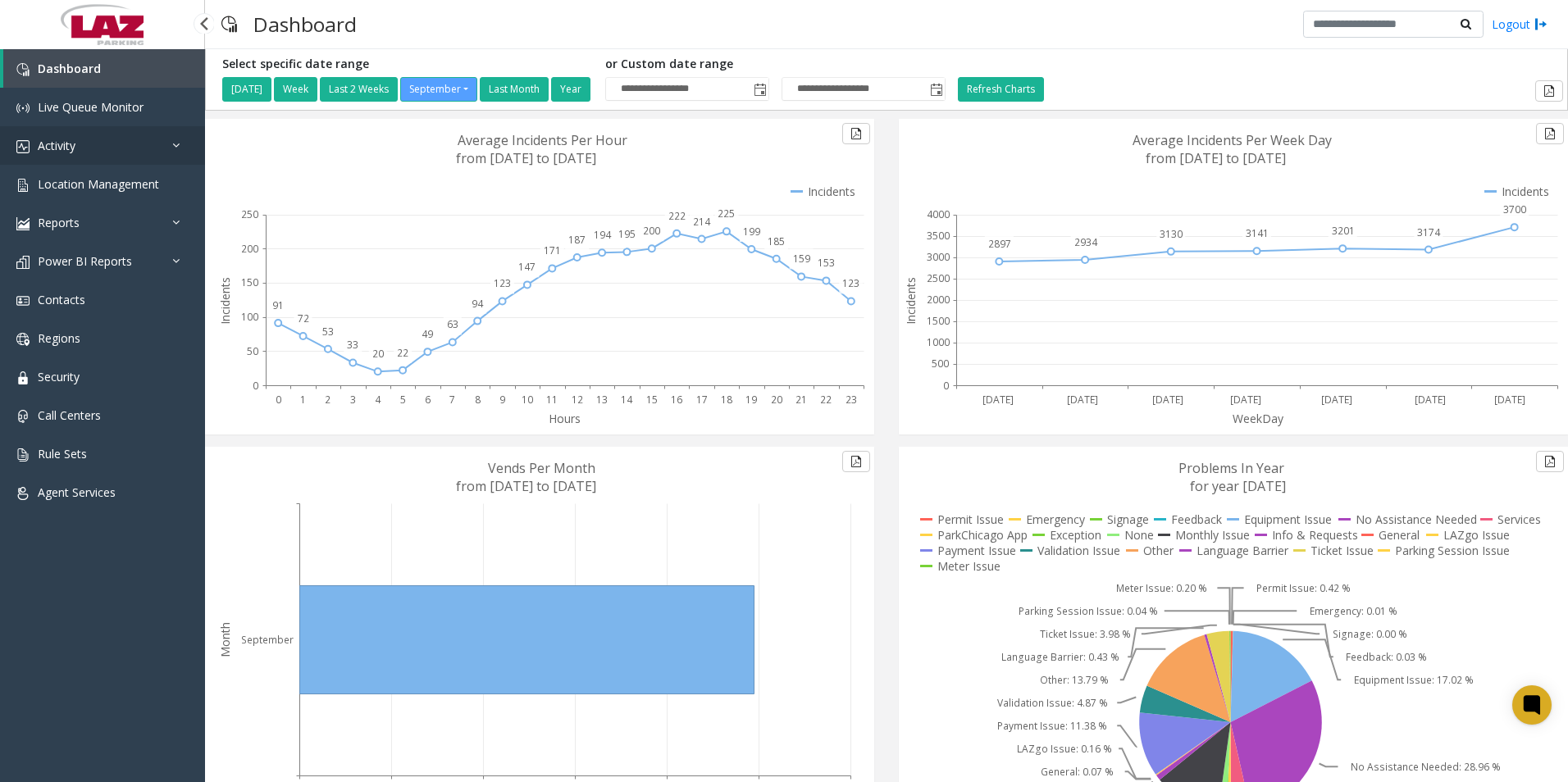
click at [64, 142] on span "Activity" at bounding box center [57, 146] width 38 height 16
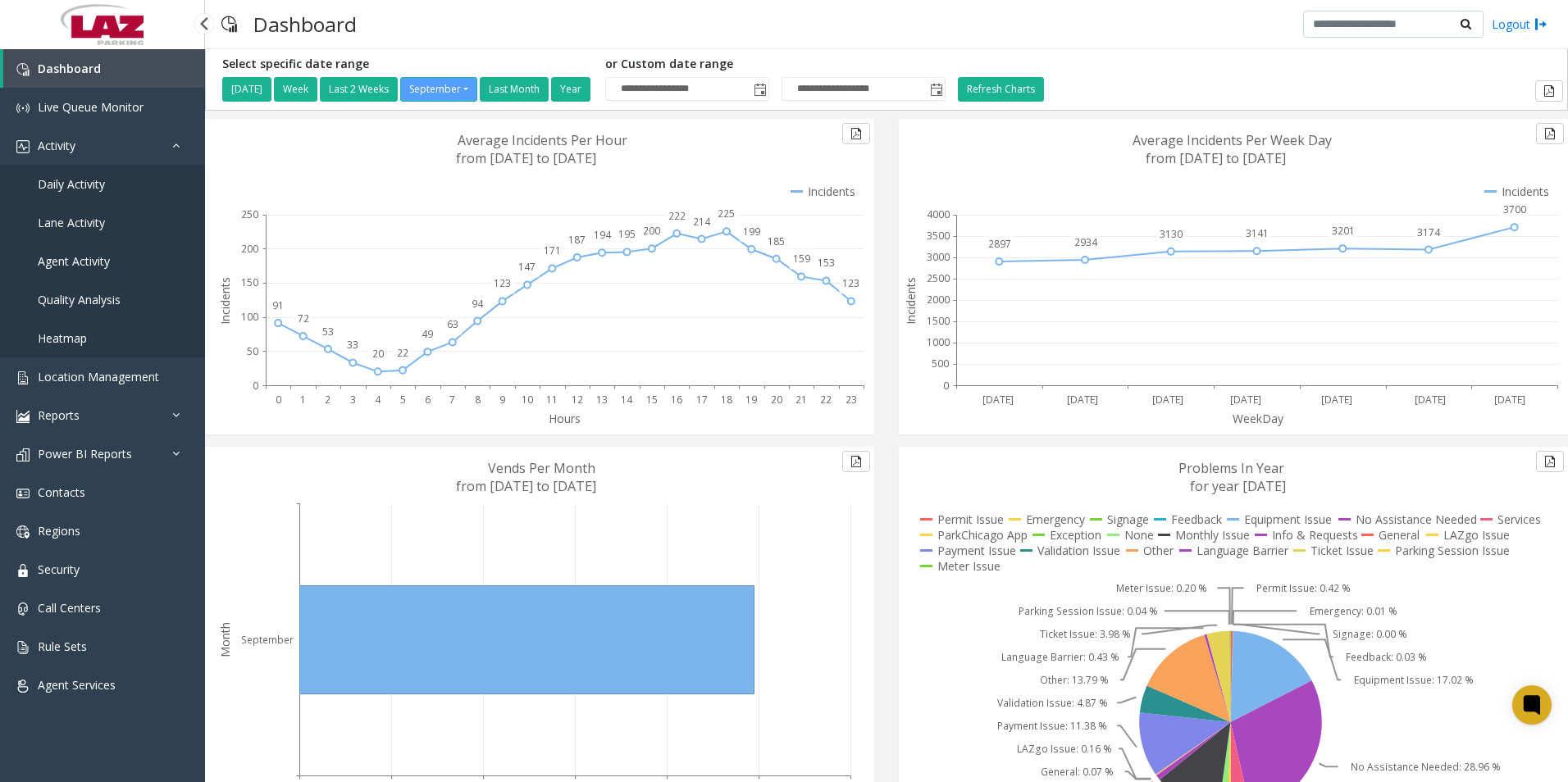
click at [78, 175] on link "Daily Activity" at bounding box center [103, 185] width 205 height 39
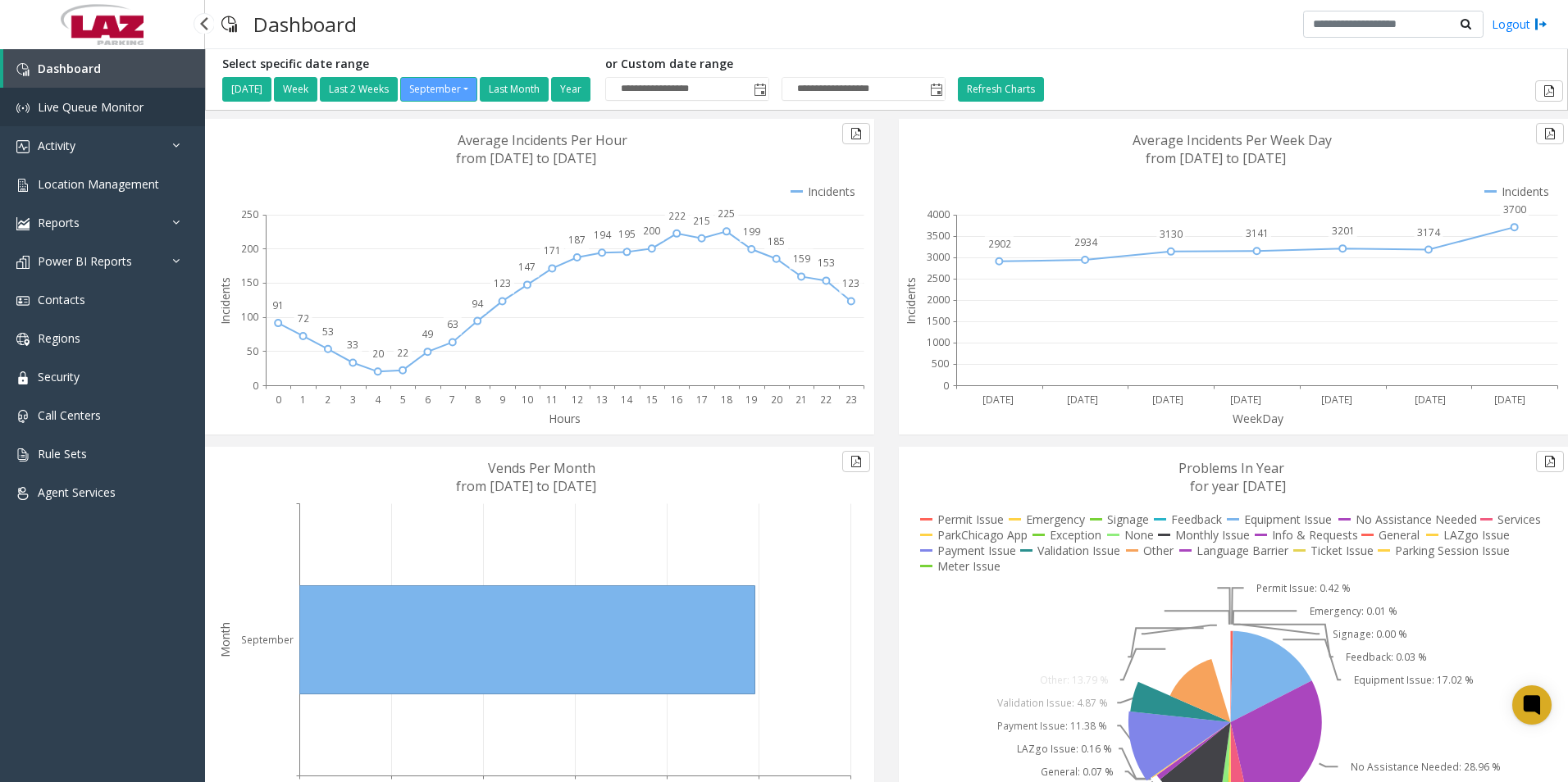
click at [106, 100] on span "Live Queue Monitor" at bounding box center [91, 107] width 106 height 16
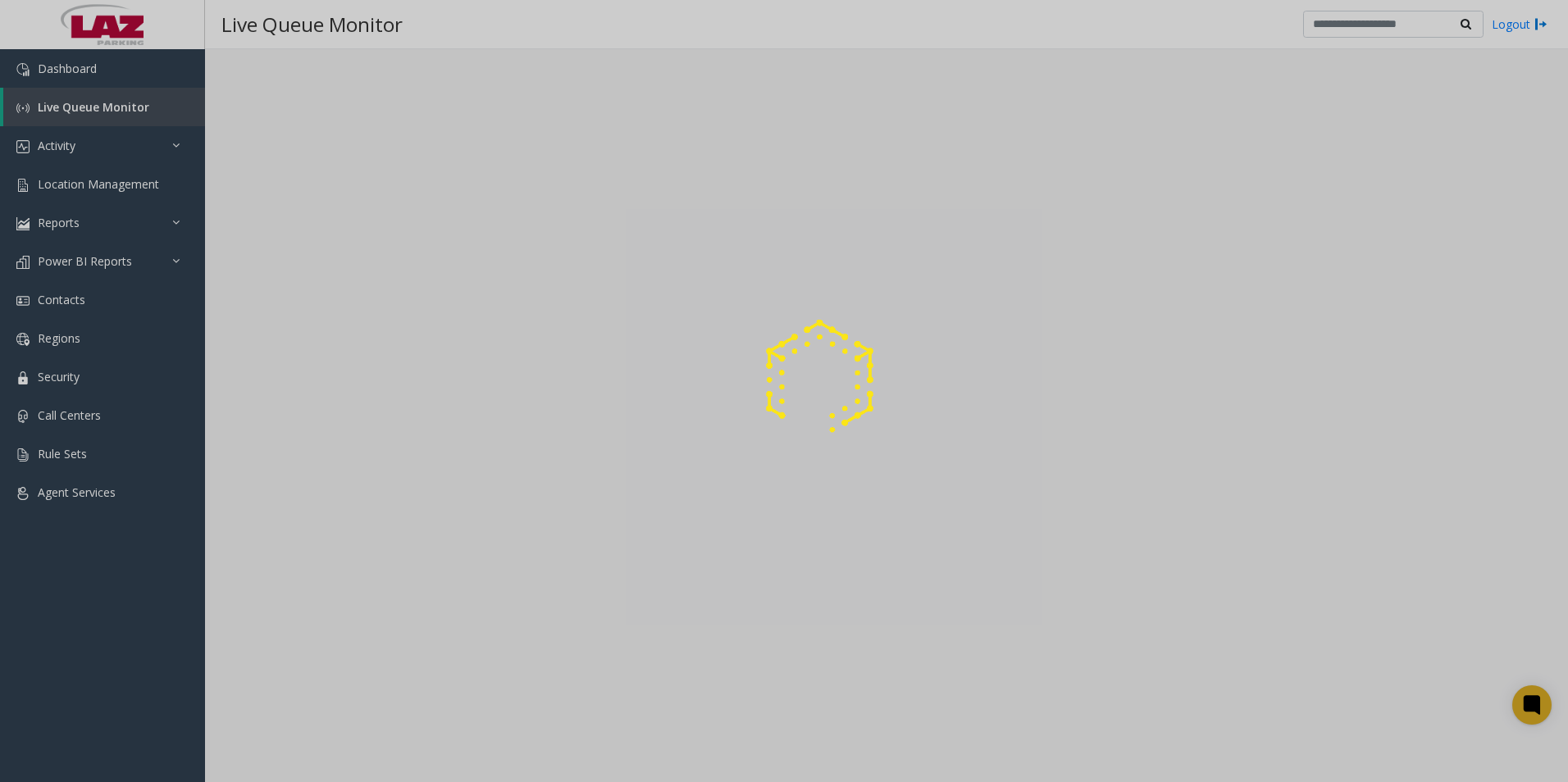
click at [69, 100] on div at bounding box center [784, 391] width 1568 height 782
click at [52, 144] on div at bounding box center [784, 391] width 1568 height 782
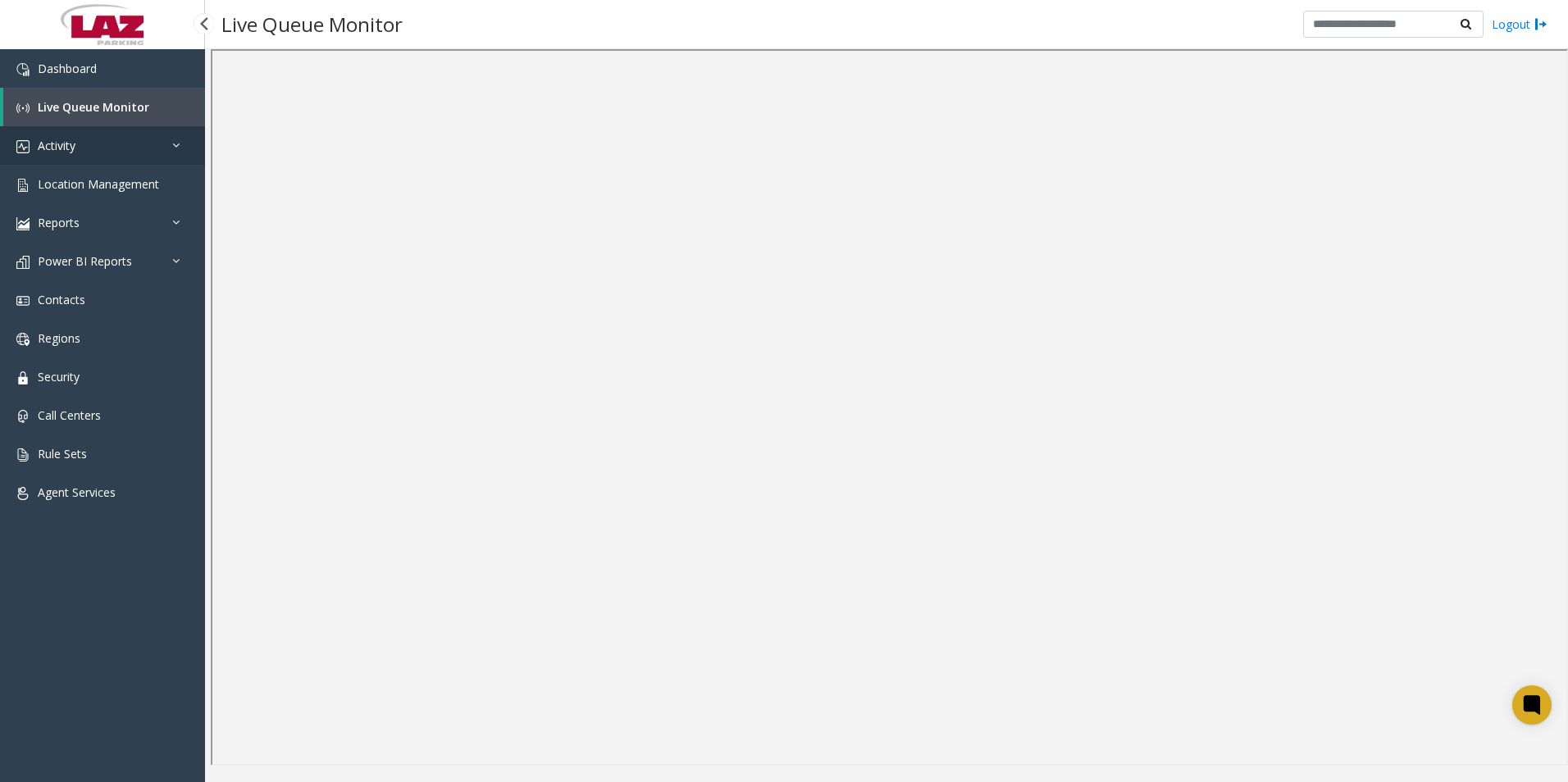
click at [50, 138] on span "Activity" at bounding box center [57, 146] width 38 height 16
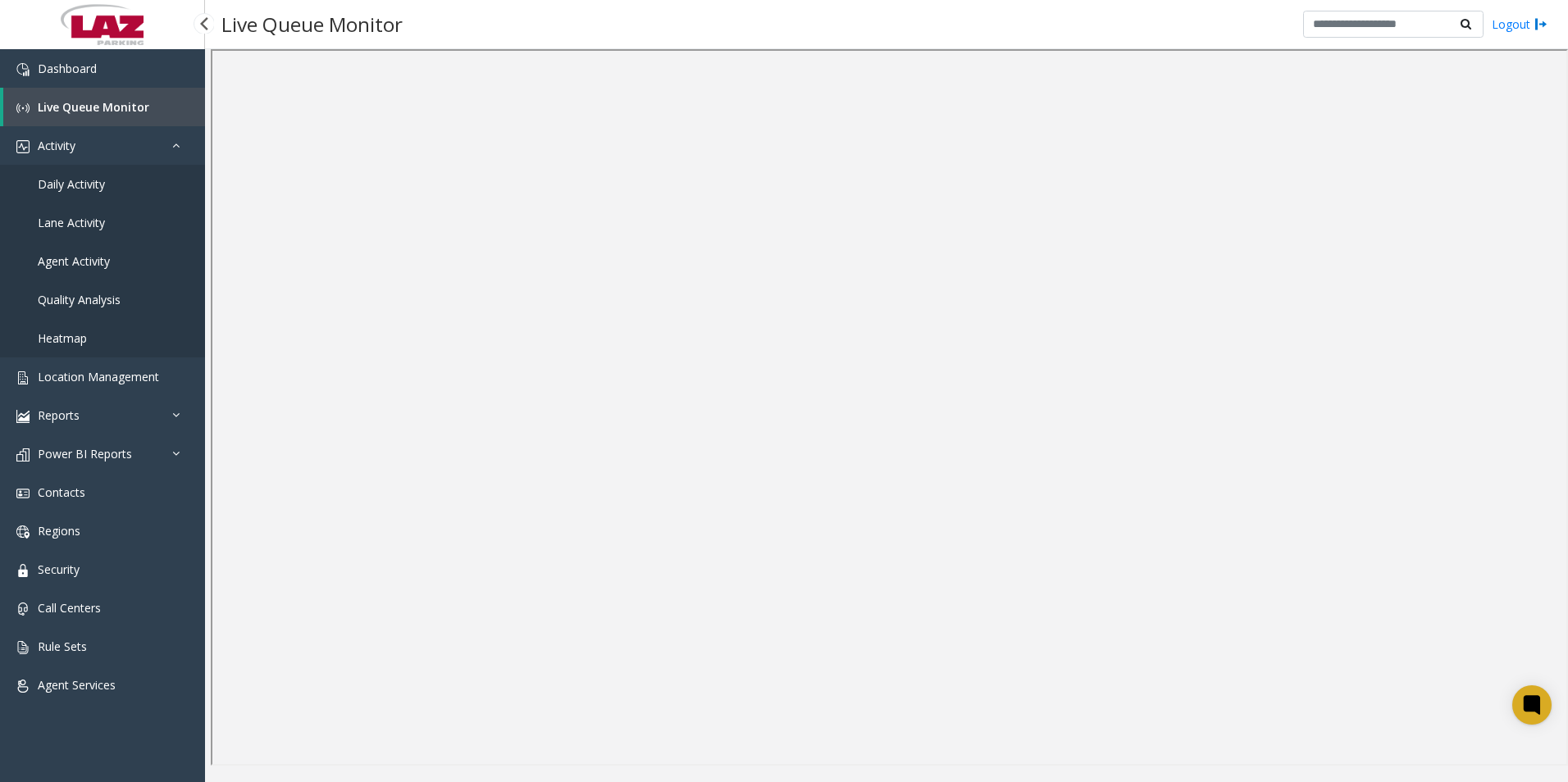
click at [60, 172] on link "Daily Activity" at bounding box center [103, 185] width 205 height 39
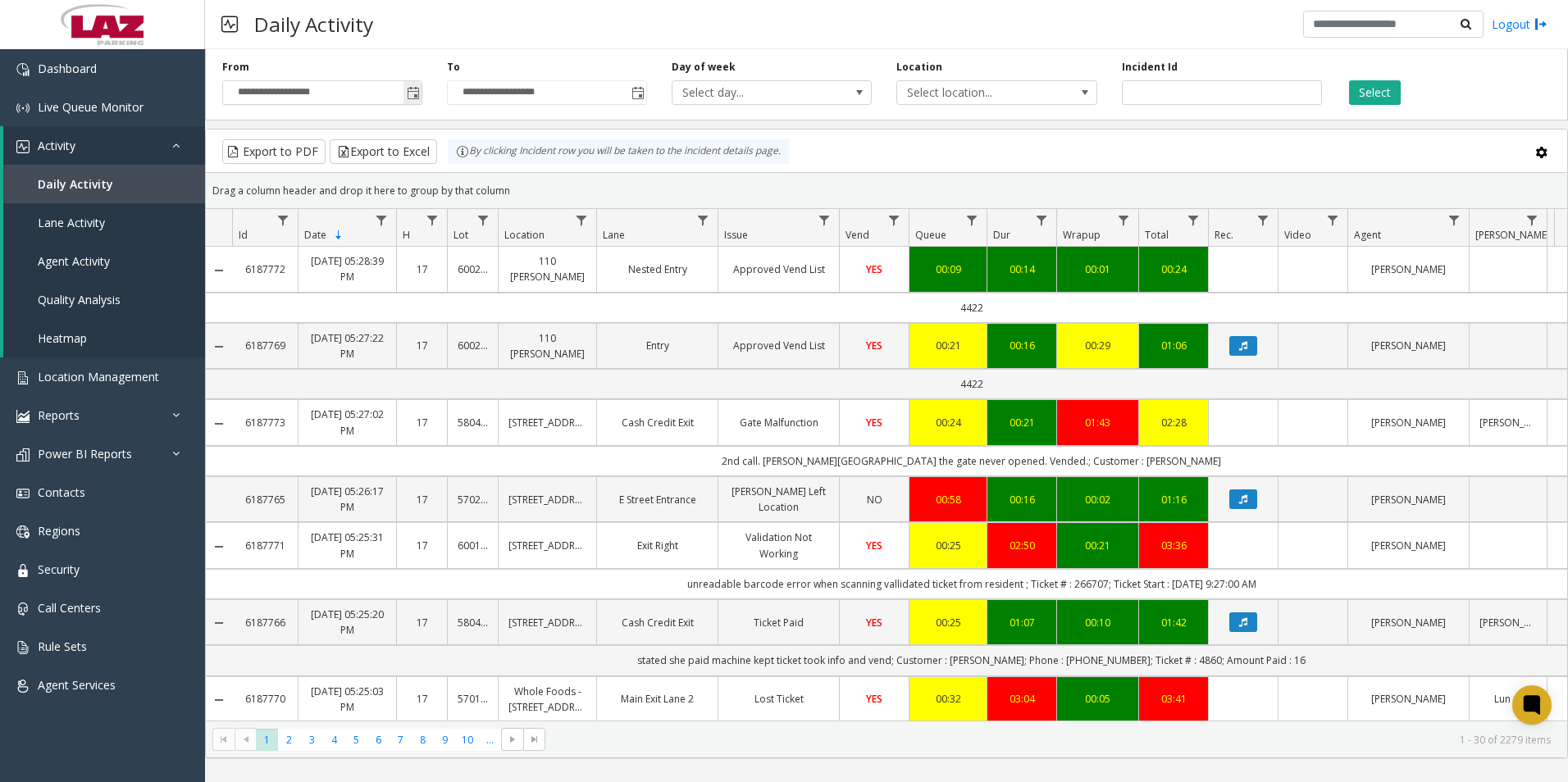
click at [415, 95] on span "Toggle popup" at bounding box center [413, 93] width 13 height 13
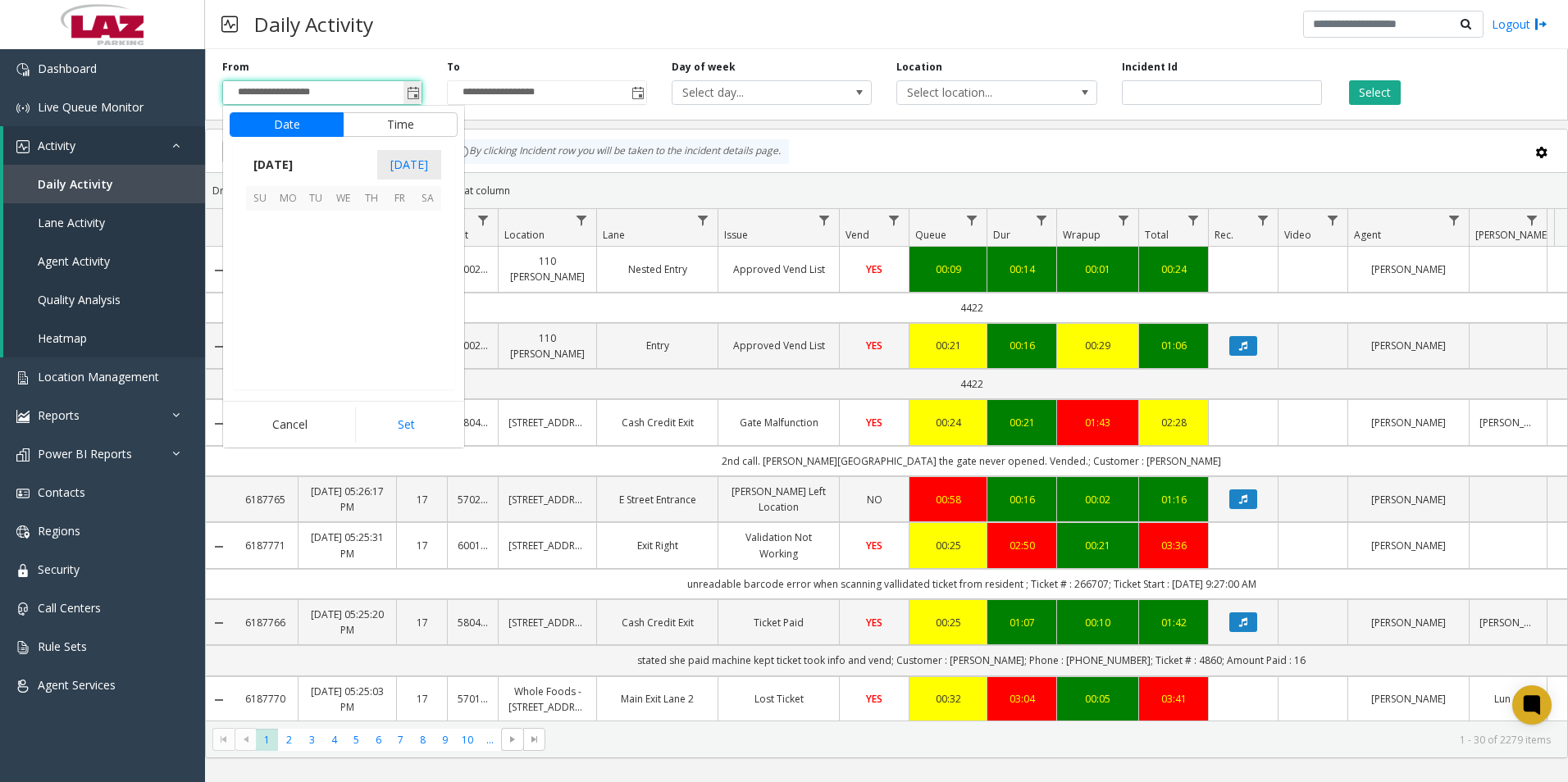
scroll to position [294259, 0]
click at [406, 119] on button "Time" at bounding box center [400, 125] width 115 height 25
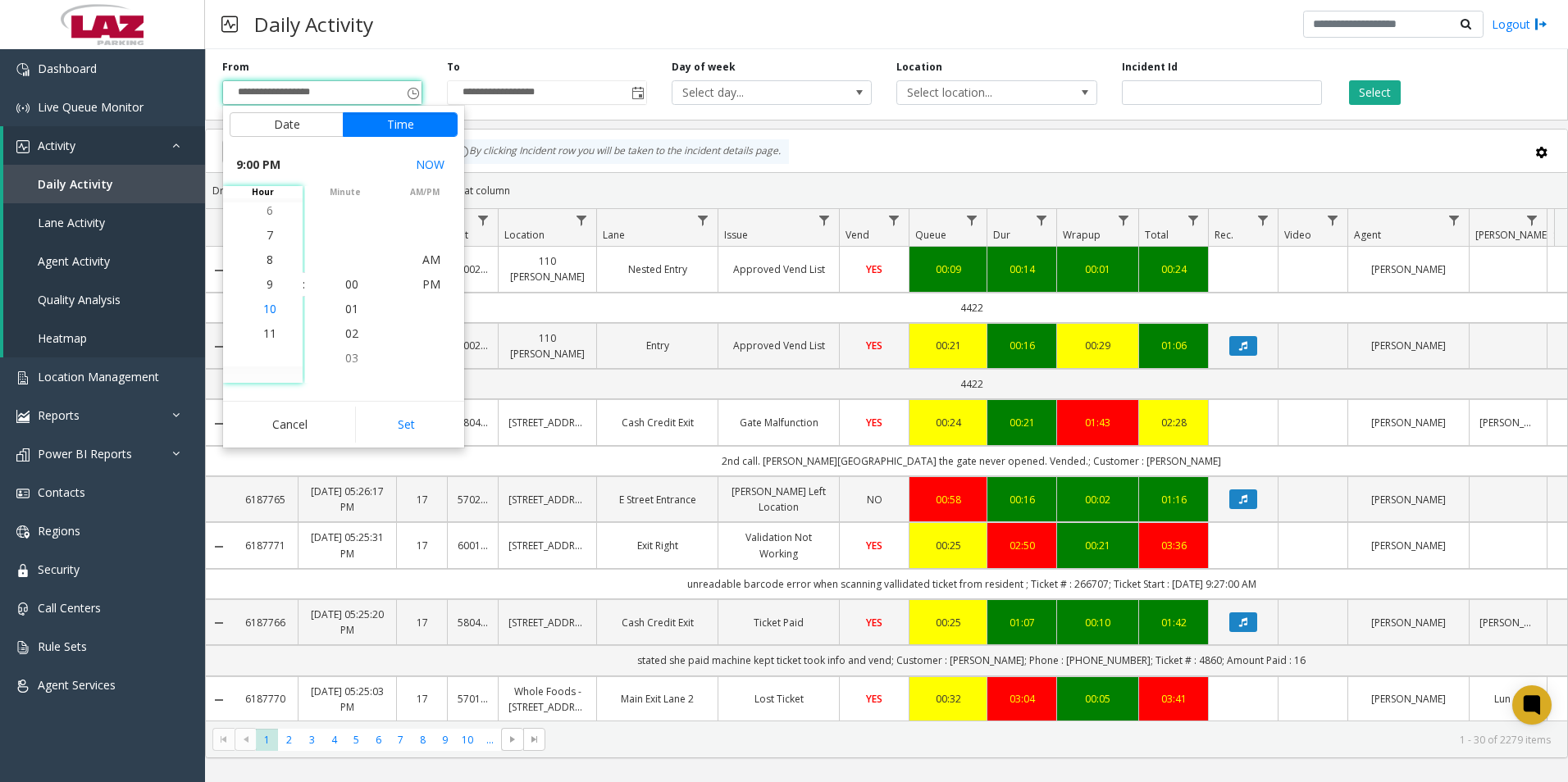
scroll to position [517, 0]
click at [267, 283] on span "9" at bounding box center [270, 285] width 6 height 16
click at [346, 284] on span "00" at bounding box center [352, 285] width 13 height 16
click at [426, 257] on span "AM" at bounding box center [431, 260] width 18 height 16
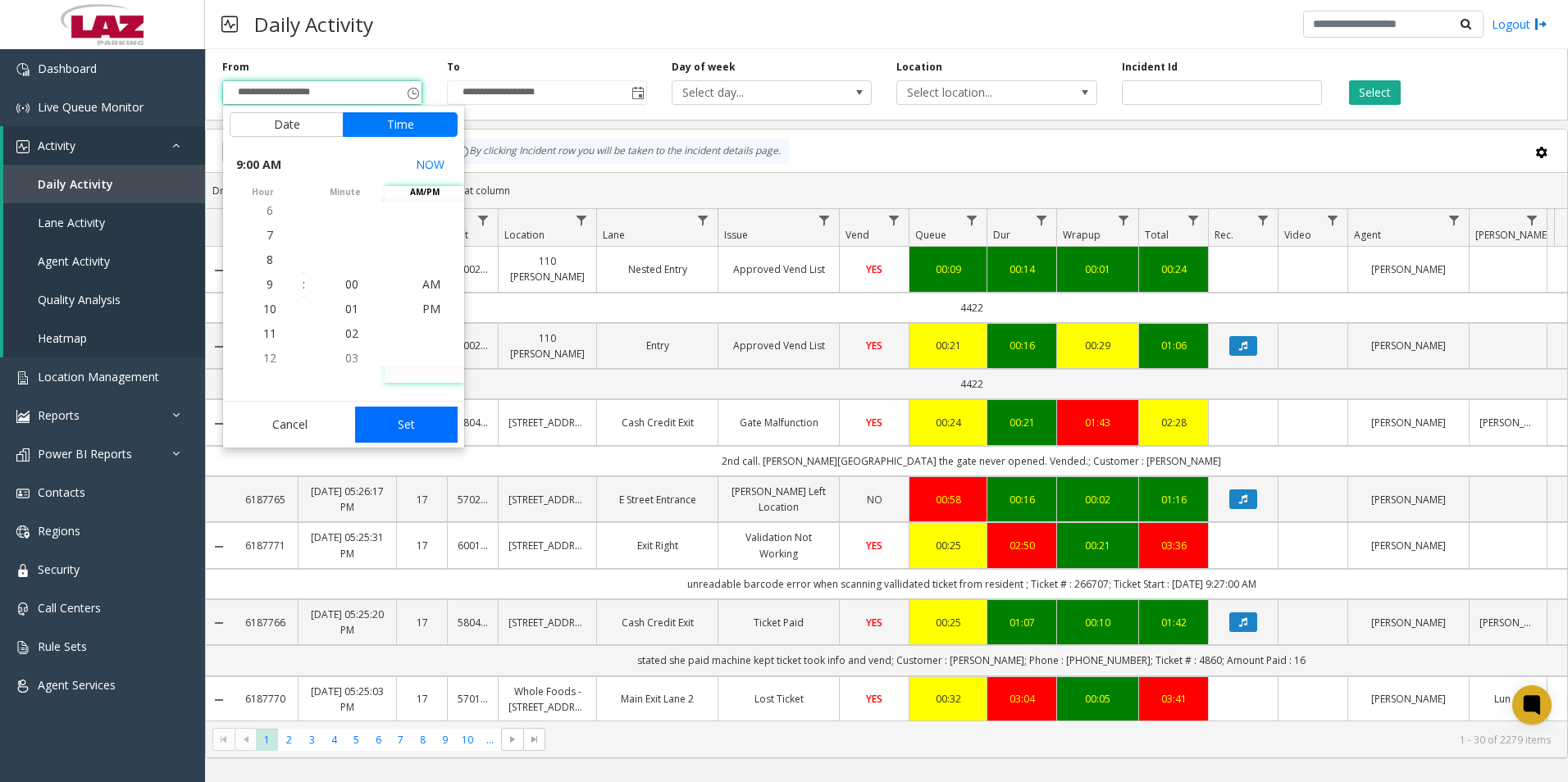
click at [421, 424] on button "Set" at bounding box center [407, 424] width 103 height 36
type input "**********"
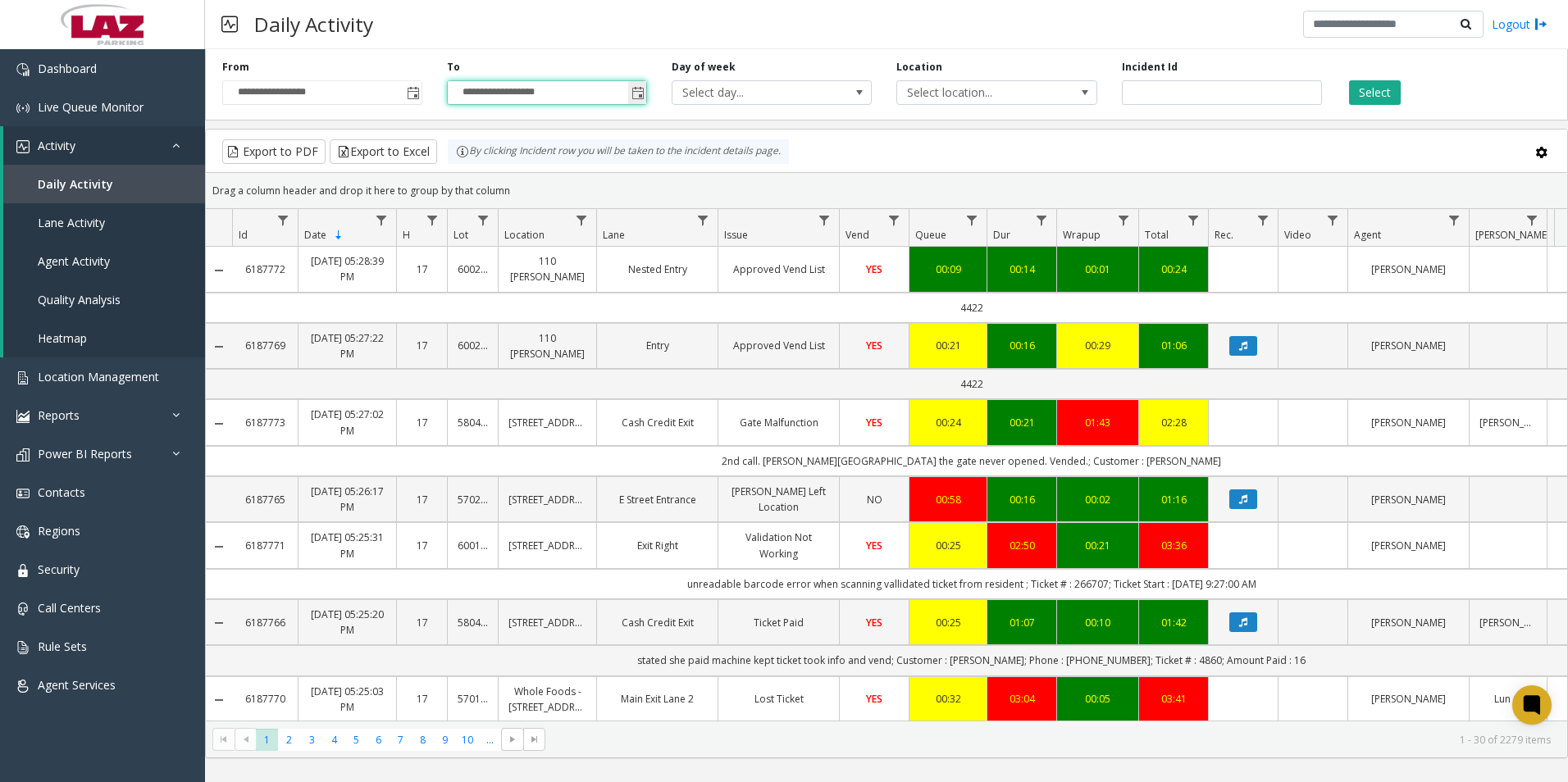
click at [579, 91] on input "**********" at bounding box center [547, 93] width 199 height 23
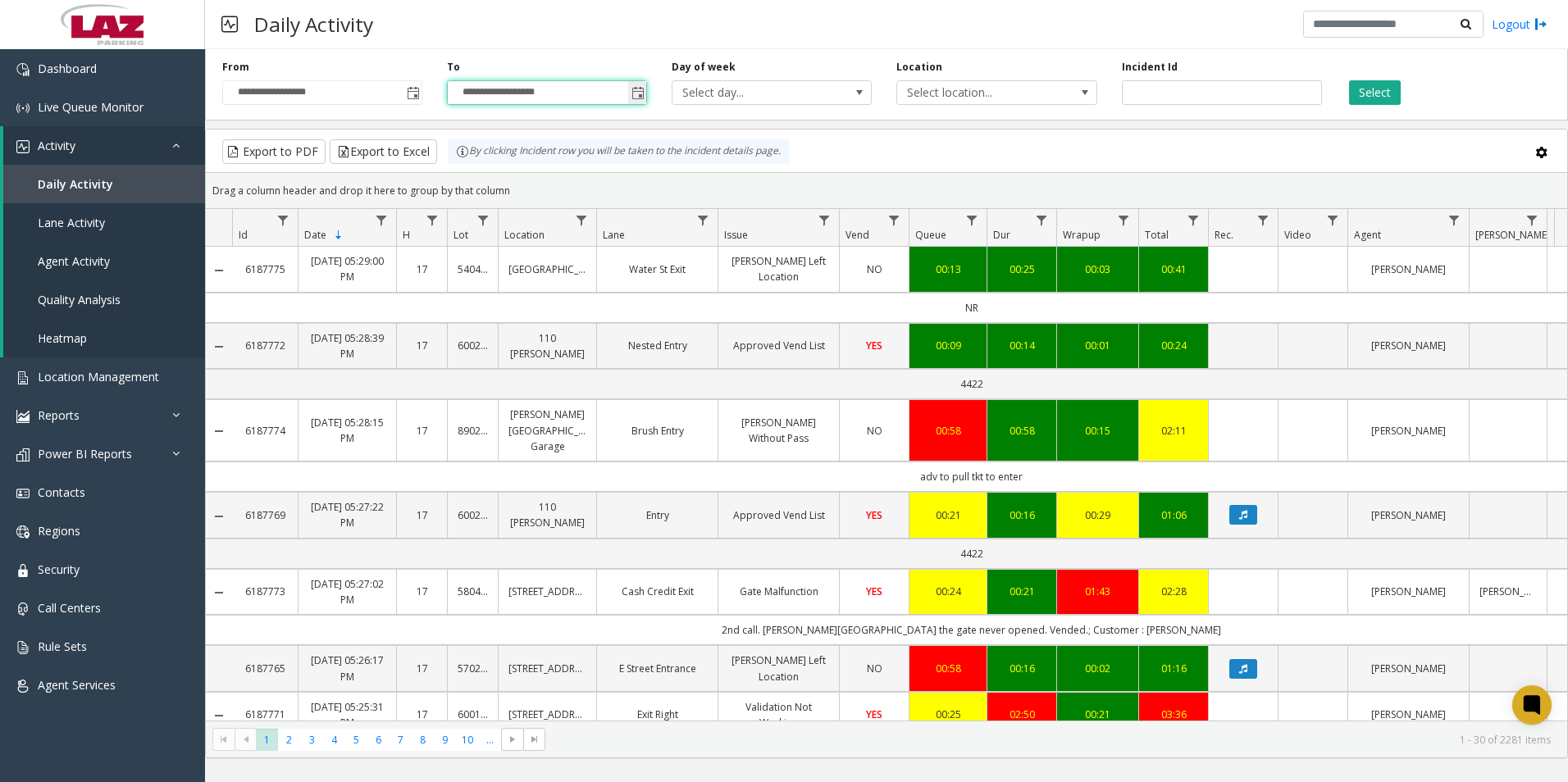
click at [643, 96] on span "Toggle popup" at bounding box center [637, 93] width 13 height 13
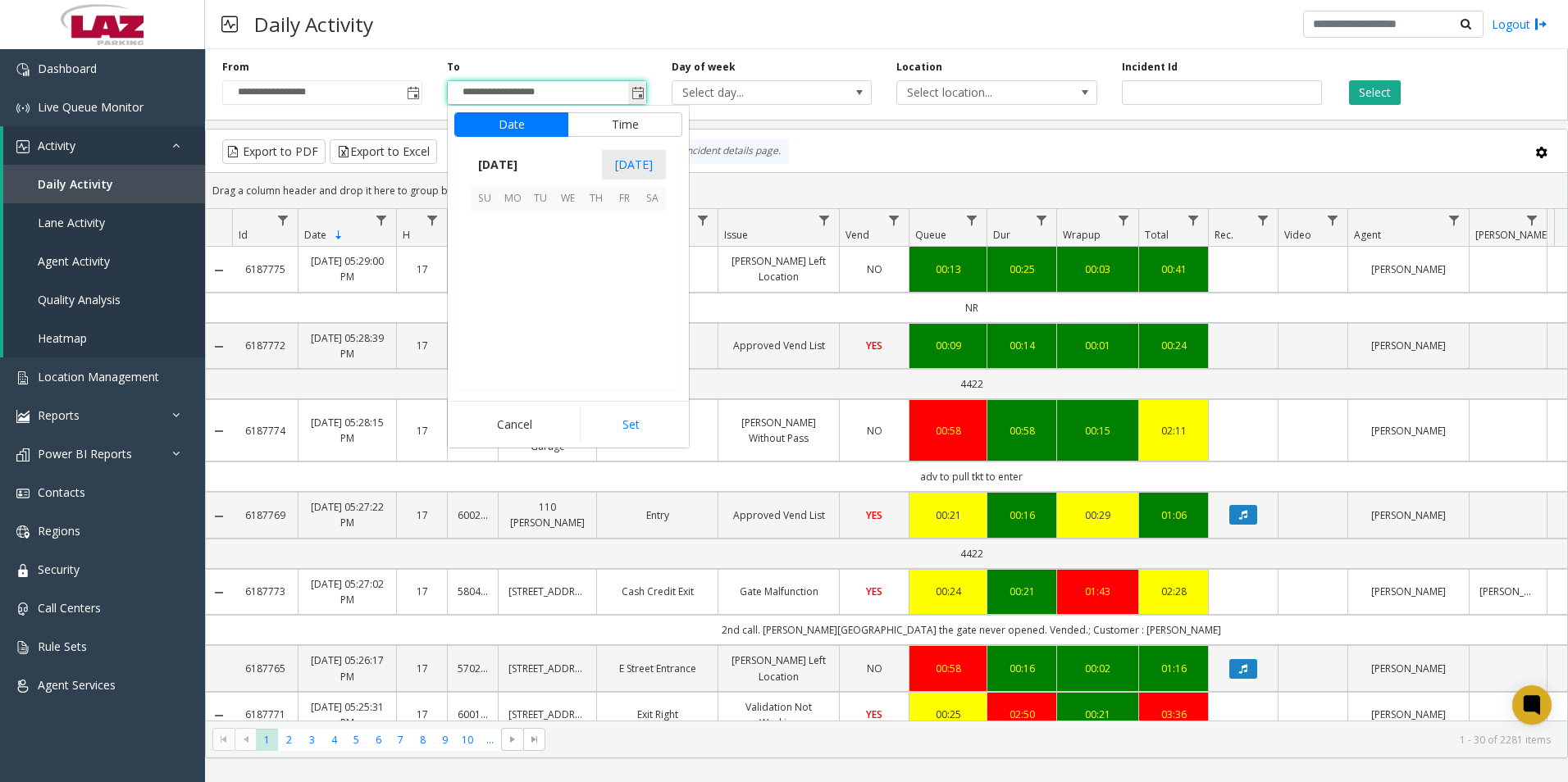
scroll to position [25, 0]
click at [620, 119] on button "Time" at bounding box center [625, 125] width 115 height 25
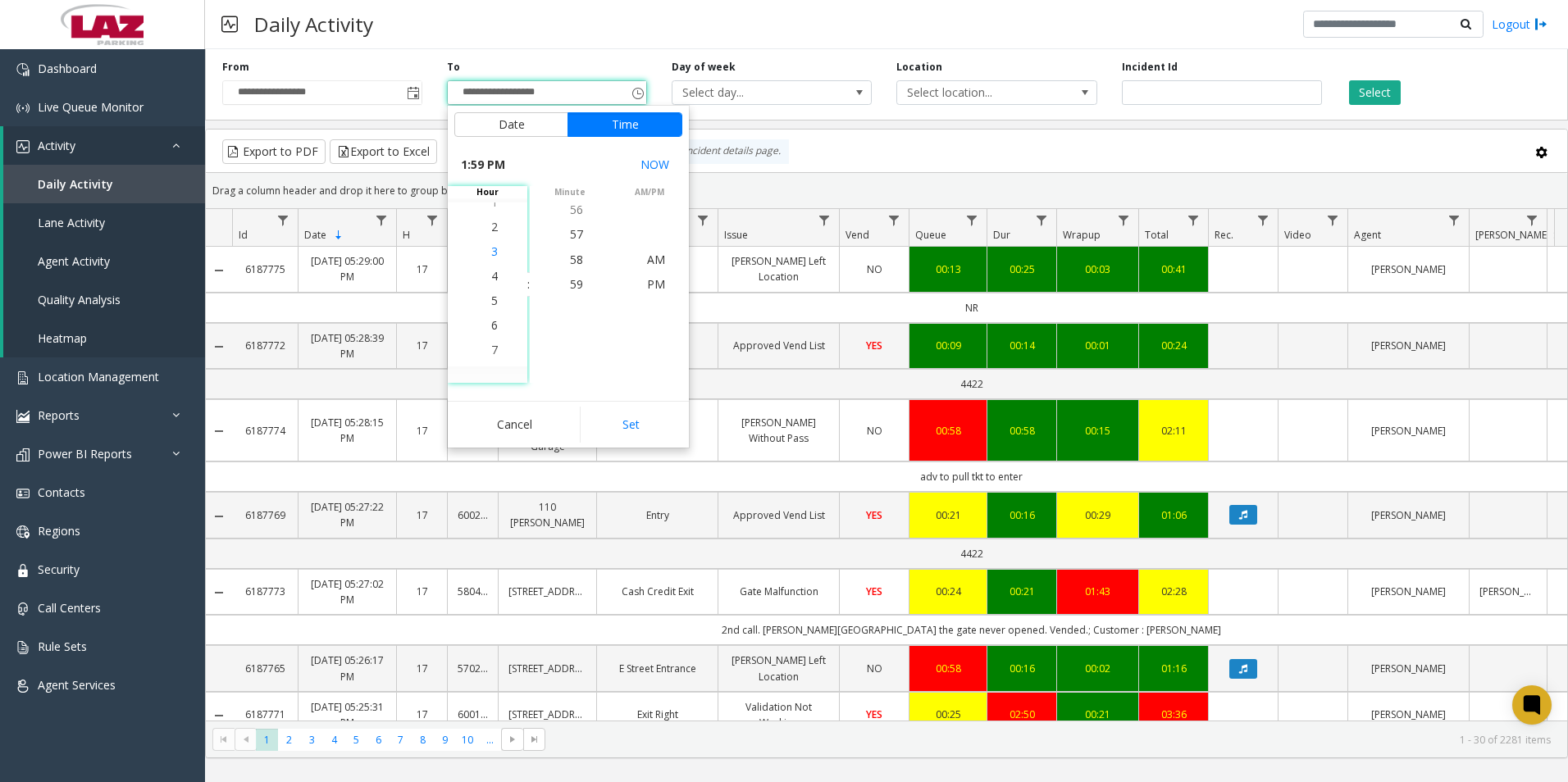
scroll to position [418, 0]
click at [491, 285] on span "5" at bounding box center [494, 285] width 6 height 16
click at [570, 284] on span "30" at bounding box center [576, 285] width 13 height 16
click at [570, 259] on span "29" at bounding box center [576, 260] width 13 height 16
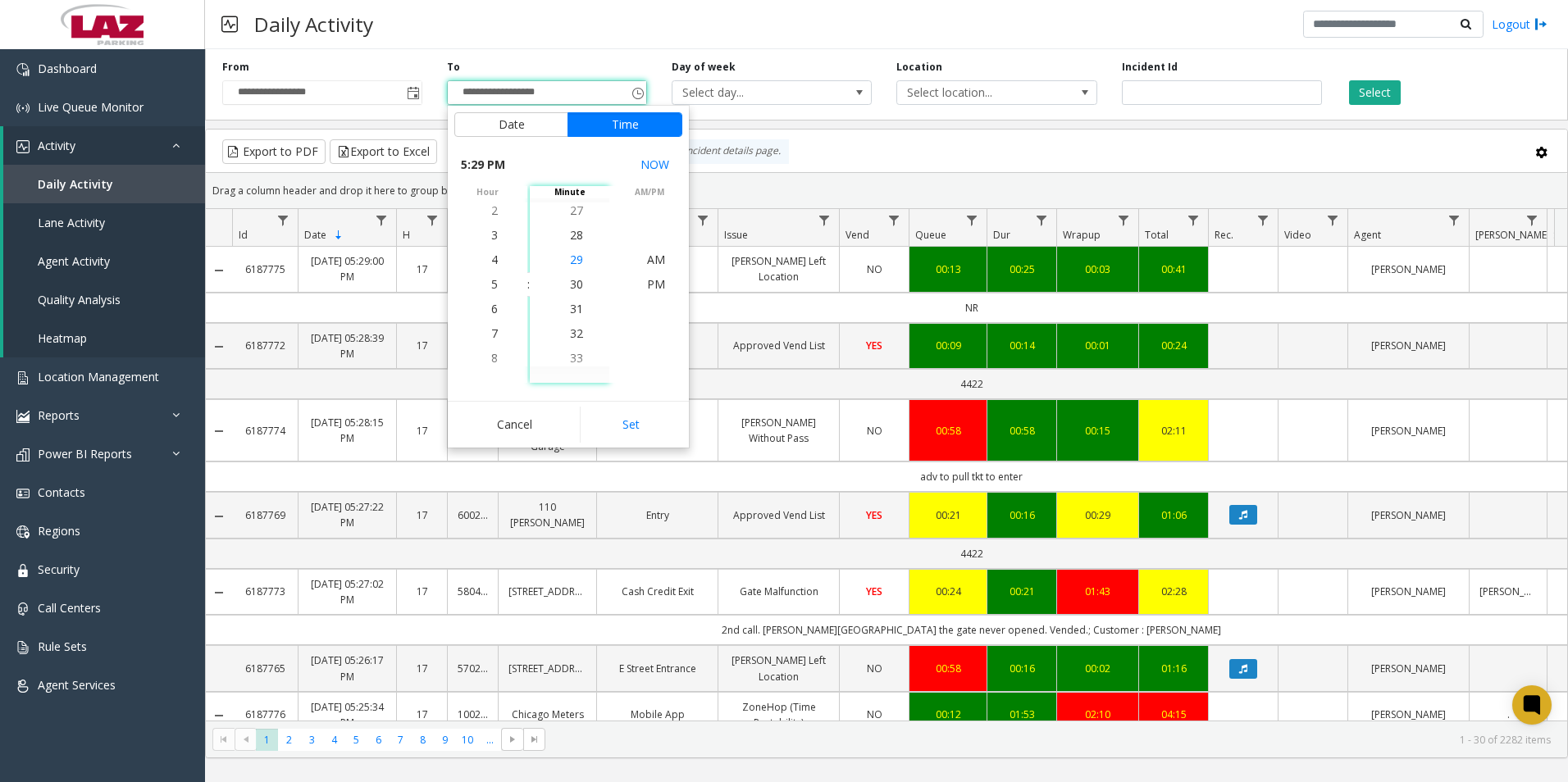
scroll to position [713, 0]
click at [647, 284] on span "PM" at bounding box center [656, 285] width 18 height 16
click at [638, 425] on button "Set" at bounding box center [631, 424] width 103 height 36
type input "**********"
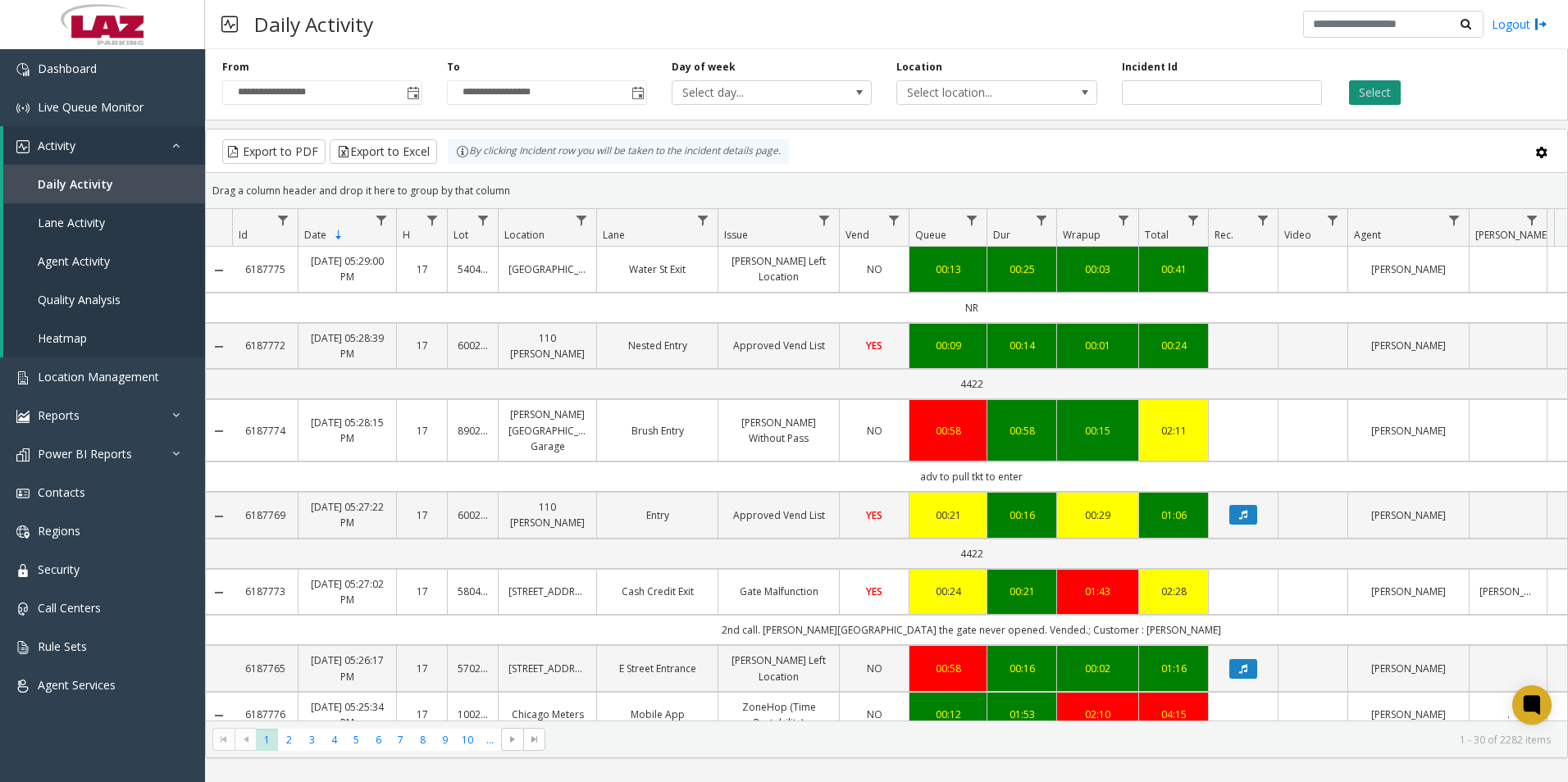
click at [1382, 88] on button "Select" at bounding box center [1374, 93] width 51 height 25
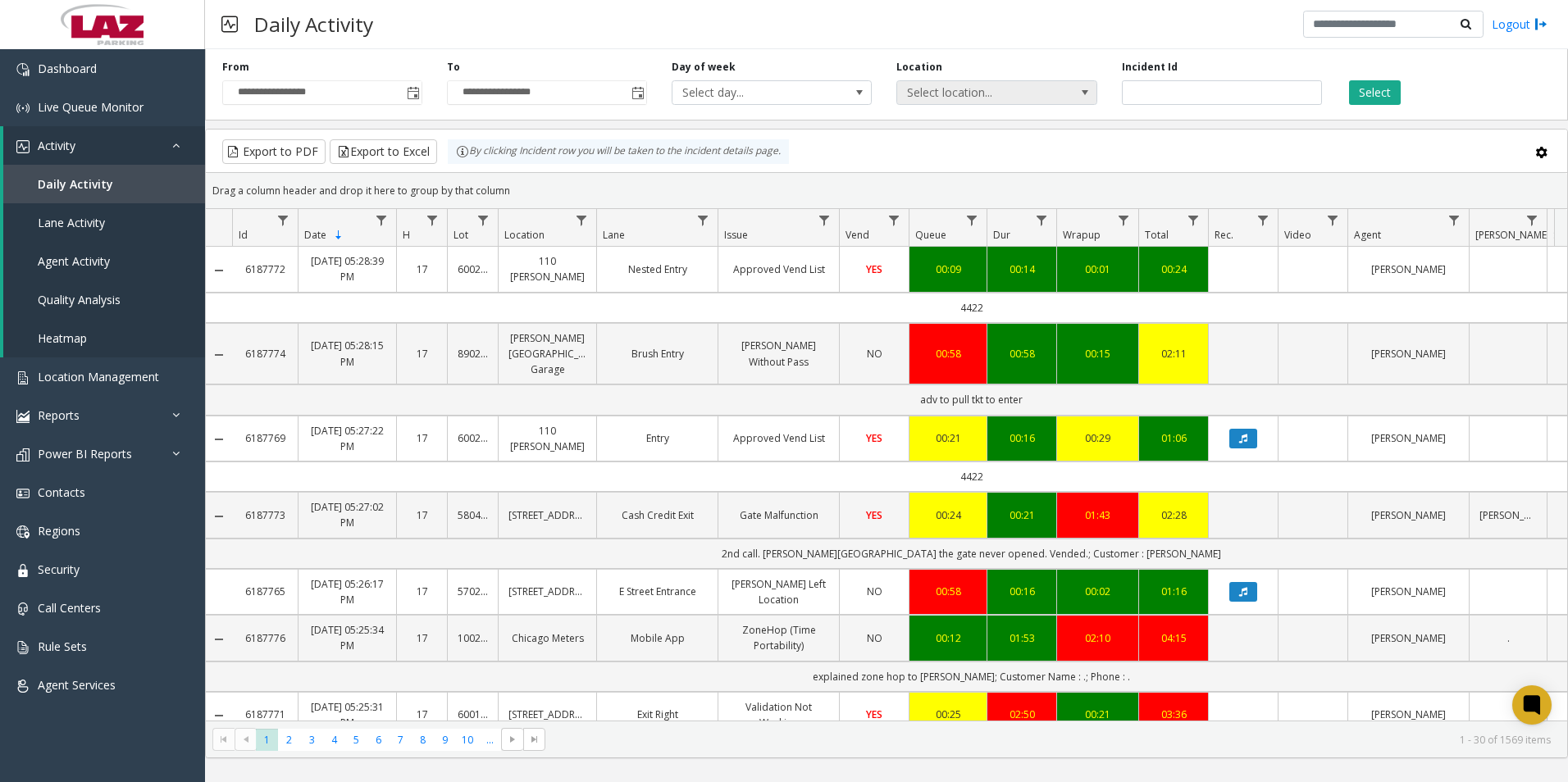
click at [1085, 92] on span at bounding box center [1085, 92] width 13 height 13
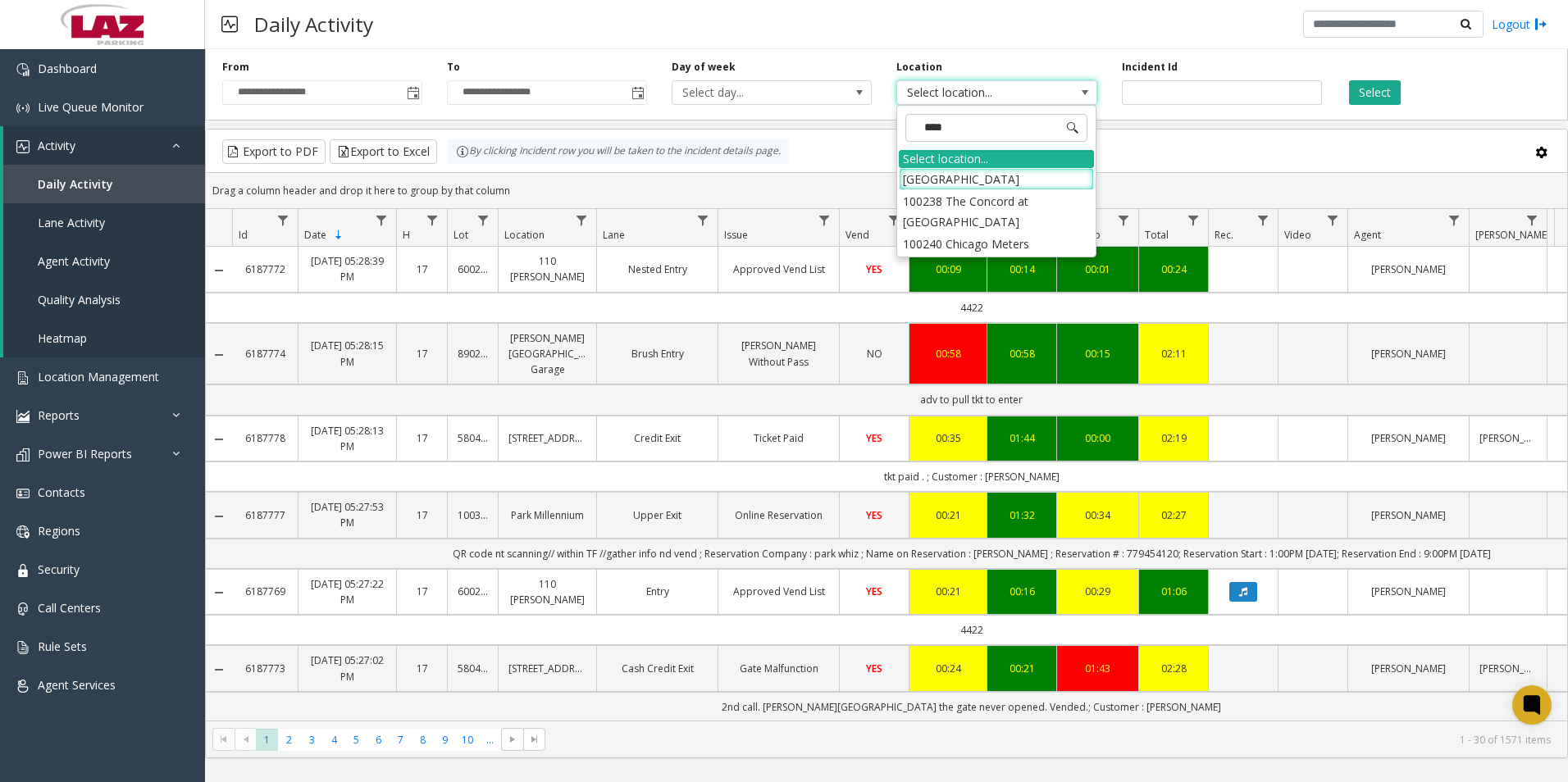
type input "*****"
click at [919, 178] on li "100240 Chicago Meters" at bounding box center [996, 178] width 195 height 22
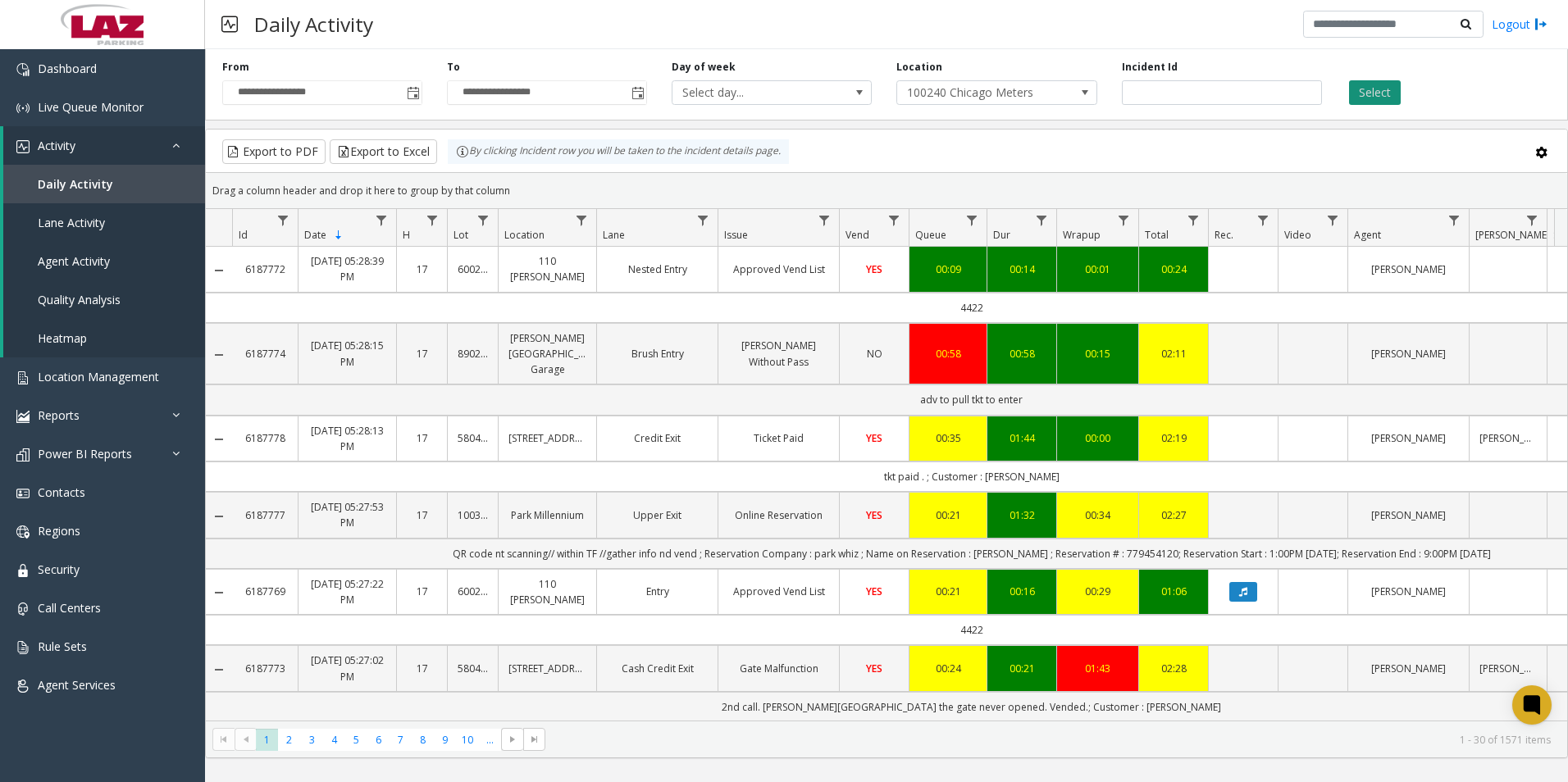
click at [1376, 82] on button "Select" at bounding box center [1374, 93] width 51 height 25
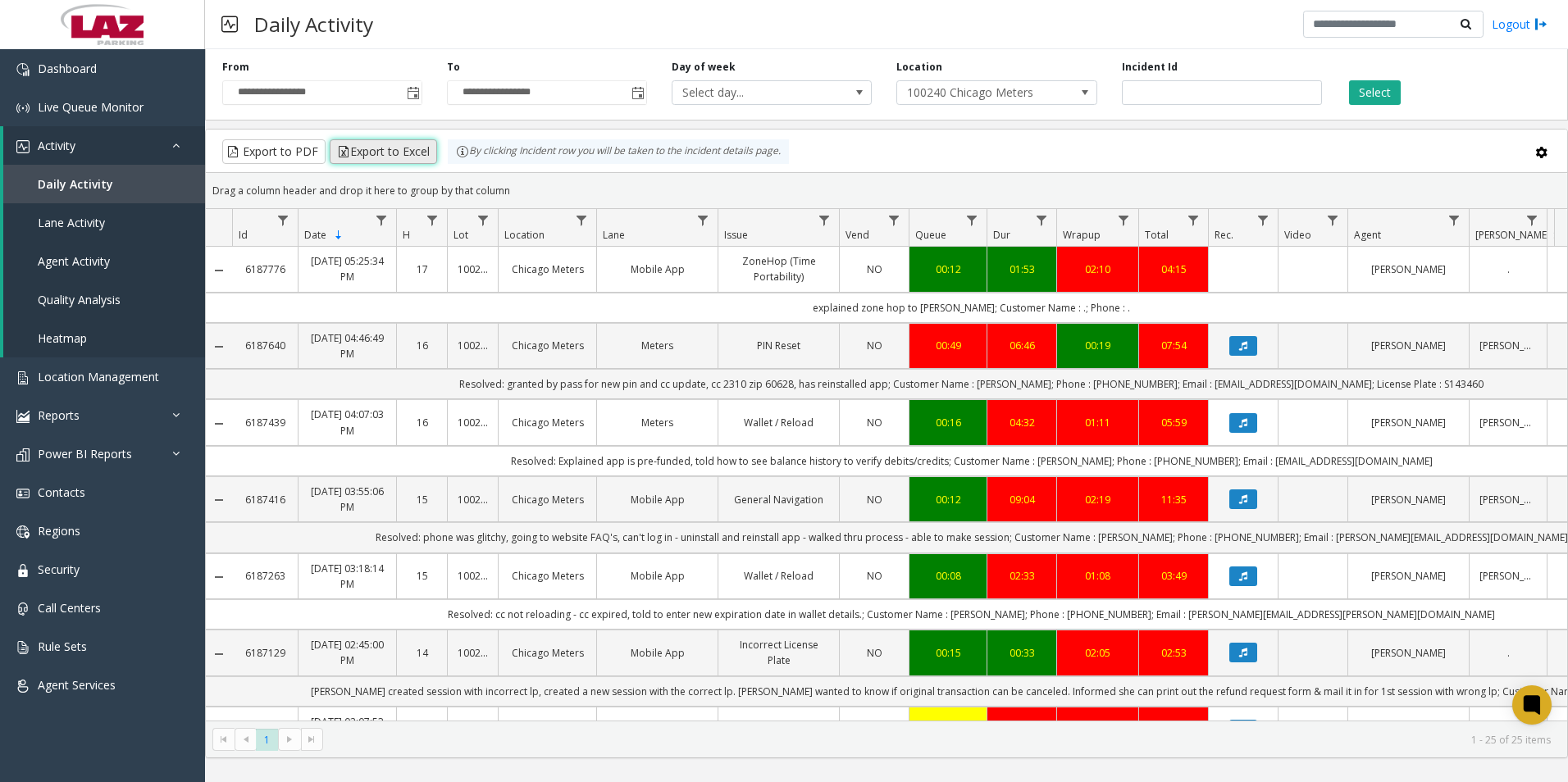
click at [388, 149] on button "Export to Excel" at bounding box center [384, 152] width 108 height 25
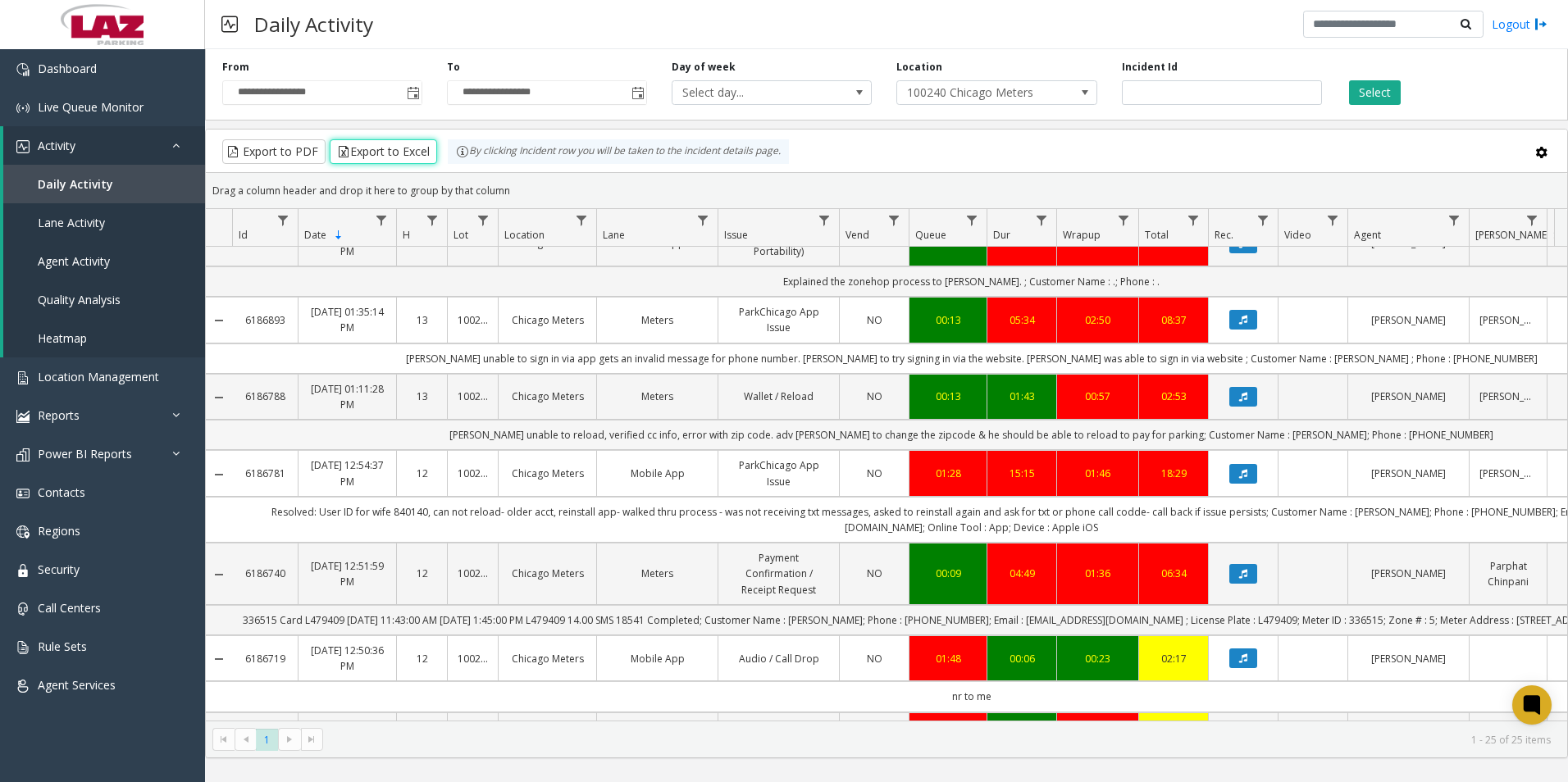
scroll to position [656, 0]
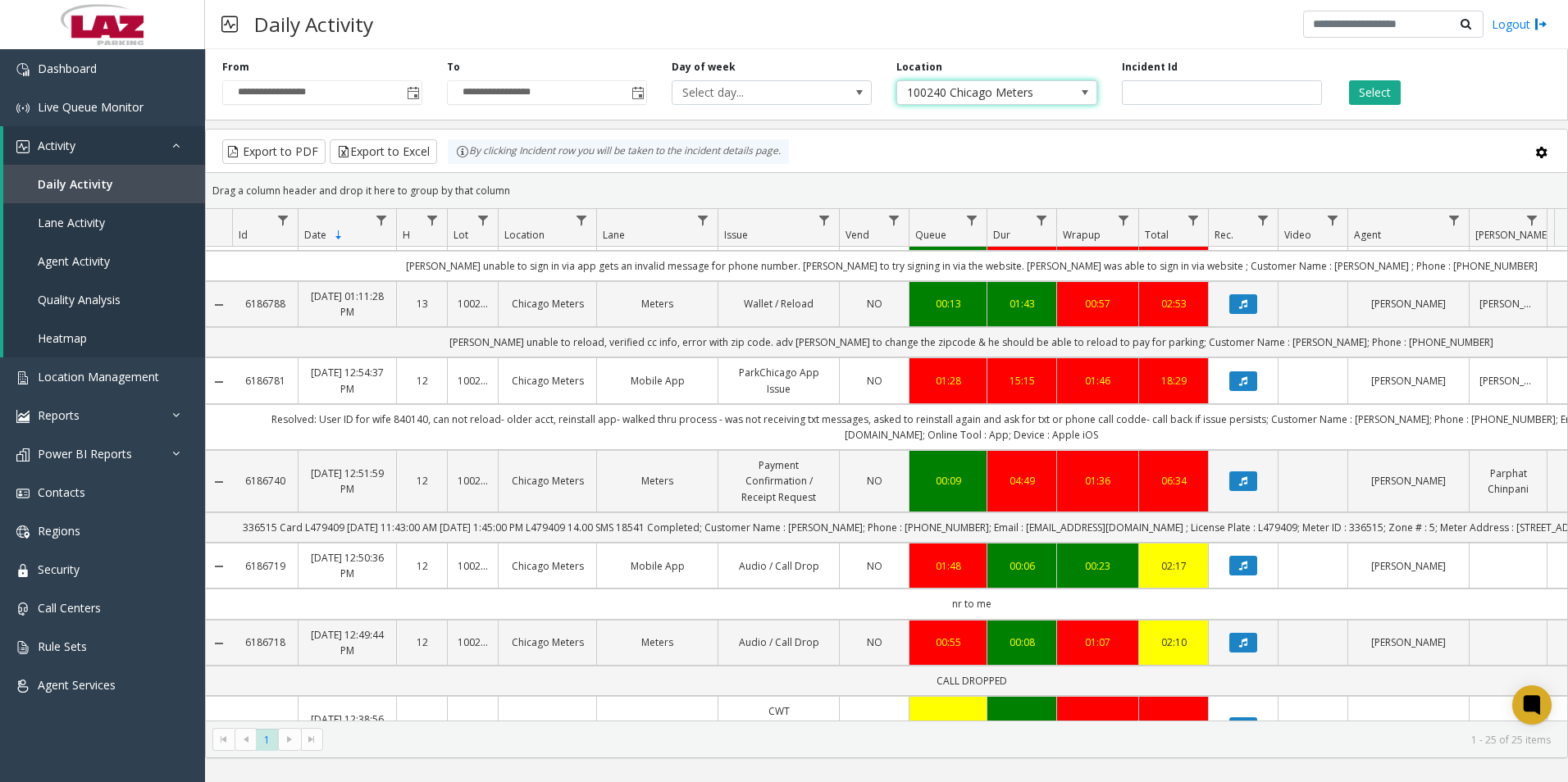
click at [1087, 91] on span at bounding box center [1085, 92] width 13 height 13
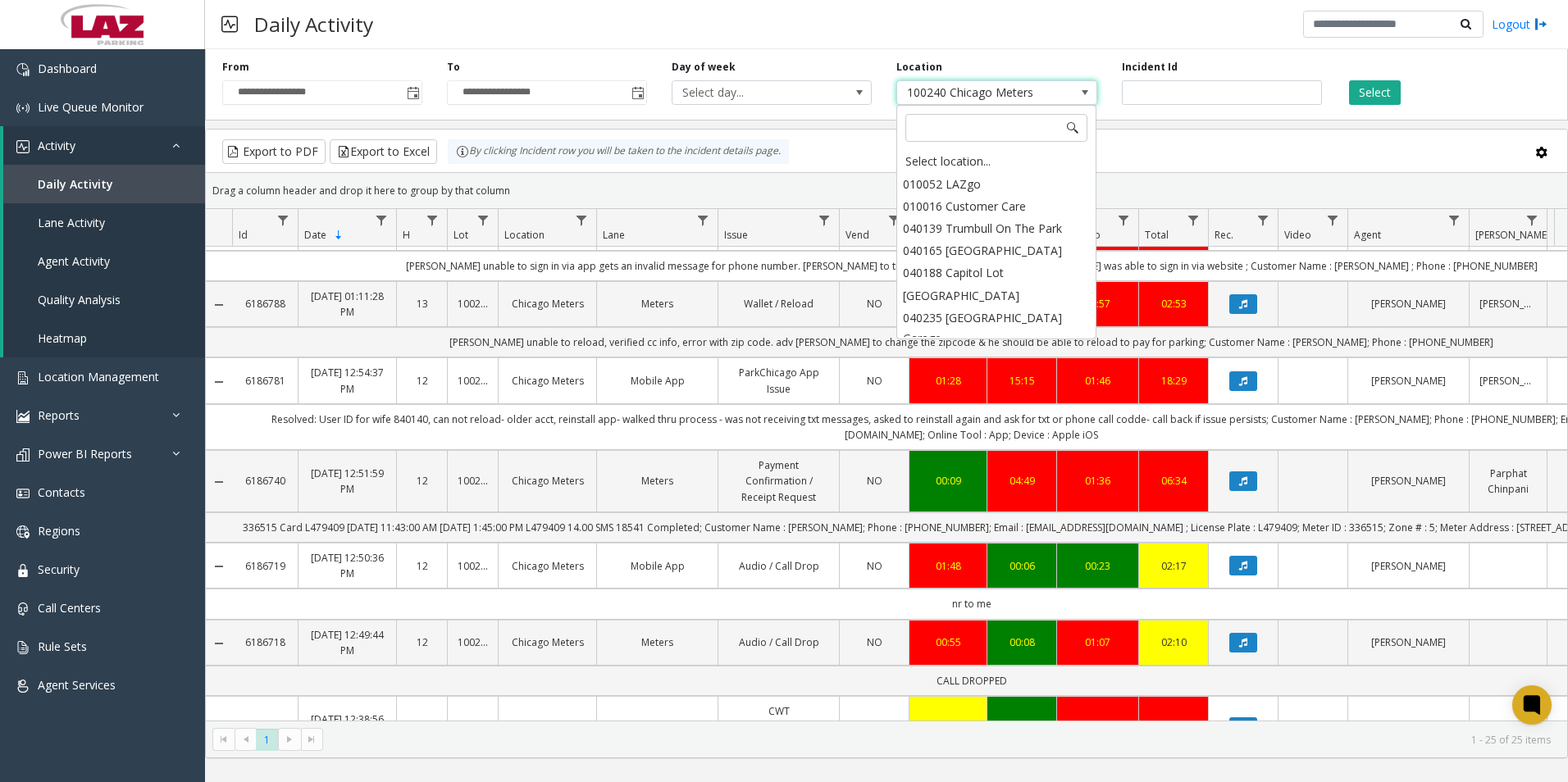
scroll to position [14444, 0]
click at [949, 156] on div "Select location..." at bounding box center [996, 162] width 195 height 23
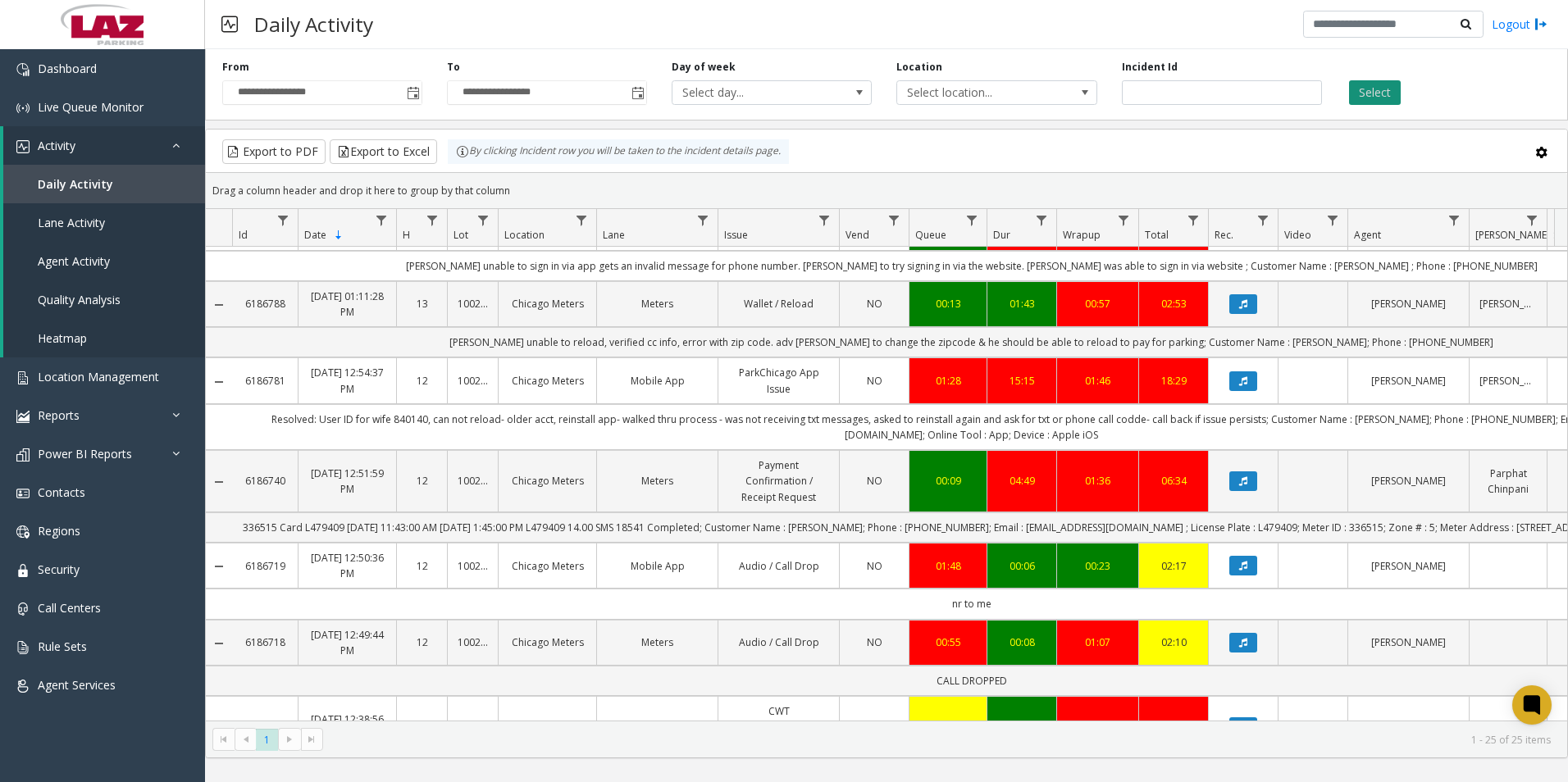
click at [1371, 91] on button "Select" at bounding box center [1374, 93] width 51 height 25
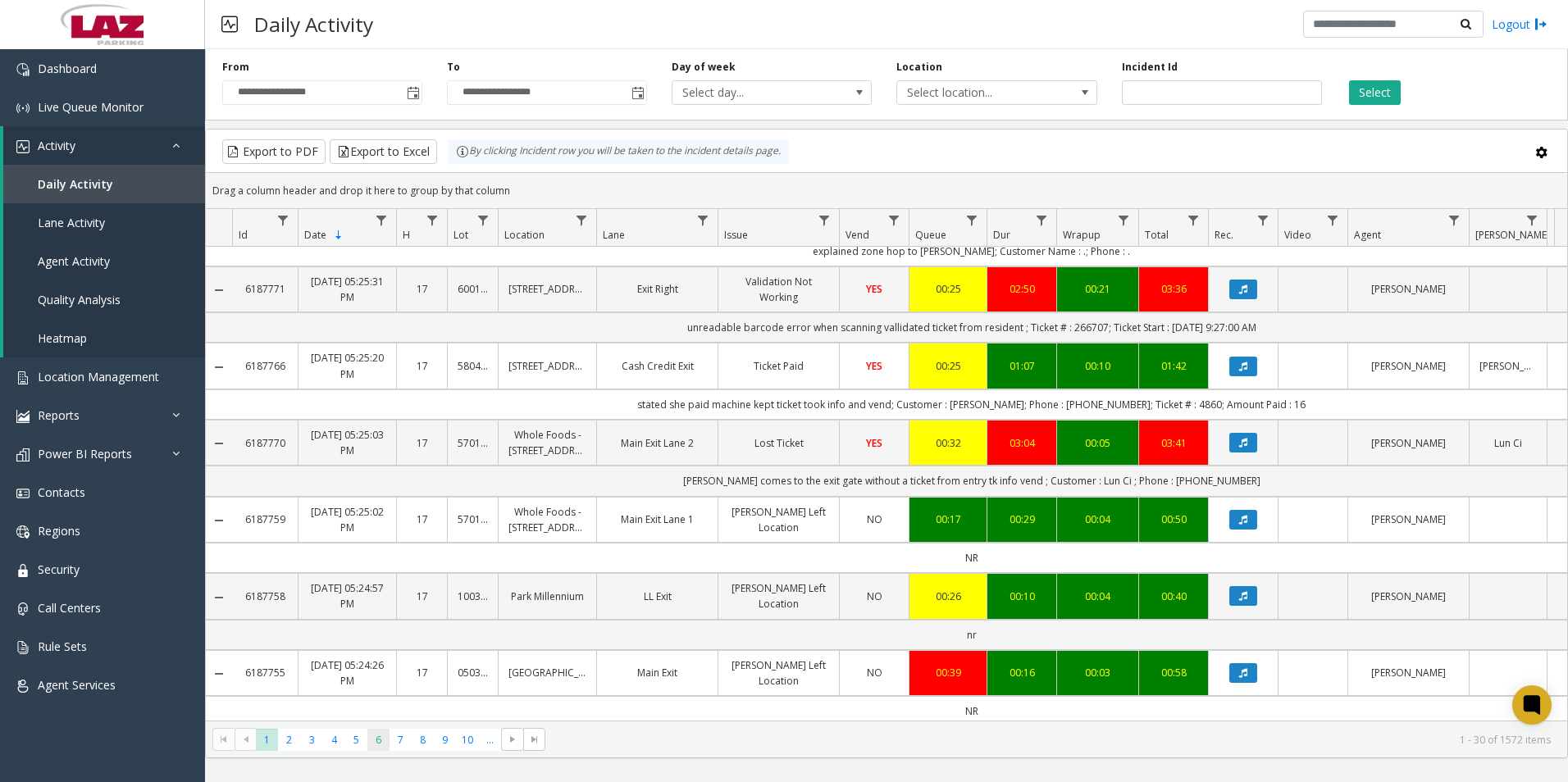
click at [380, 745] on span "6" at bounding box center [378, 740] width 22 height 22
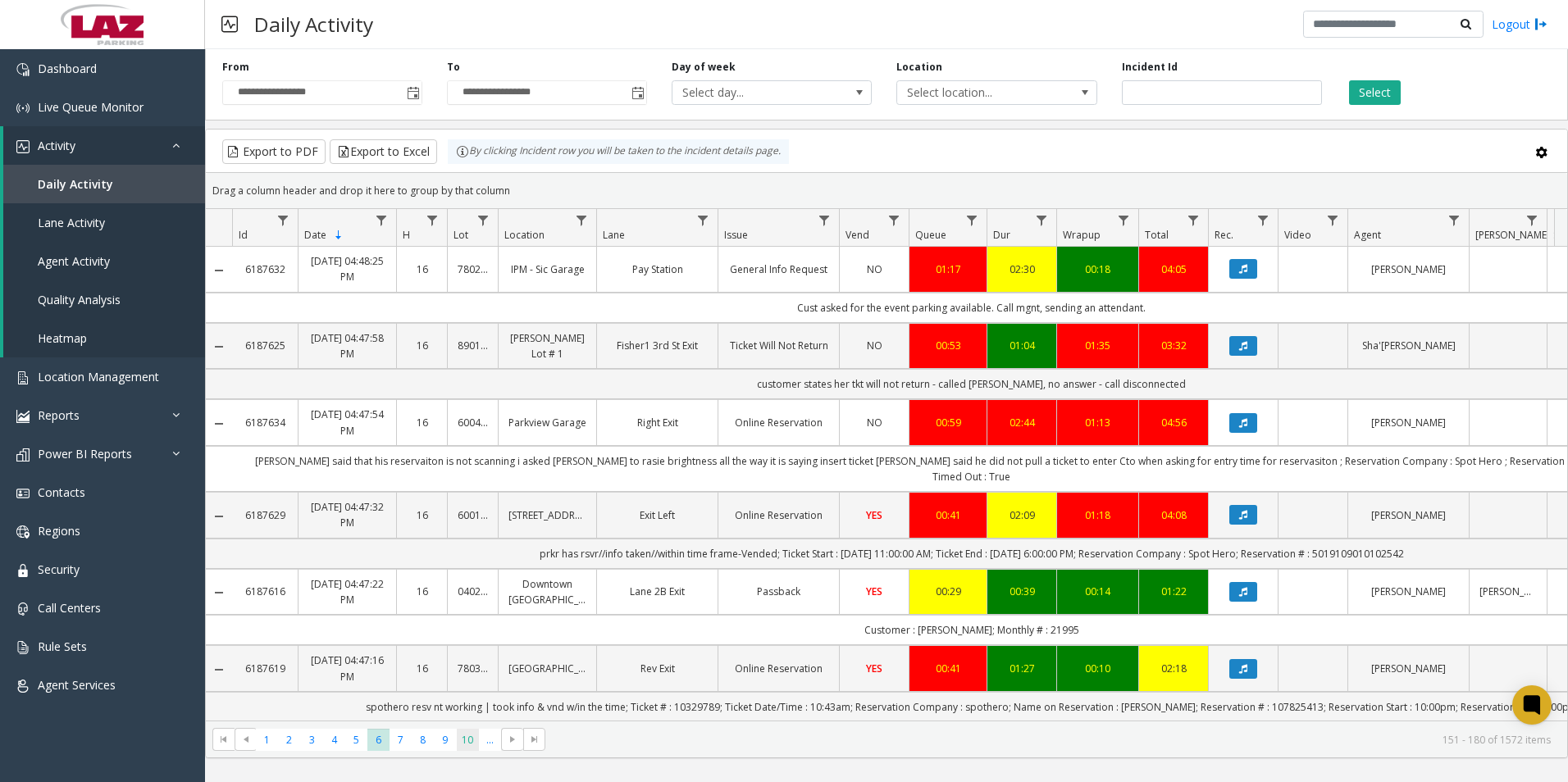
click at [468, 742] on span "10" at bounding box center [468, 740] width 22 height 22
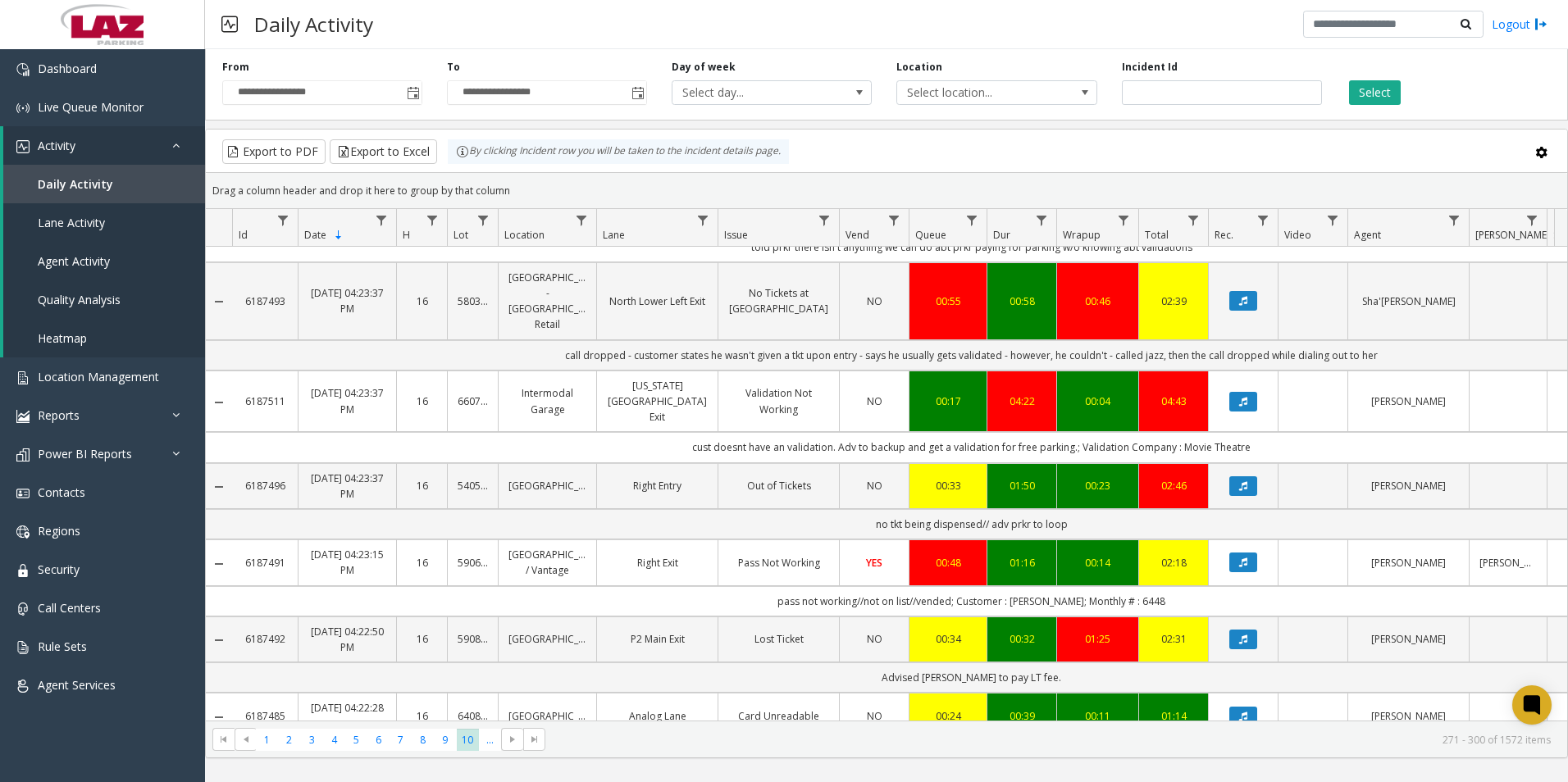
scroll to position [902, 0]
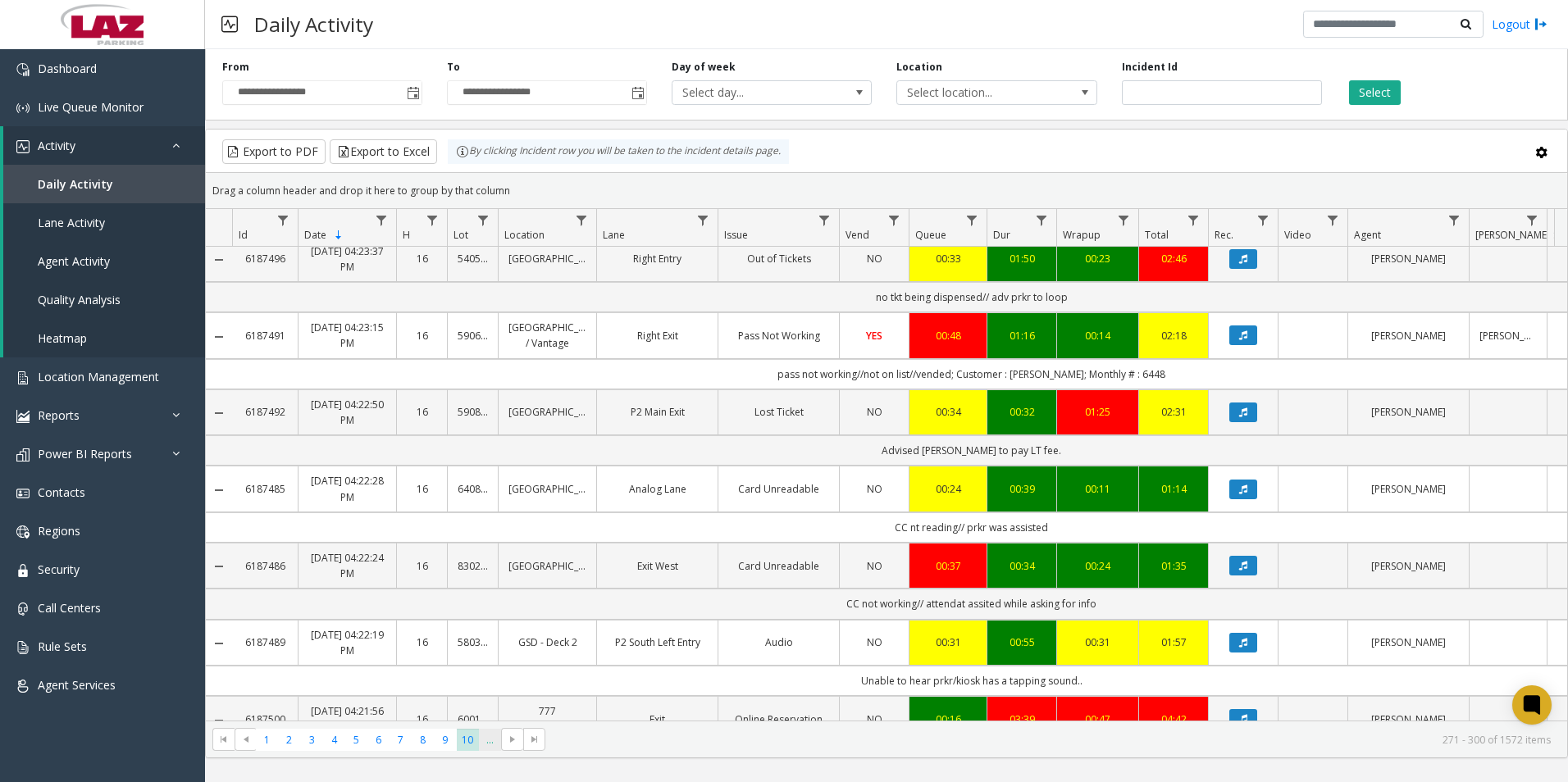
click at [491, 743] on span "..." at bounding box center [490, 740] width 22 height 22
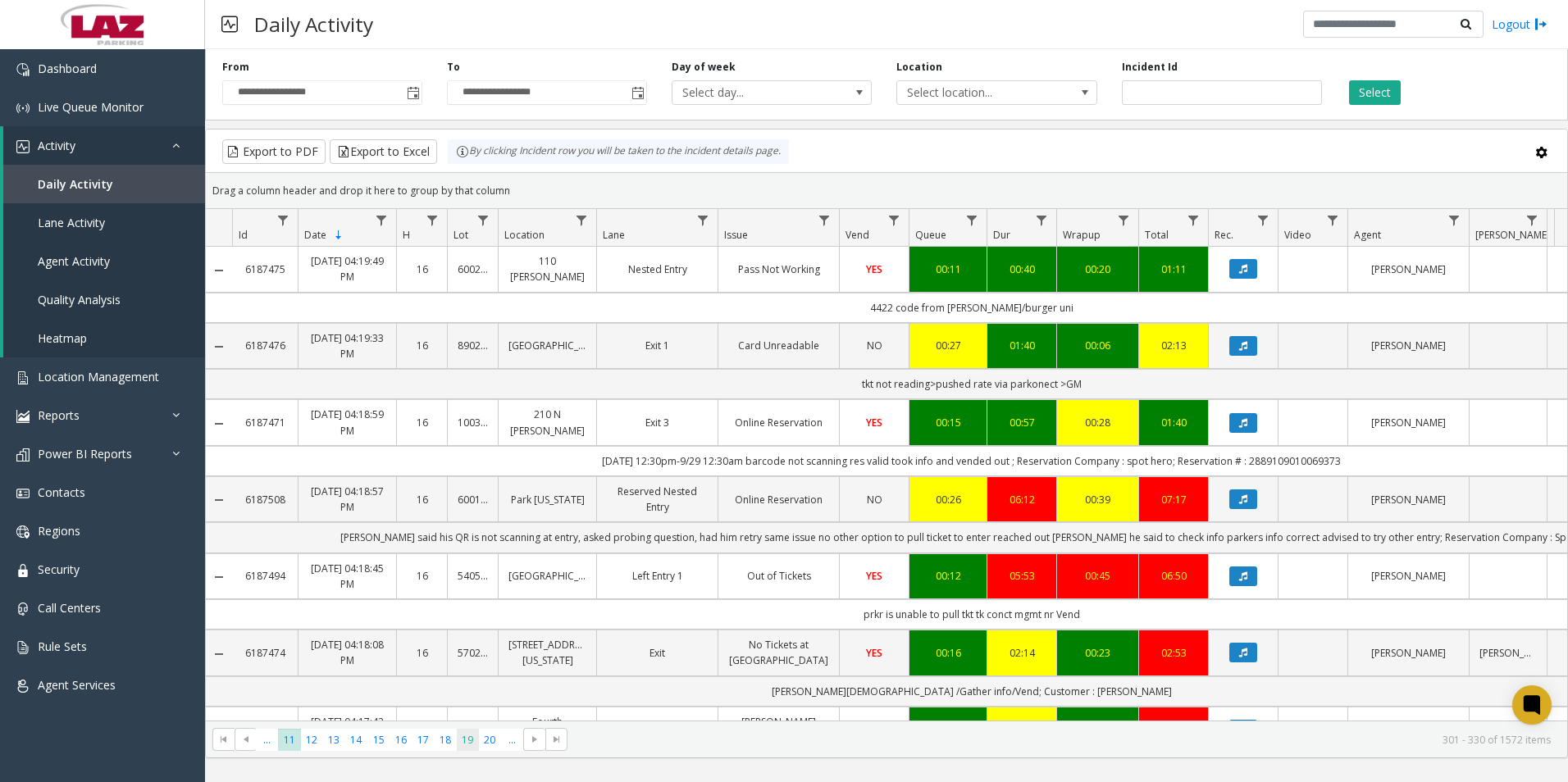
click at [466, 742] on span "19" at bounding box center [468, 740] width 22 height 22
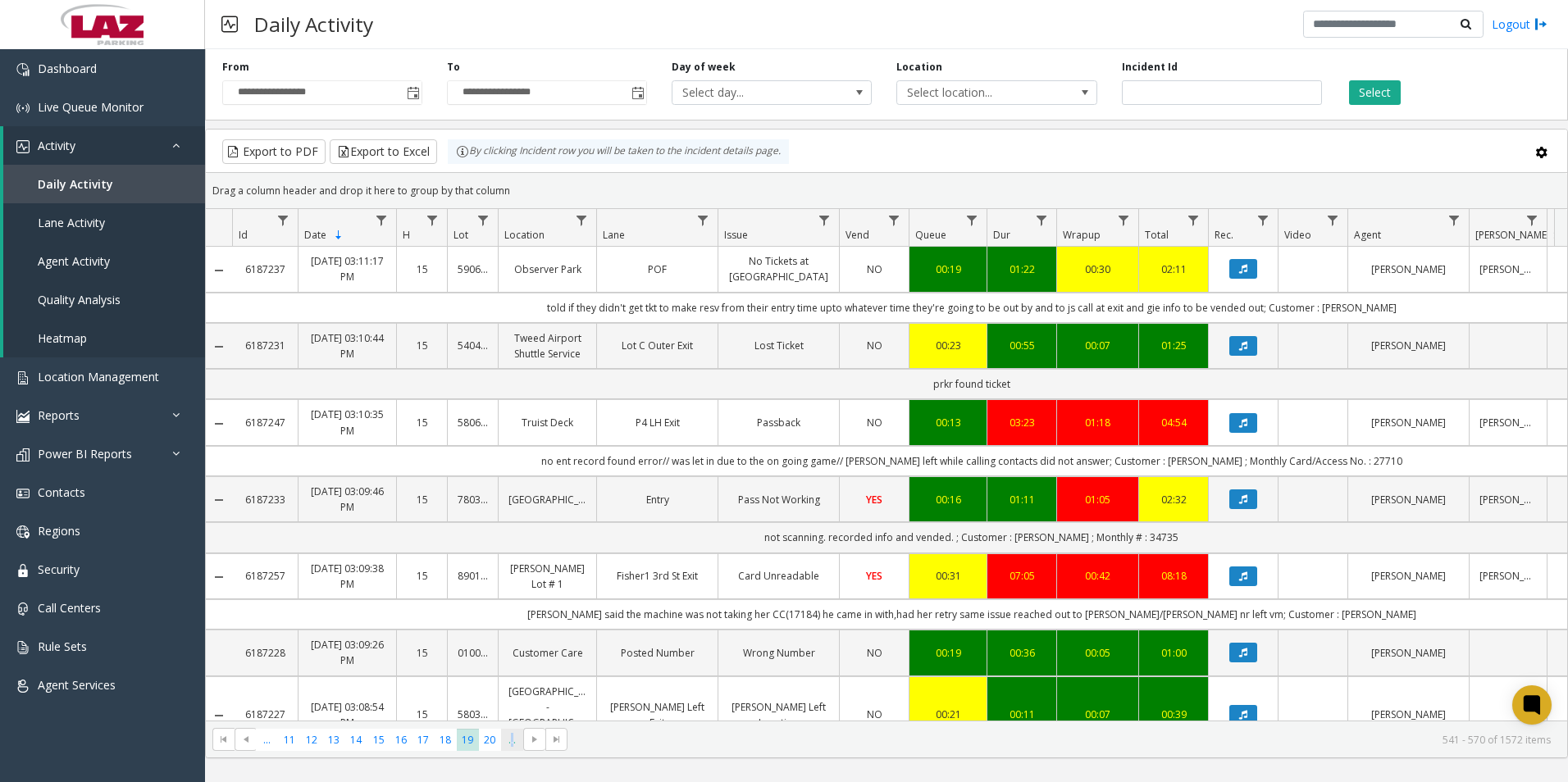
click at [513, 745] on span "..." at bounding box center [512, 740] width 22 height 22
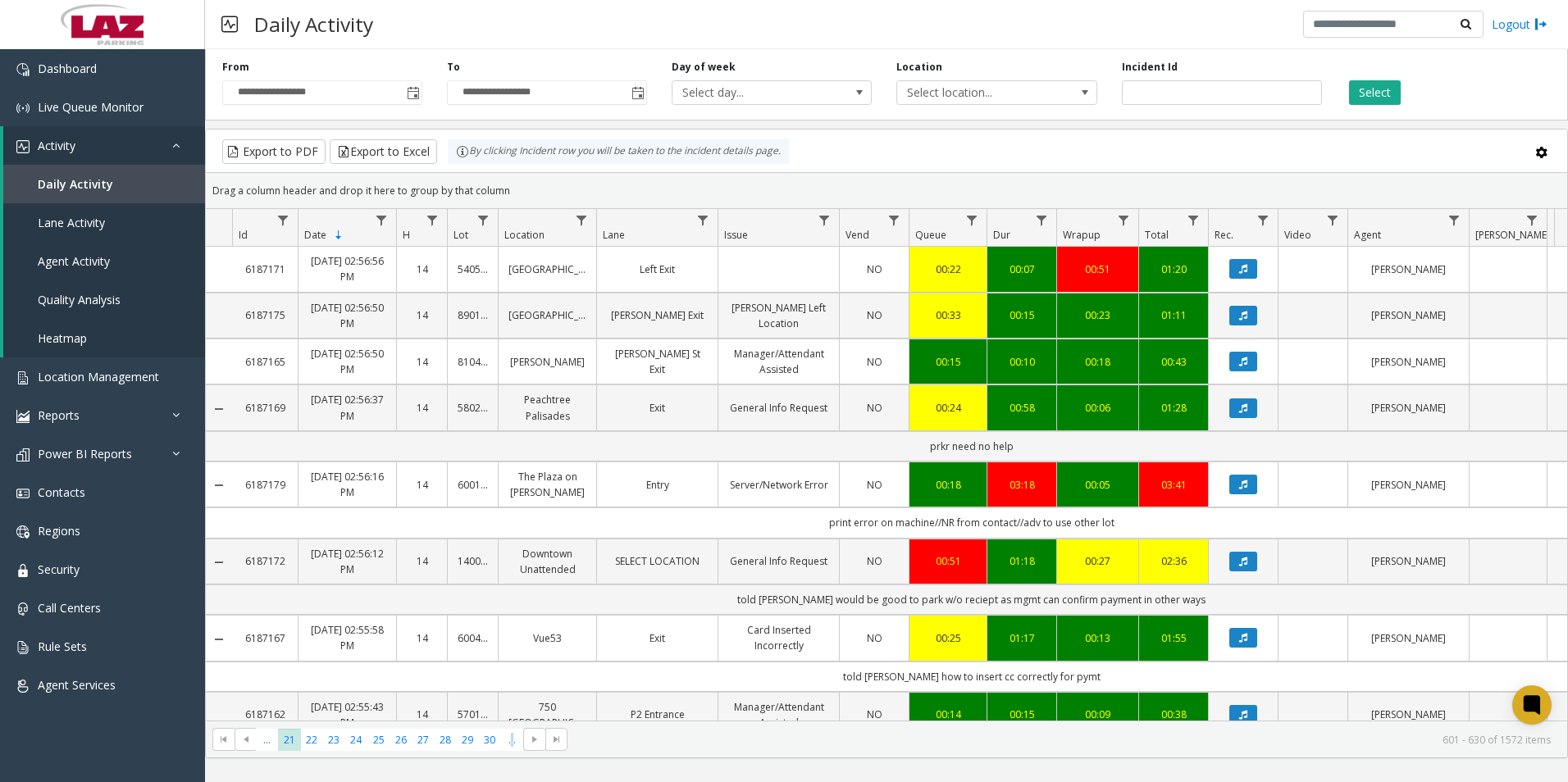
drag, startPoint x: 513, startPoint y: 745, endPoint x: 461, endPoint y: 635, distance: 121.7
click at [461, 635] on link "600432" at bounding box center [473, 639] width 30 height 16
click at [490, 741] on span "30" at bounding box center [490, 740] width 22 height 22
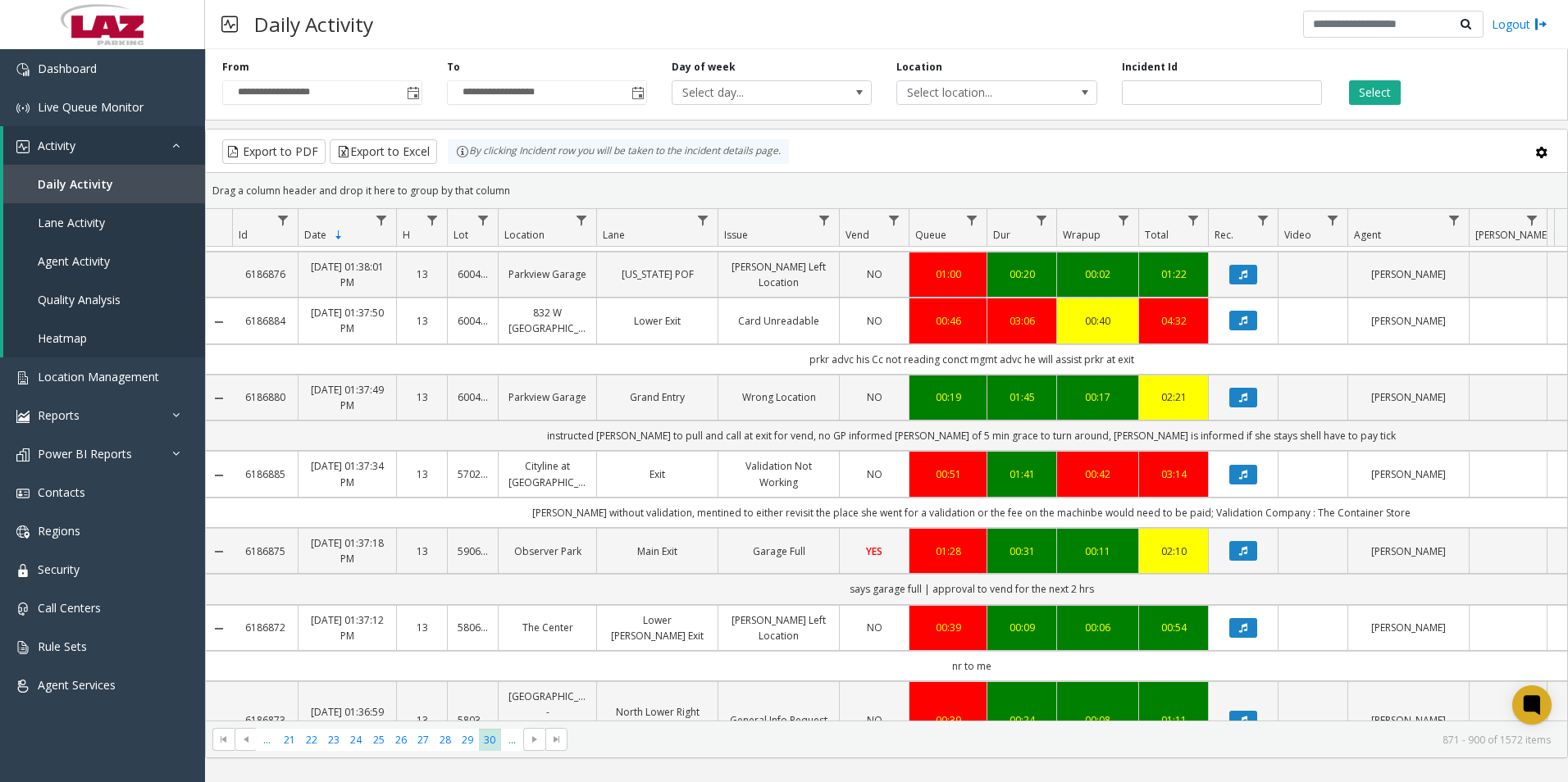
scroll to position [1612, 0]
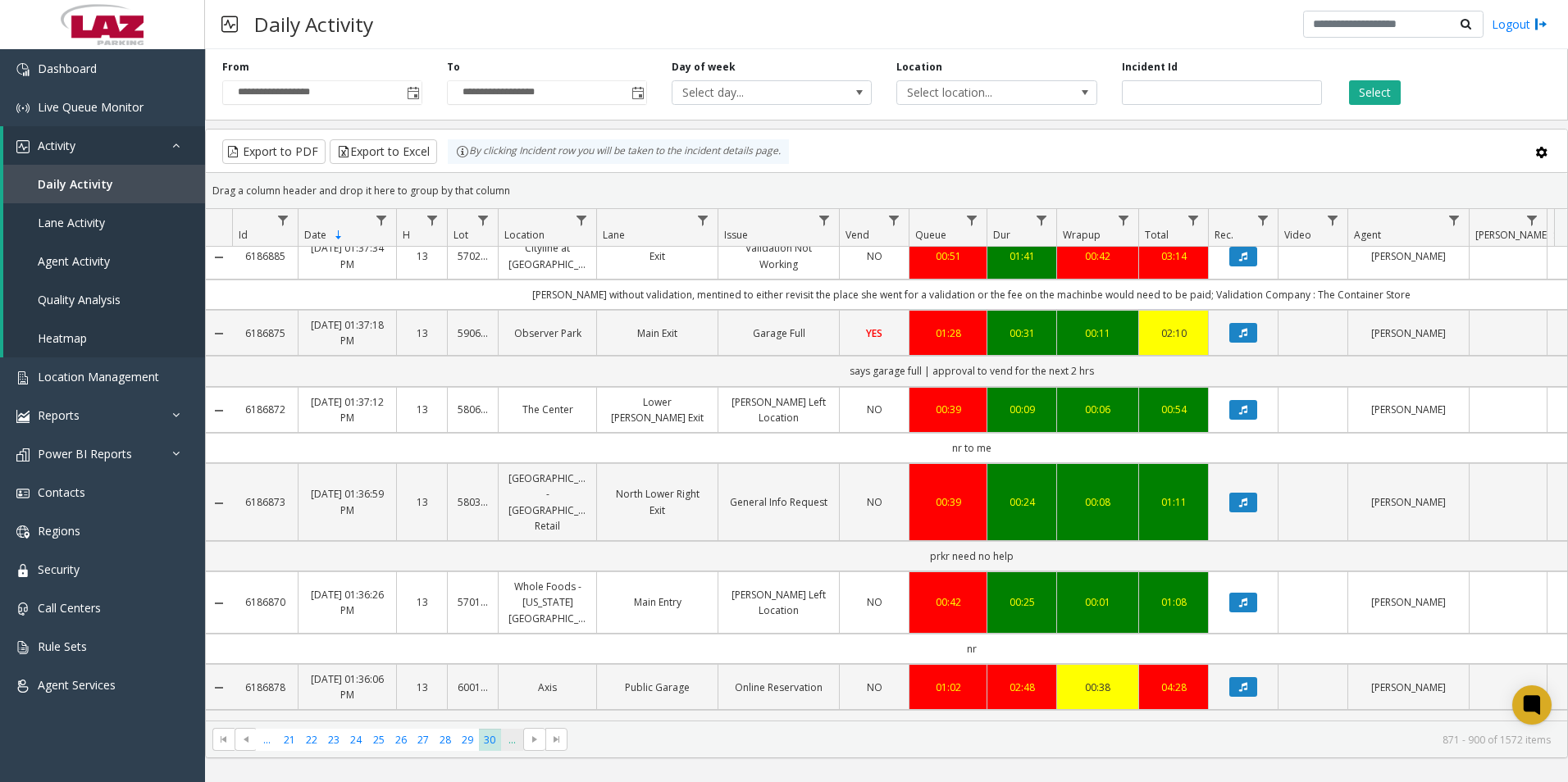
click at [513, 743] on span "..." at bounding box center [512, 740] width 22 height 22
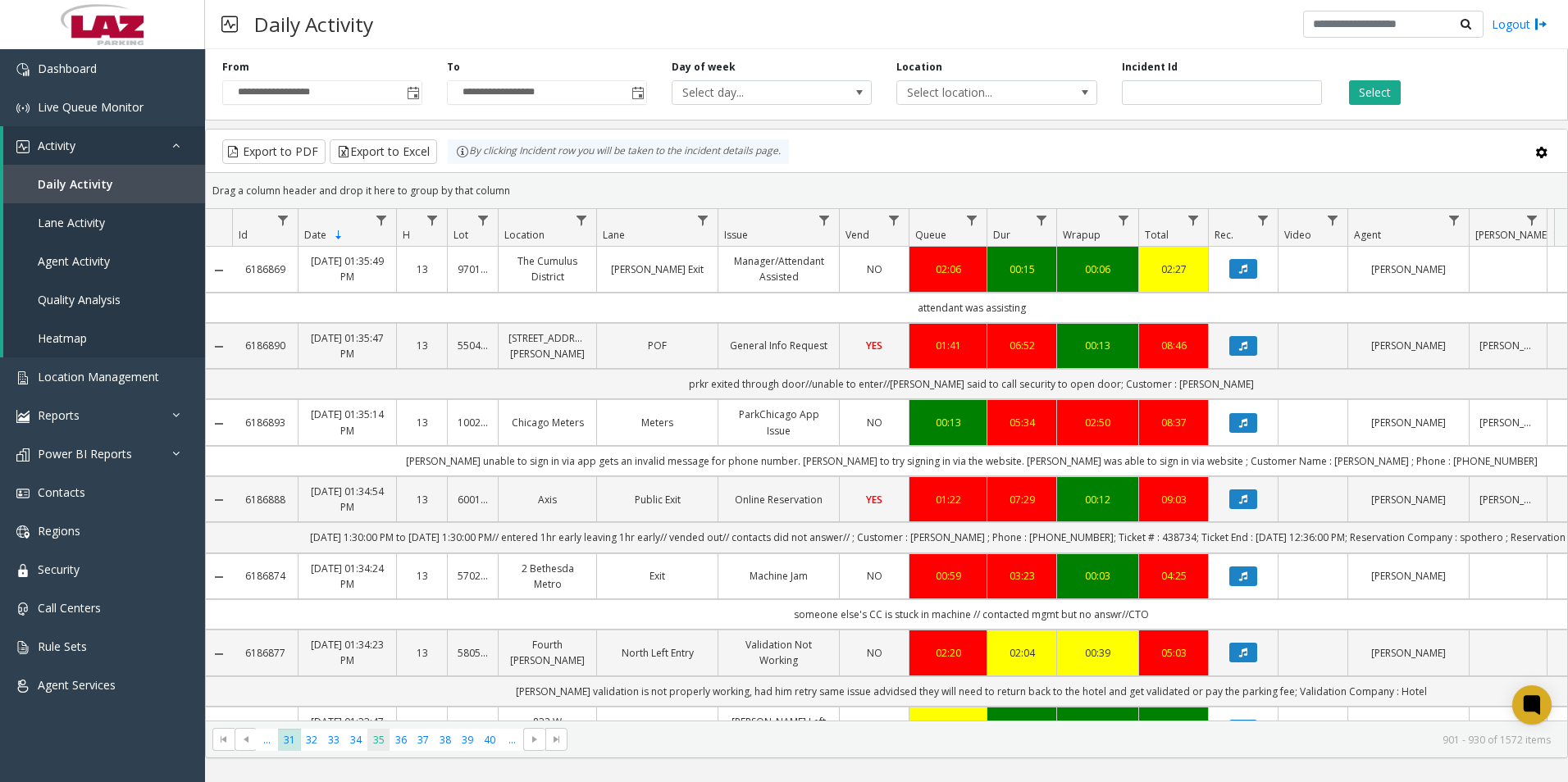
click at [379, 742] on span "35" at bounding box center [378, 740] width 22 height 22
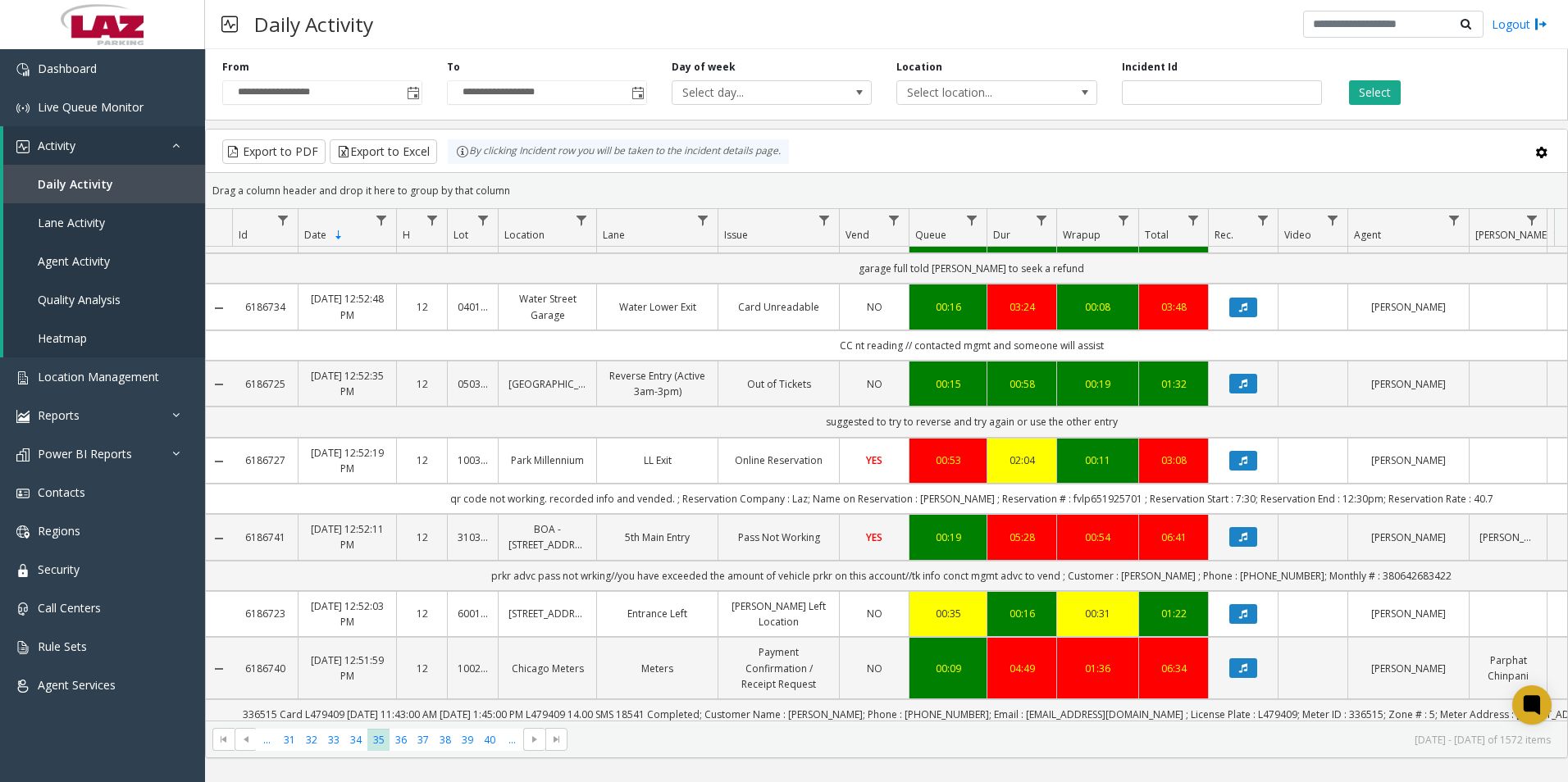
scroll to position [1826, 0]
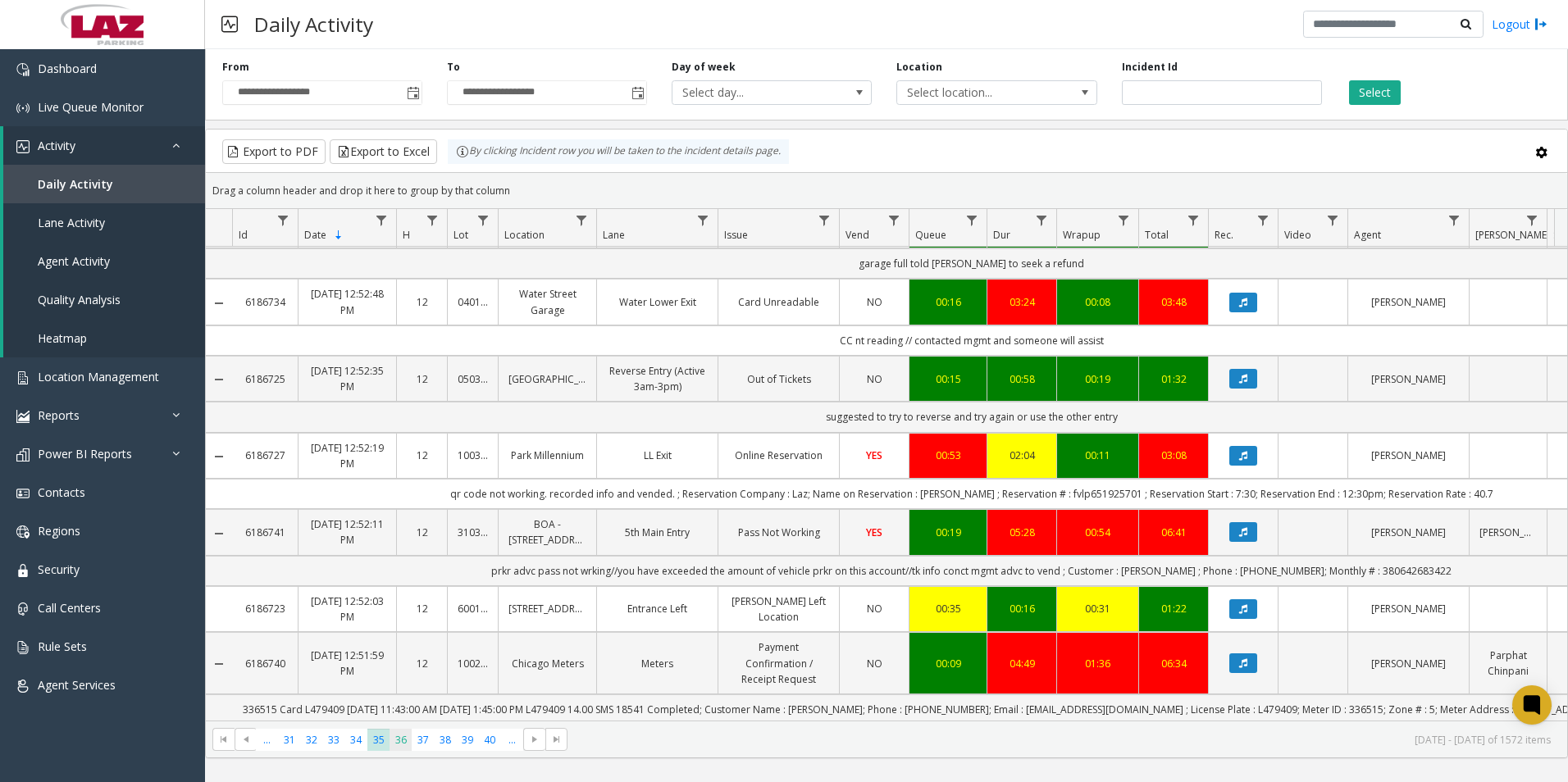
click at [402, 741] on span "36" at bounding box center [400, 740] width 22 height 22
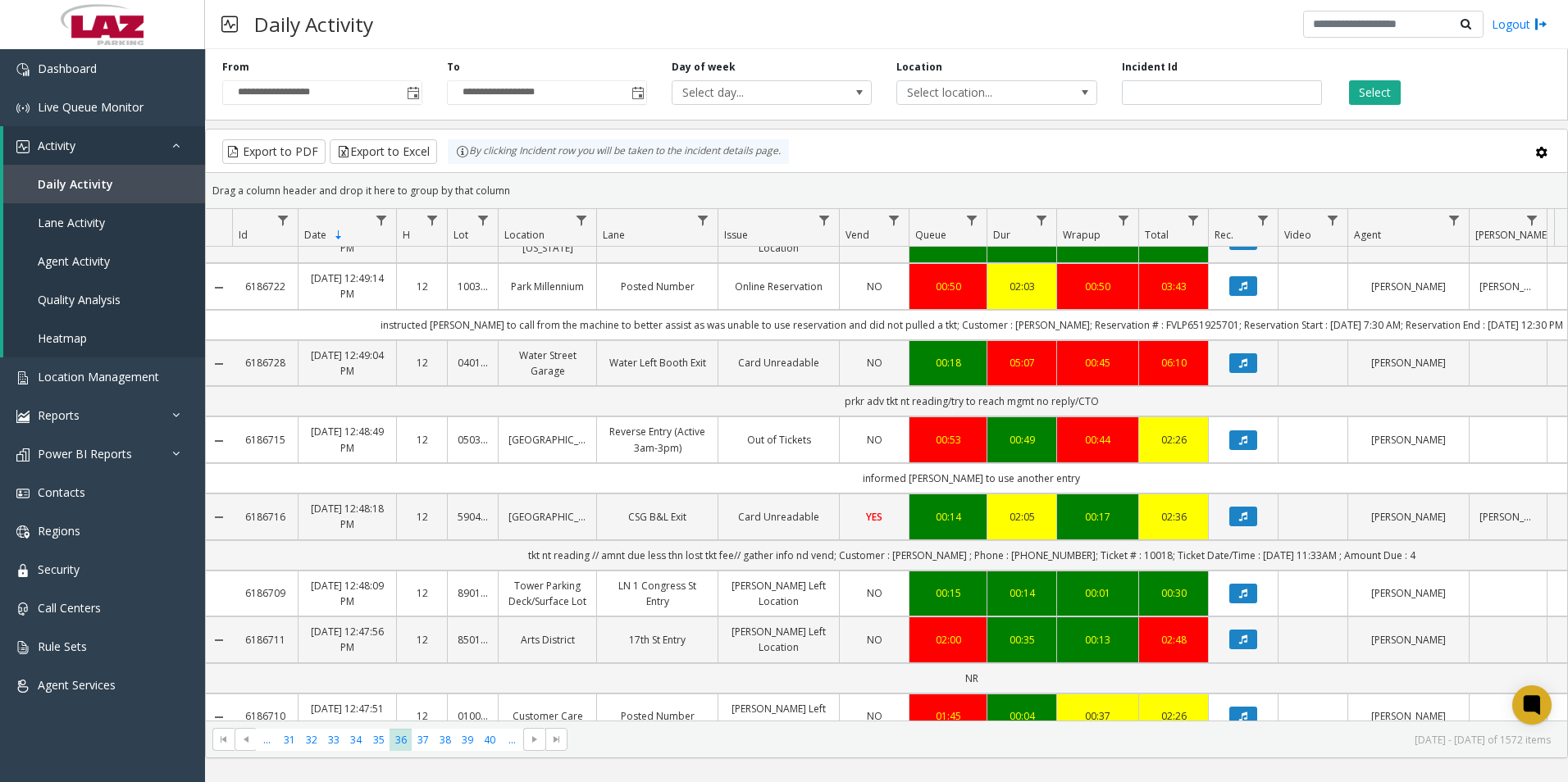
scroll to position [492, 0]
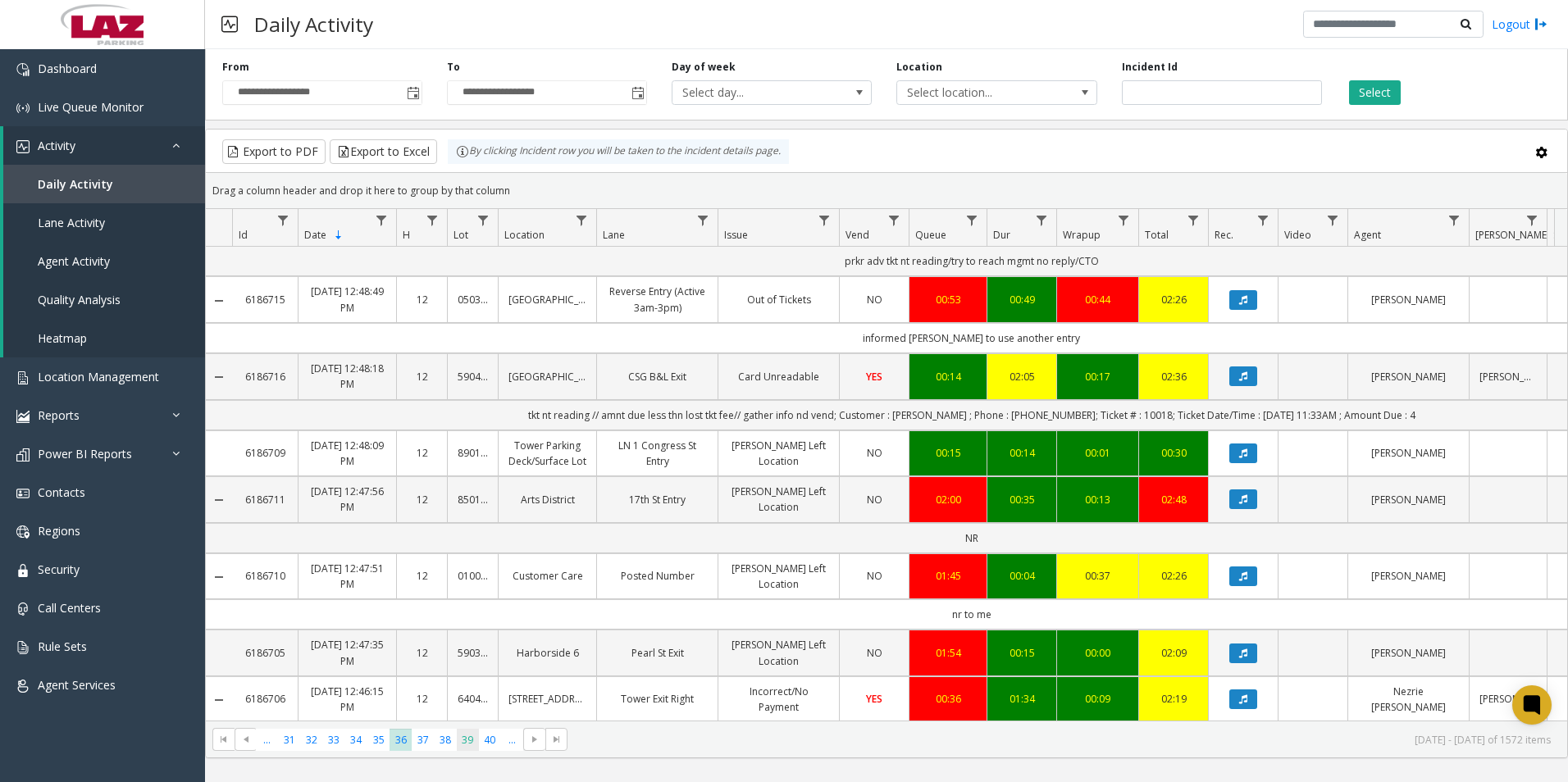
click at [468, 740] on span "39" at bounding box center [468, 740] width 22 height 22
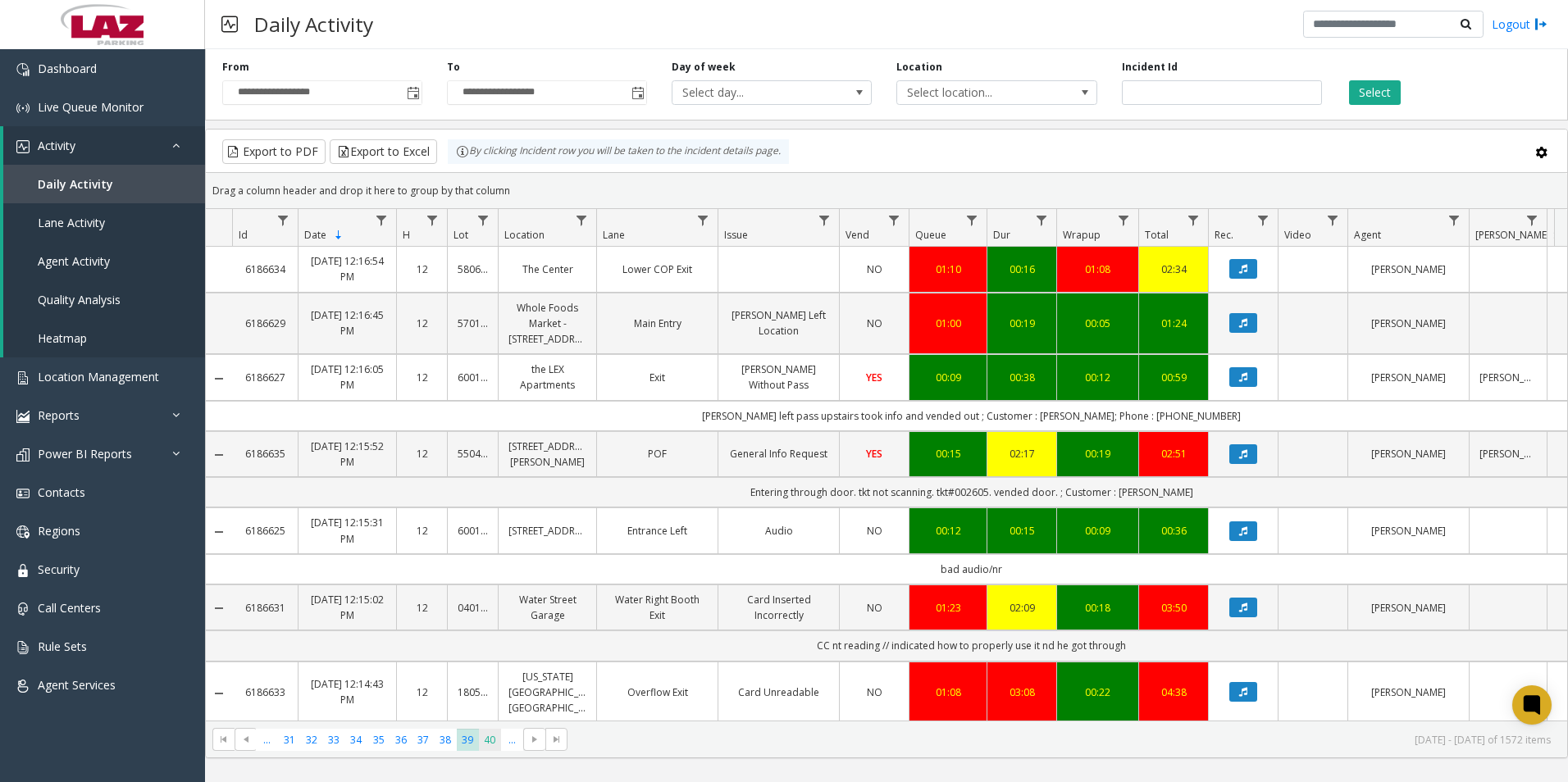
click at [495, 745] on span "40" at bounding box center [490, 740] width 22 height 22
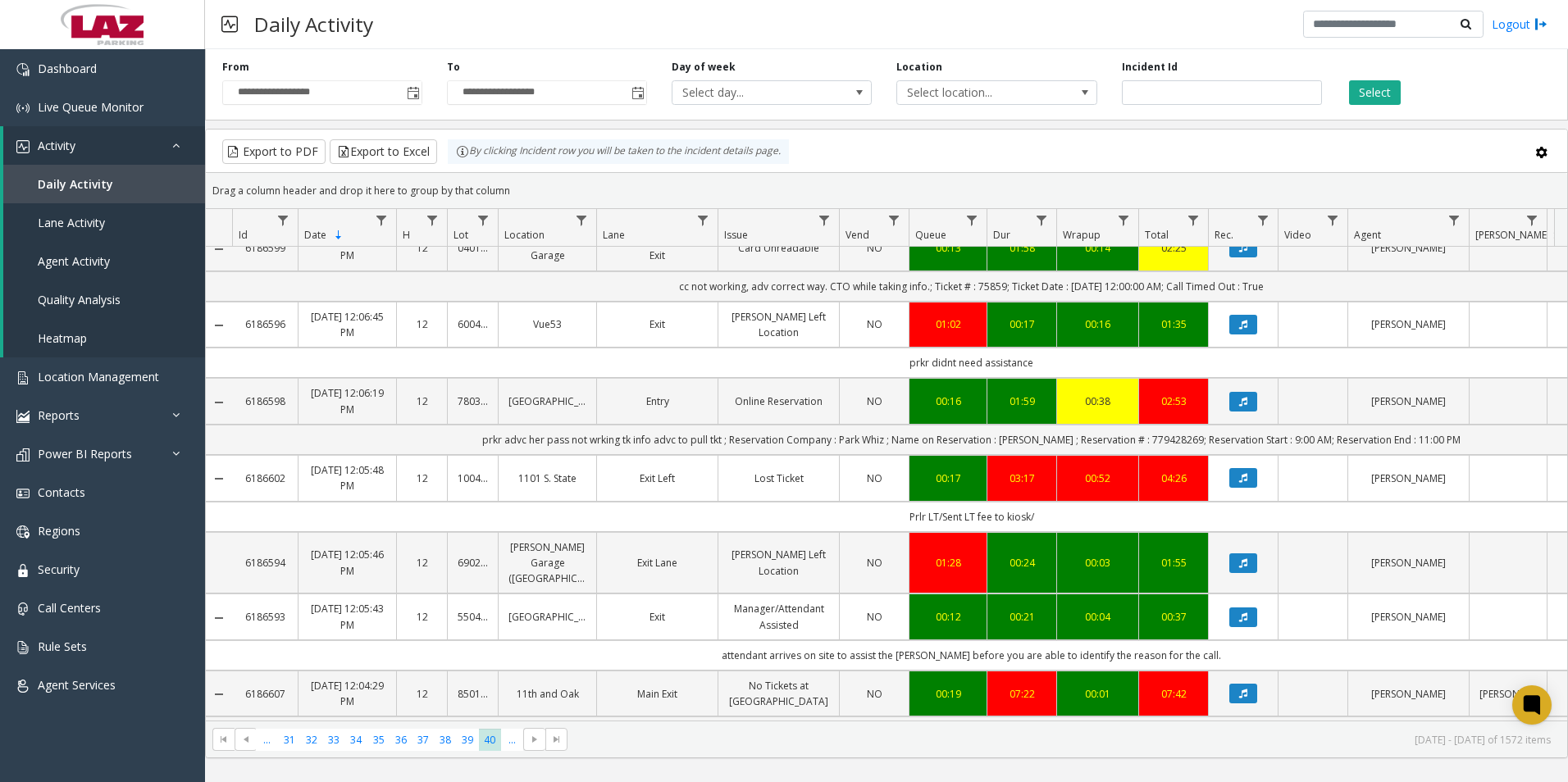
scroll to position [410, 0]
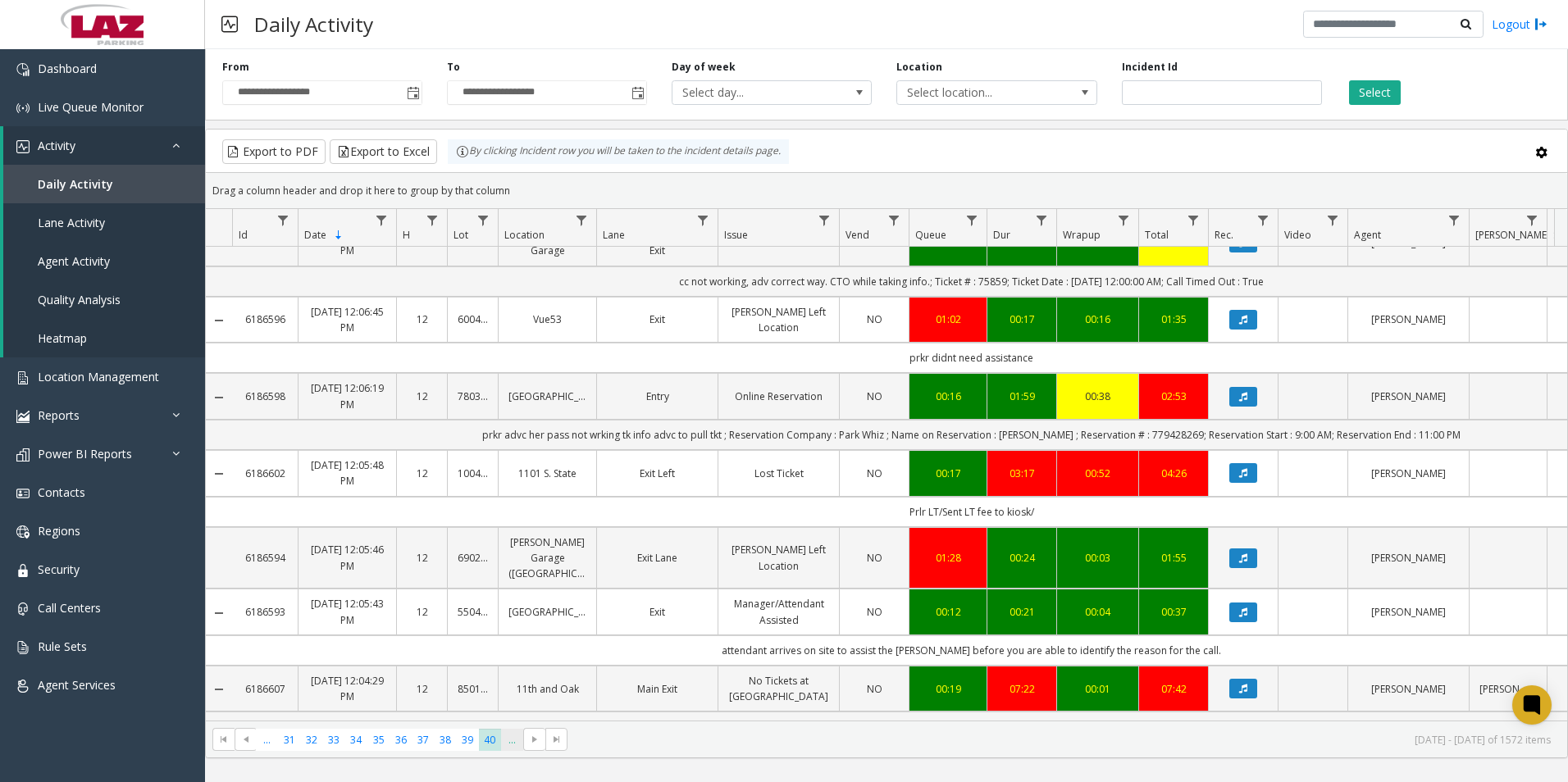
click at [510, 745] on span "..." at bounding box center [512, 740] width 22 height 22
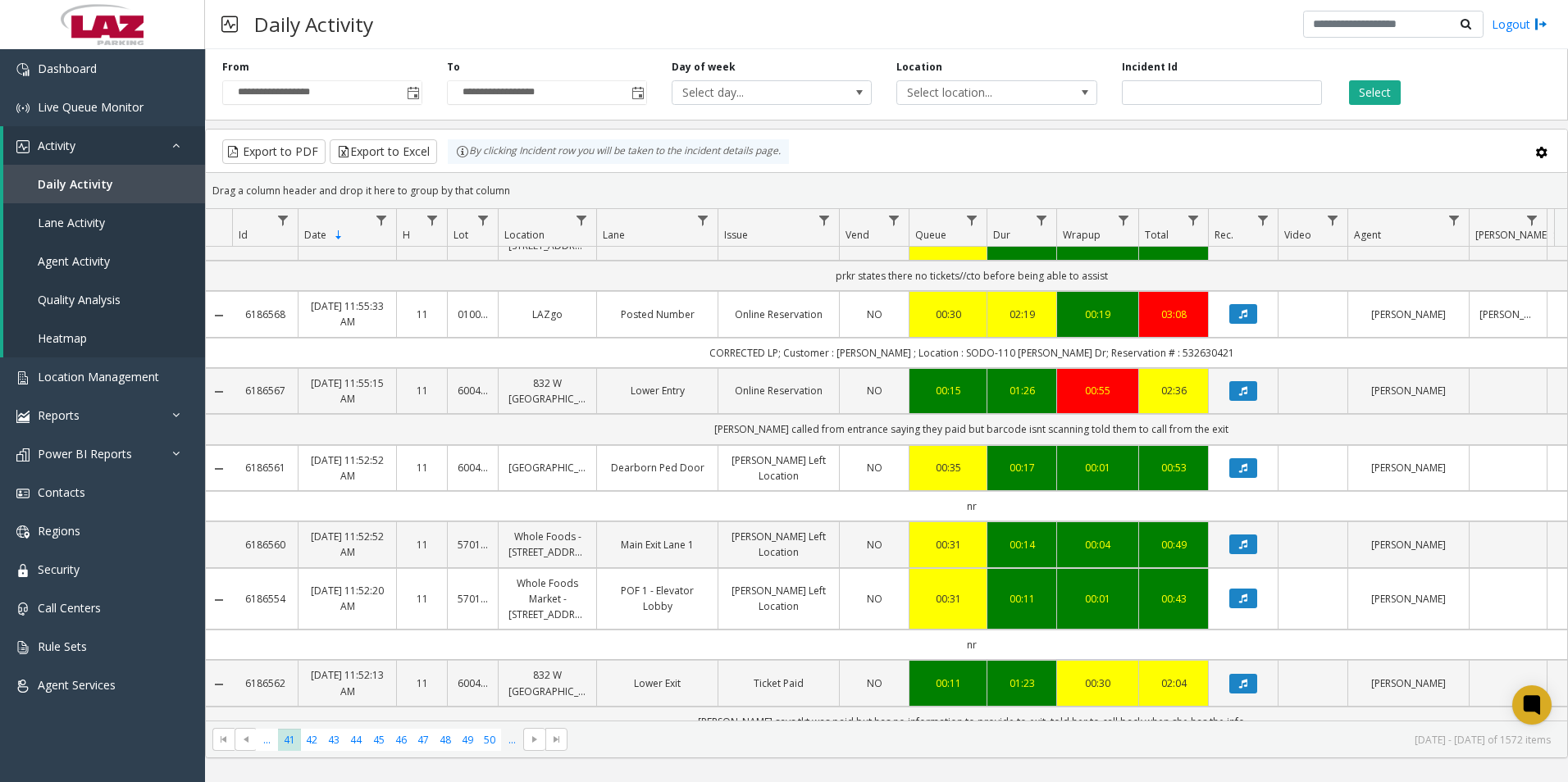
scroll to position [492, 0]
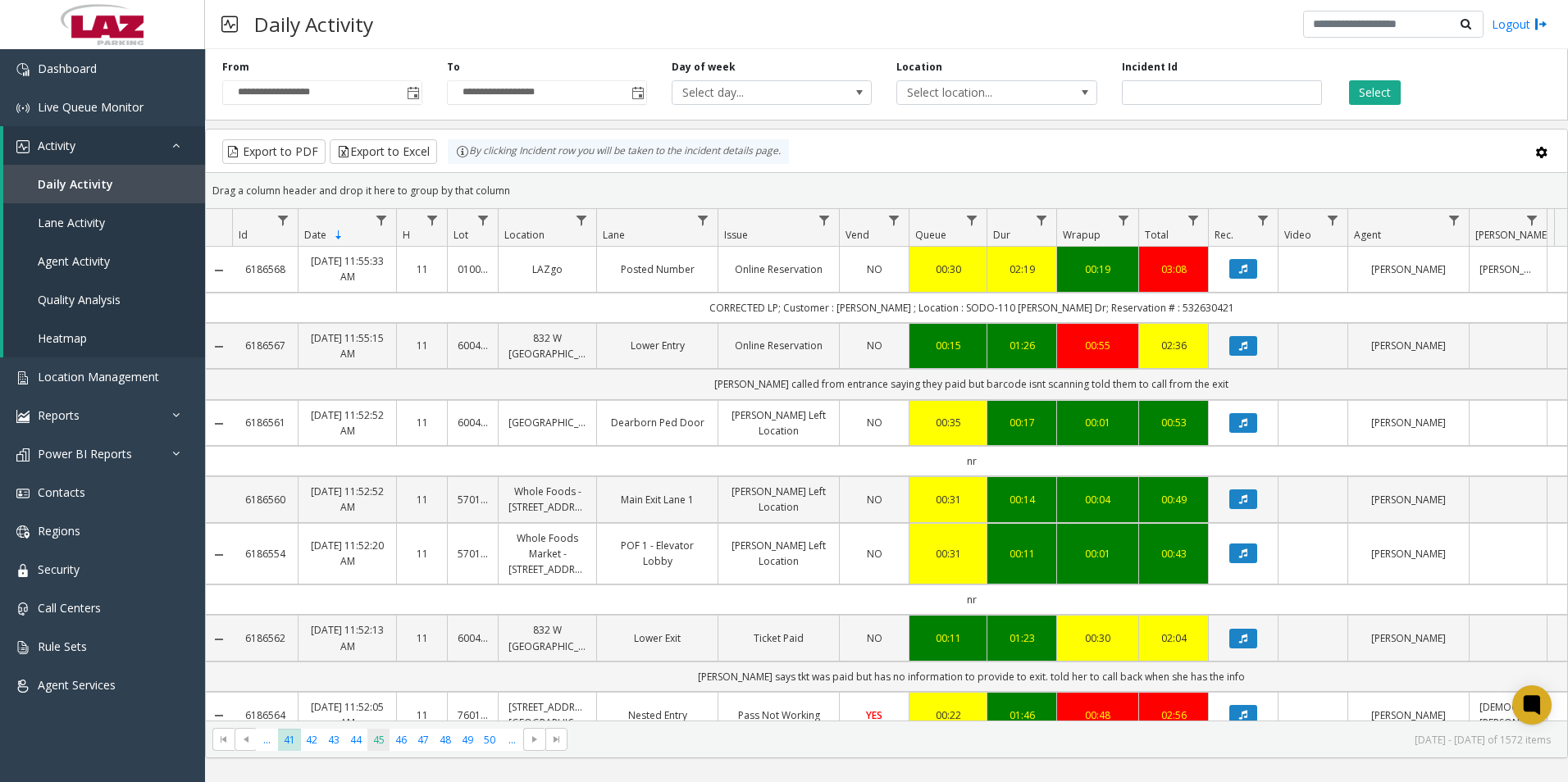
click at [377, 744] on span "45" at bounding box center [378, 740] width 22 height 22
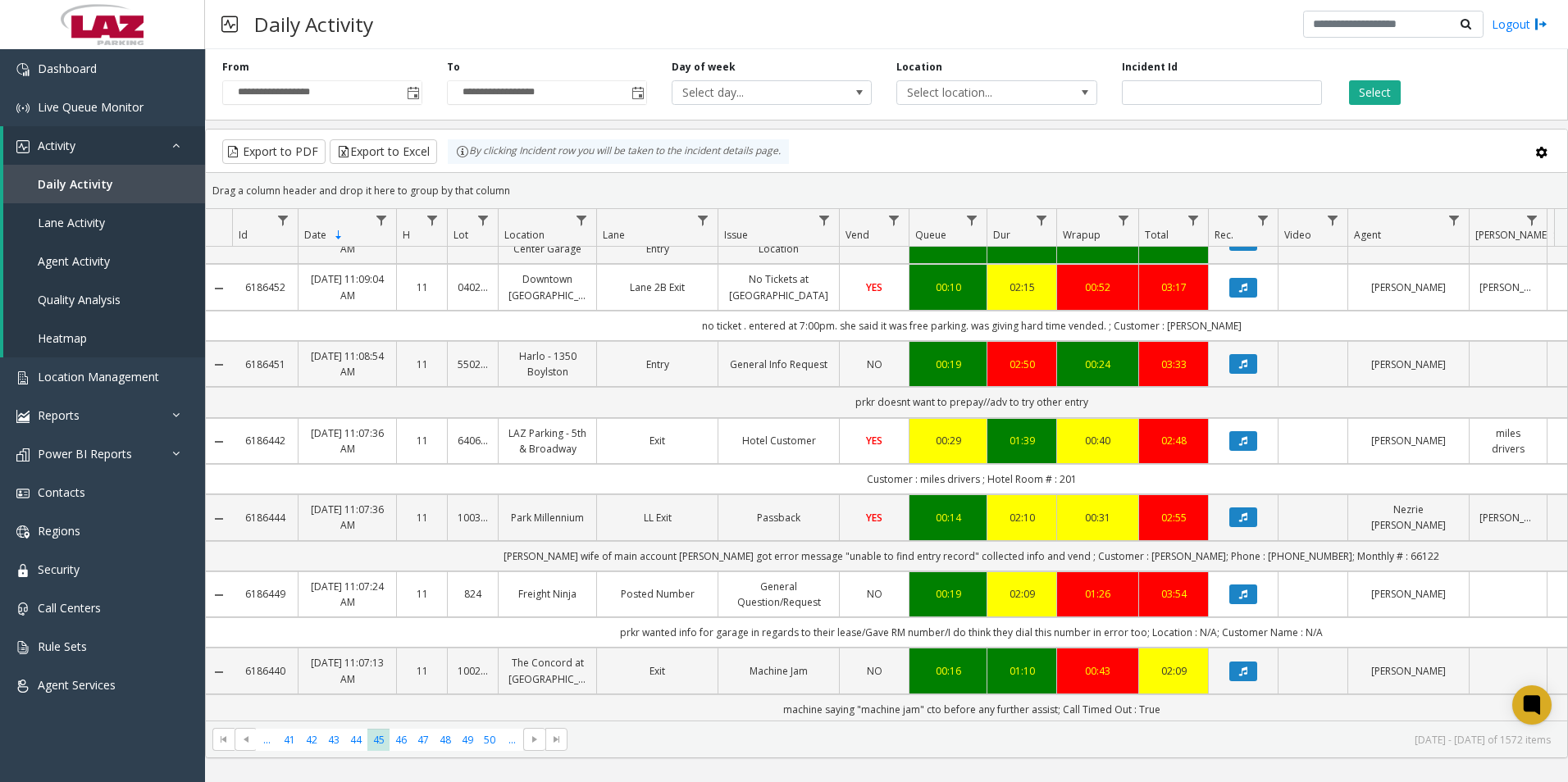
scroll to position [574, 0]
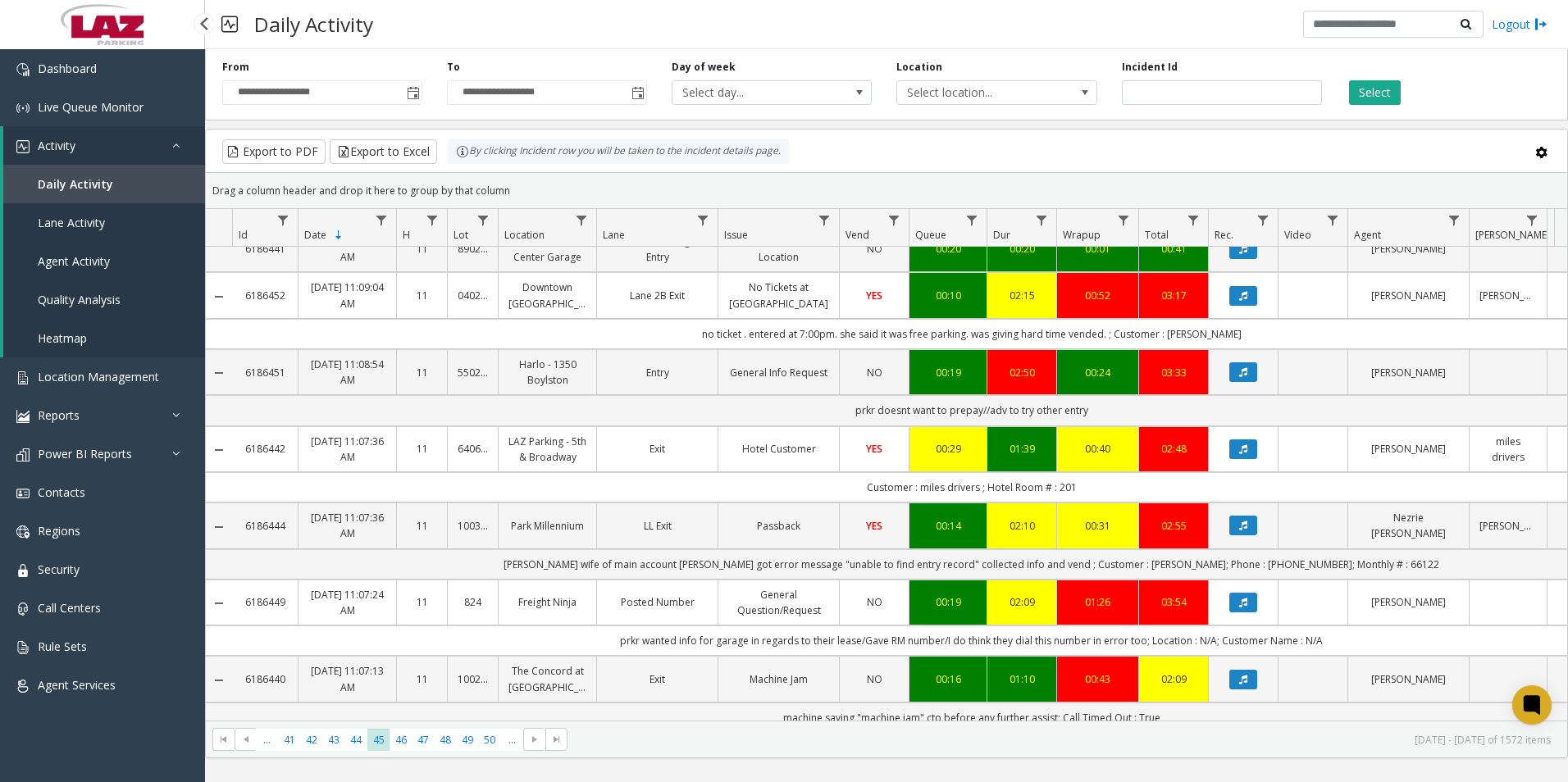
click at [60, 139] on span "Activity" at bounding box center [57, 146] width 38 height 16
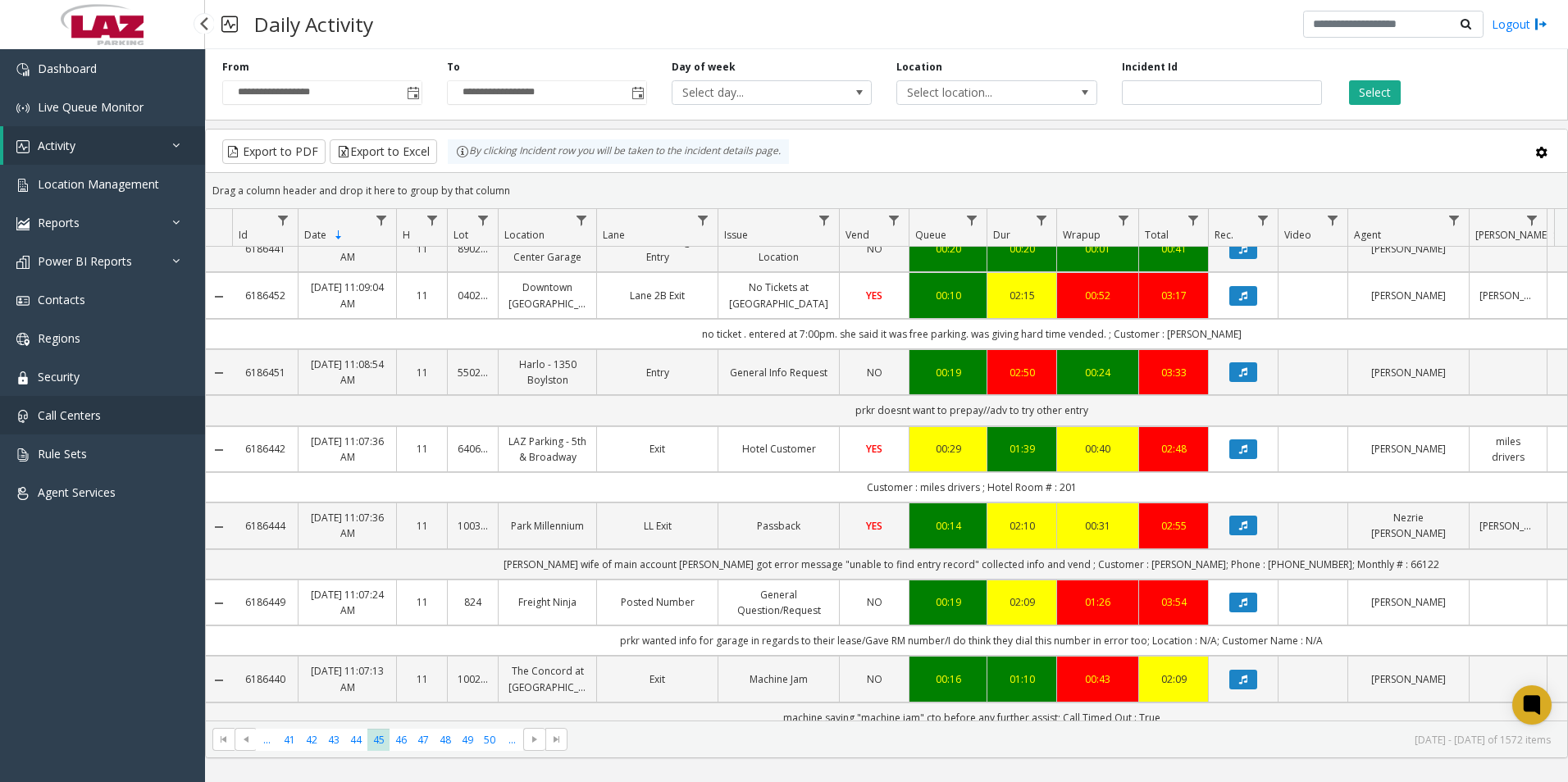
click at [72, 410] on span "Call Centers" at bounding box center [69, 415] width 63 height 16
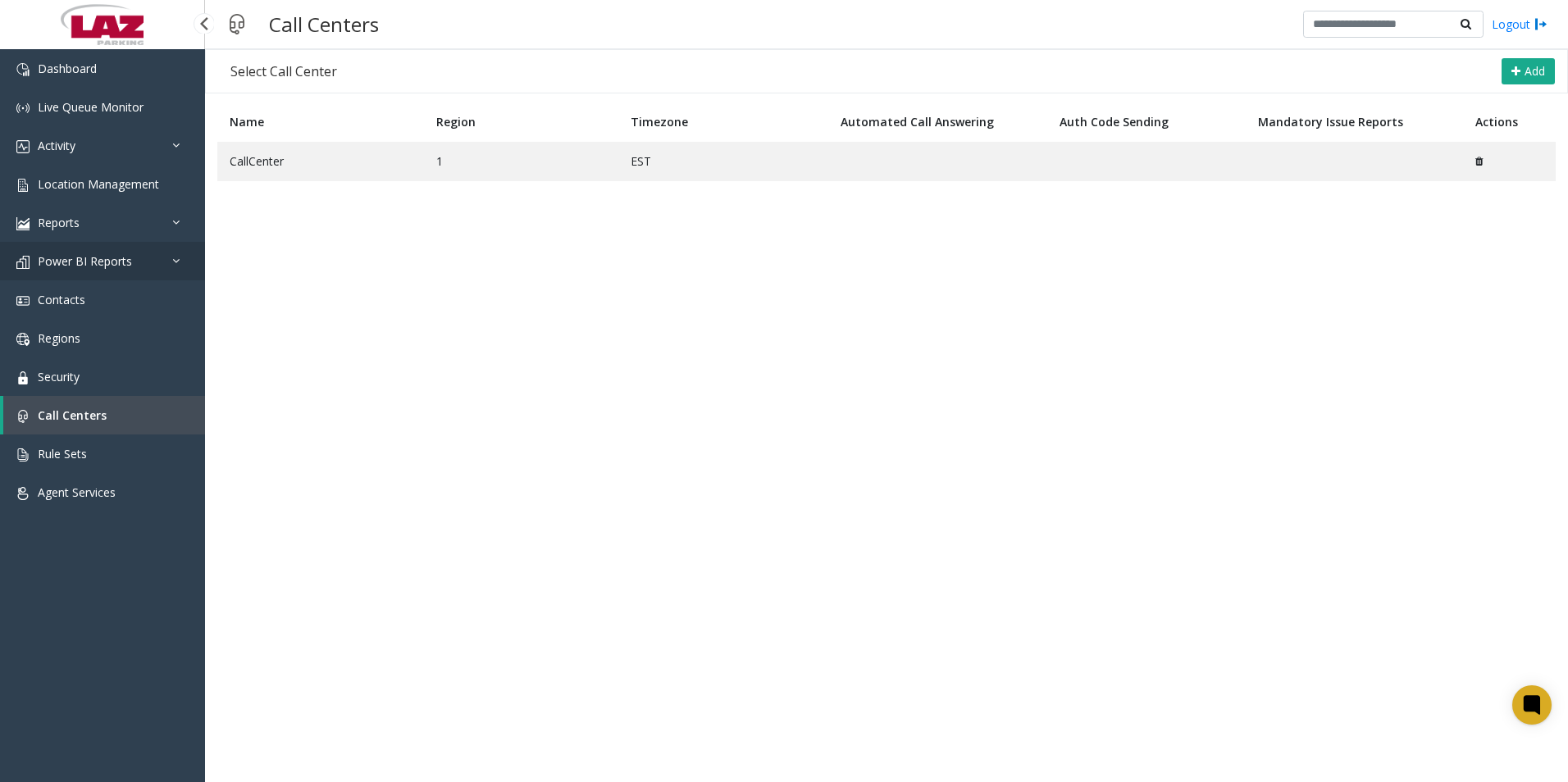
click at [84, 260] on span "Power BI Reports" at bounding box center [85, 262] width 95 height 16
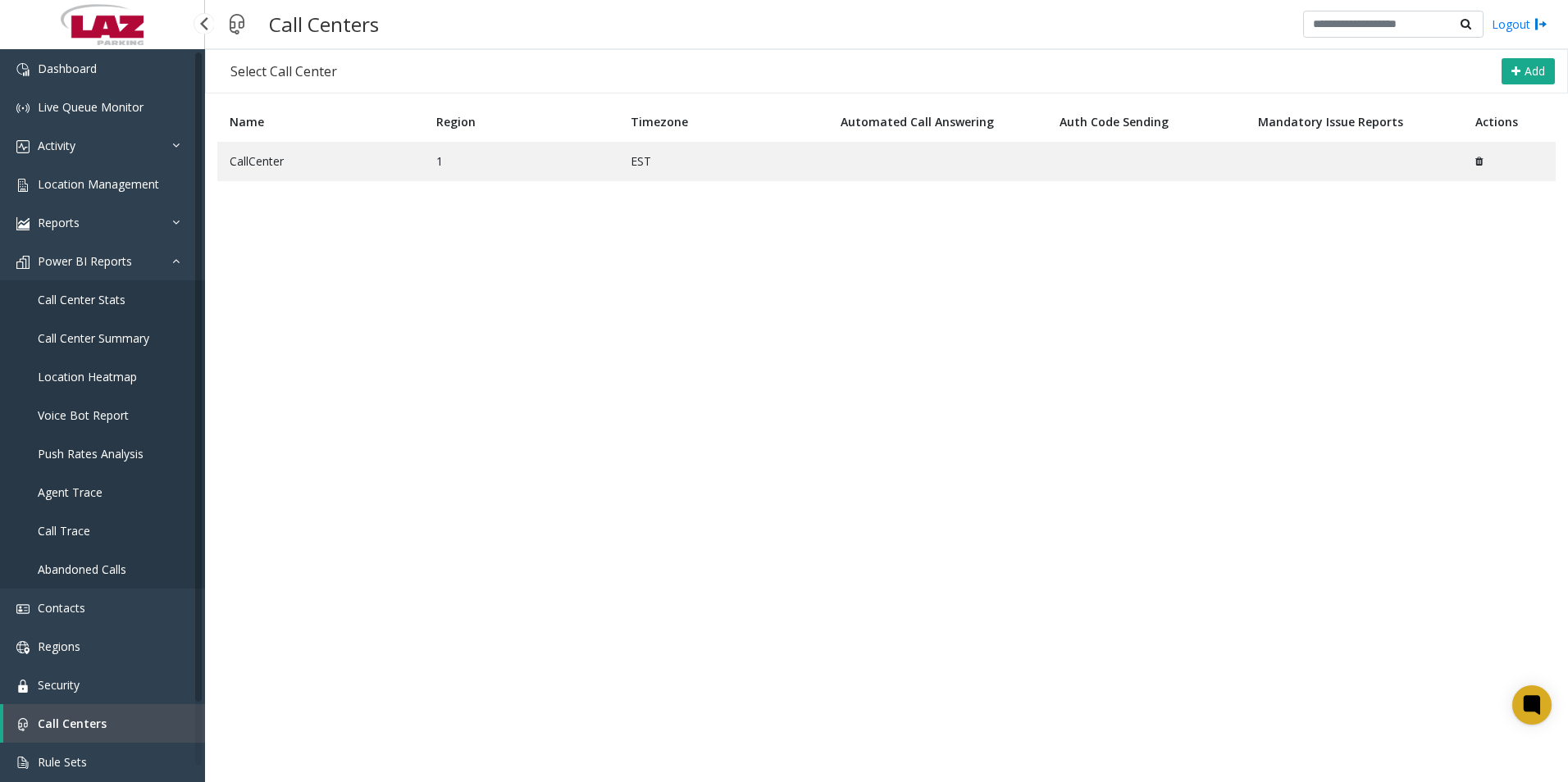
click at [86, 293] on span "Call Center Stats" at bounding box center [81, 300] width 88 height 16
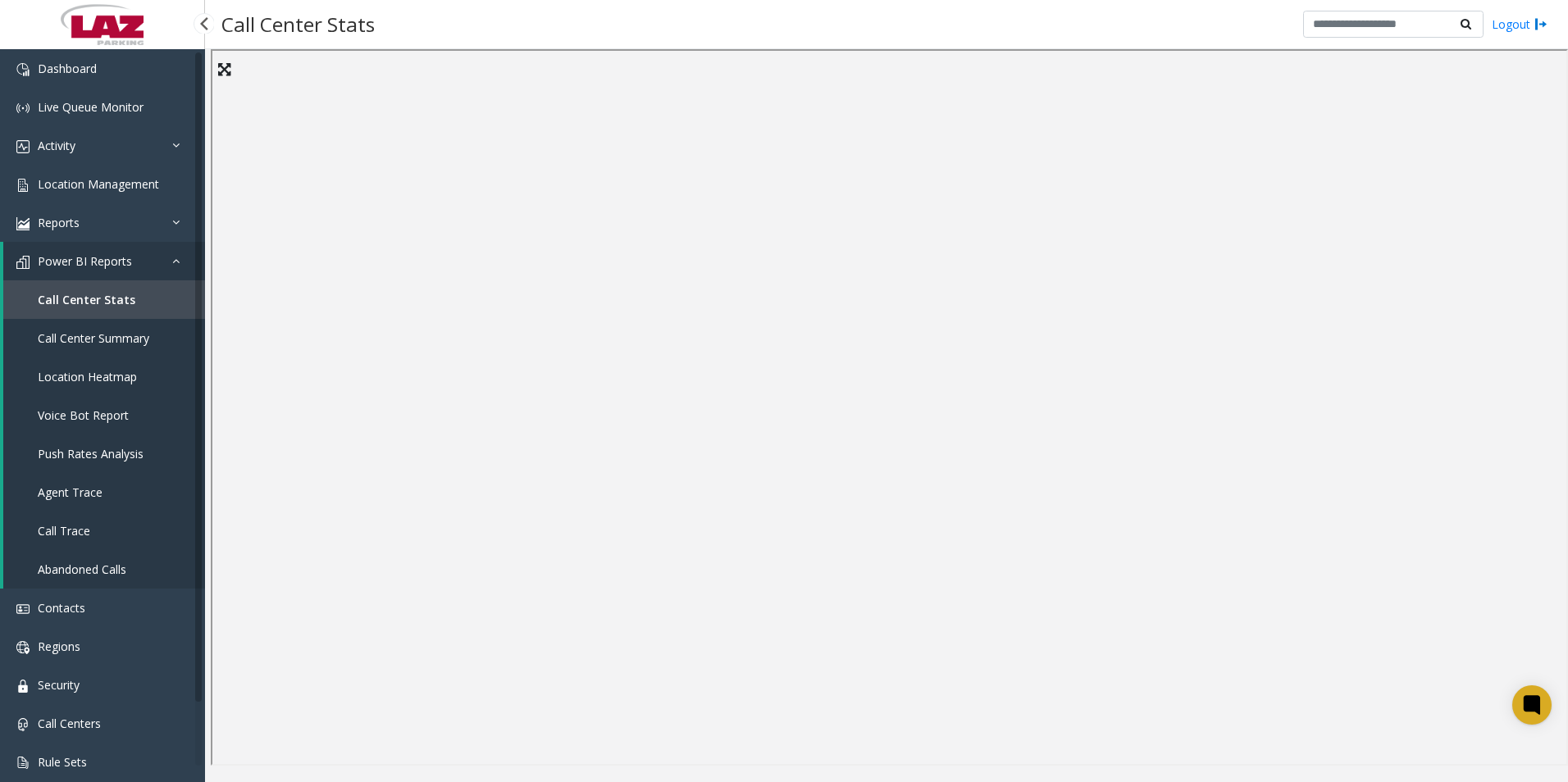
click at [77, 331] on span "Call Center Summary" at bounding box center [94, 338] width 111 height 16
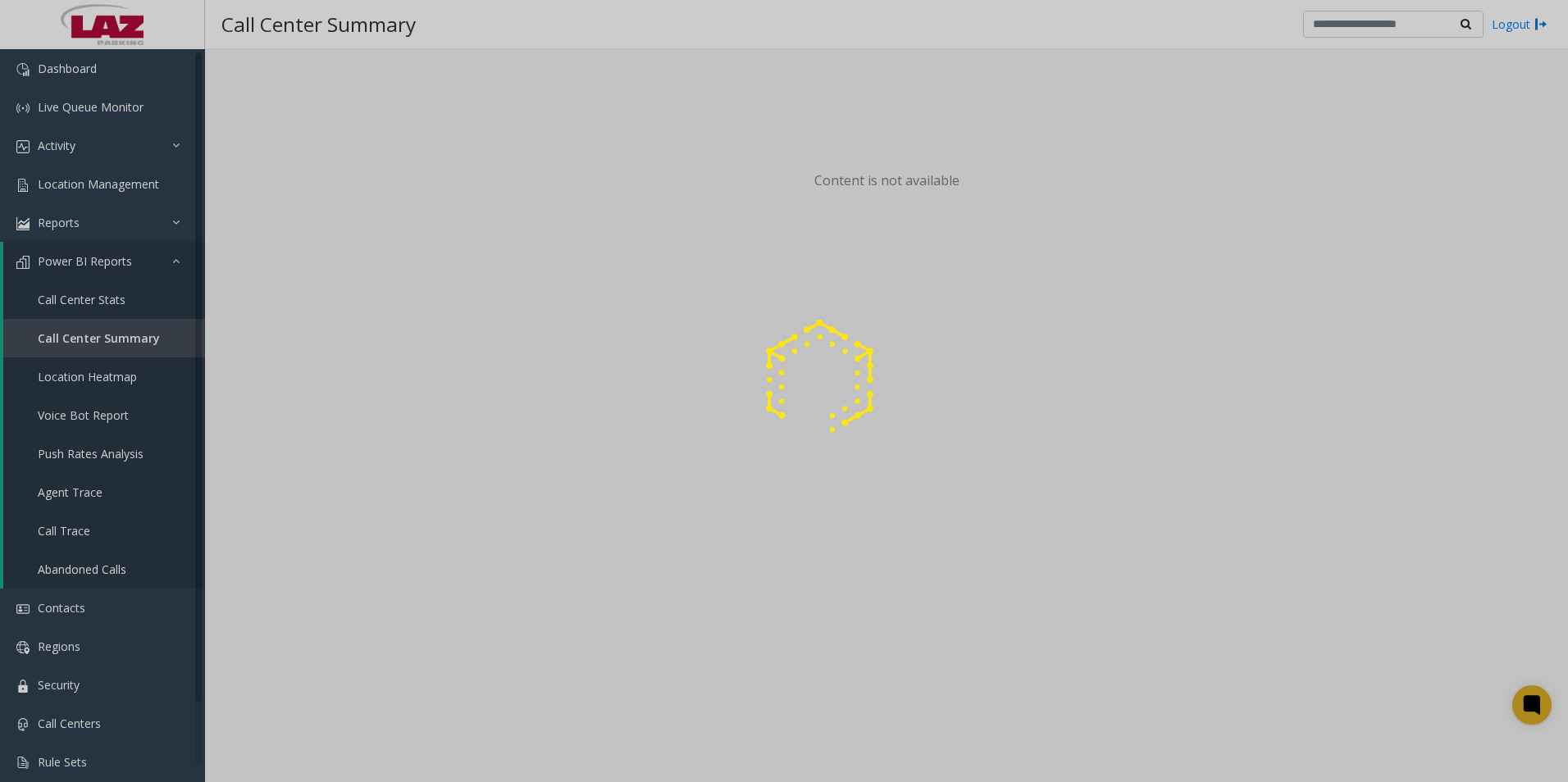
click at [54, 487] on div at bounding box center [784, 391] width 1568 height 782
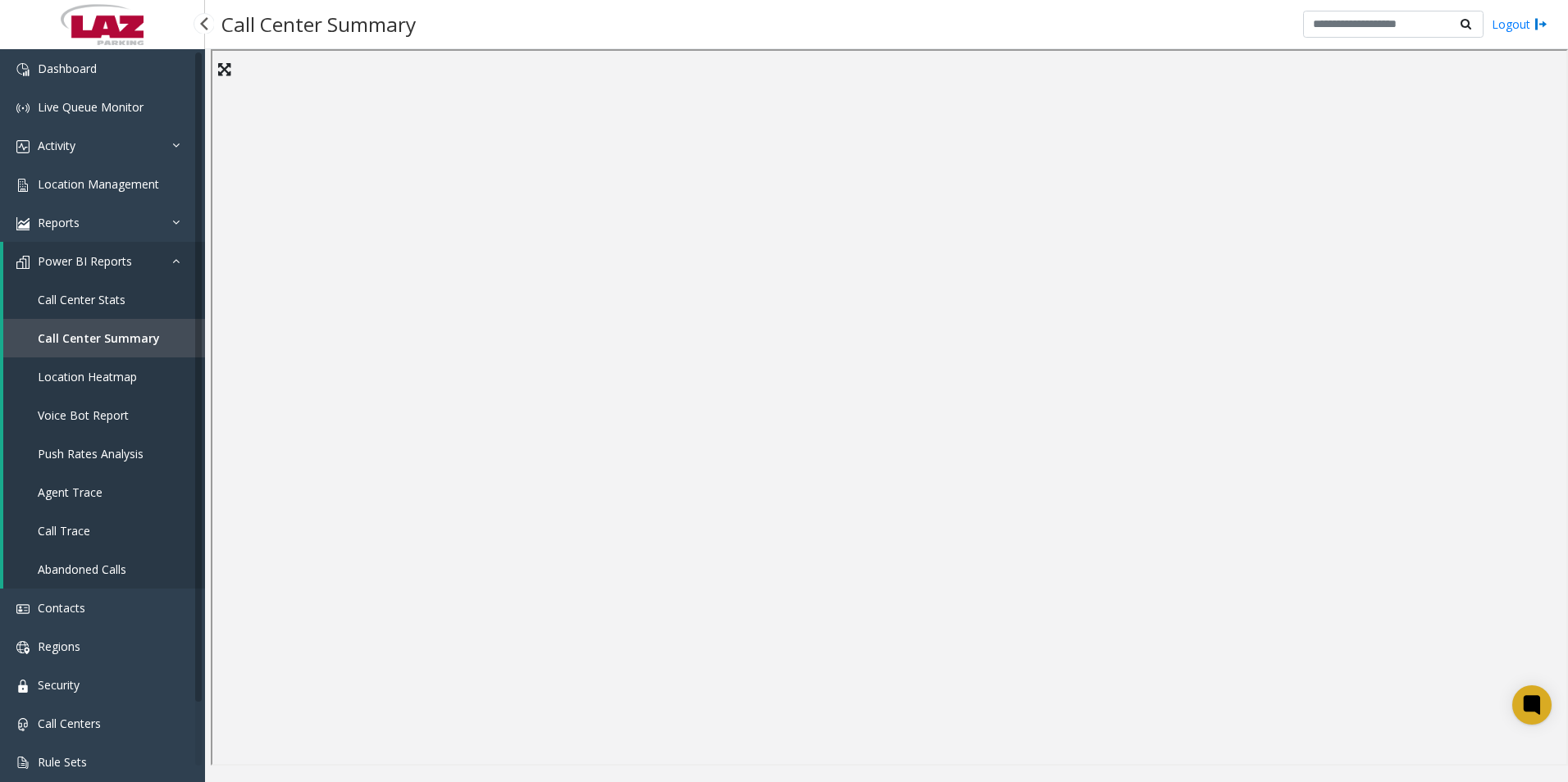
click at [56, 490] on span "Agent Trace" at bounding box center [70, 492] width 65 height 16
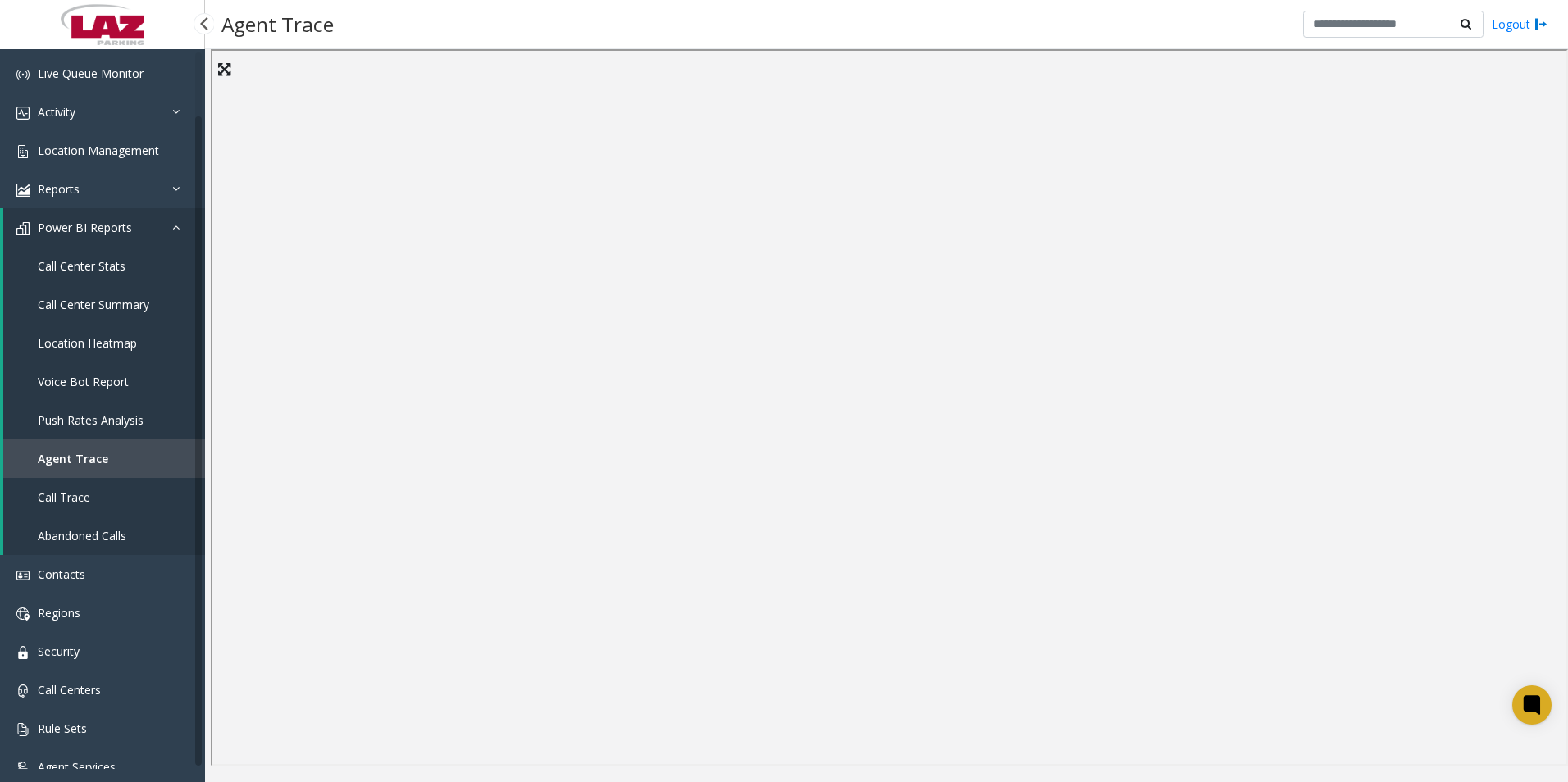
scroll to position [63, 0]
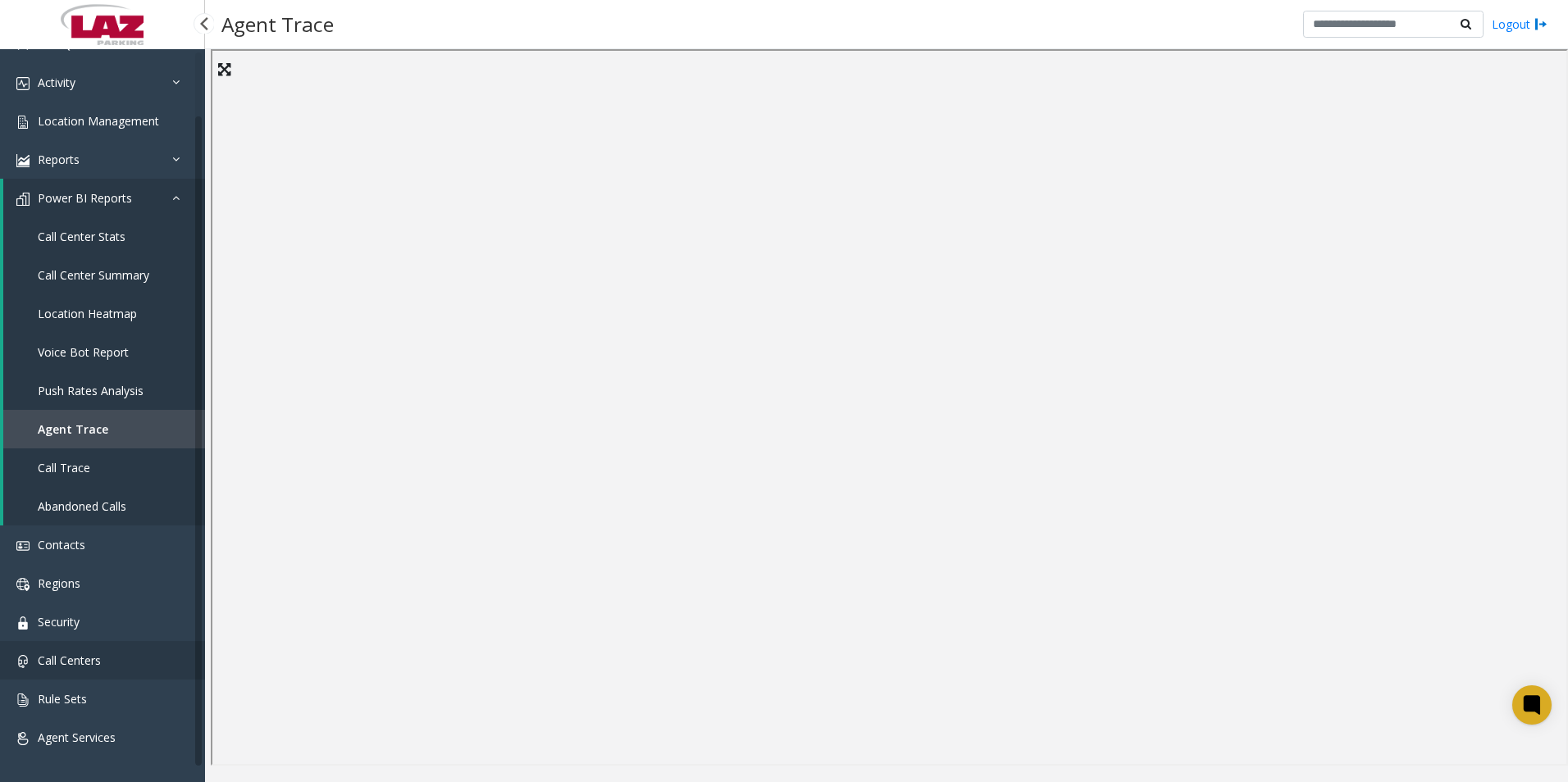
click at [65, 656] on span "Call Centers" at bounding box center [69, 661] width 63 height 16
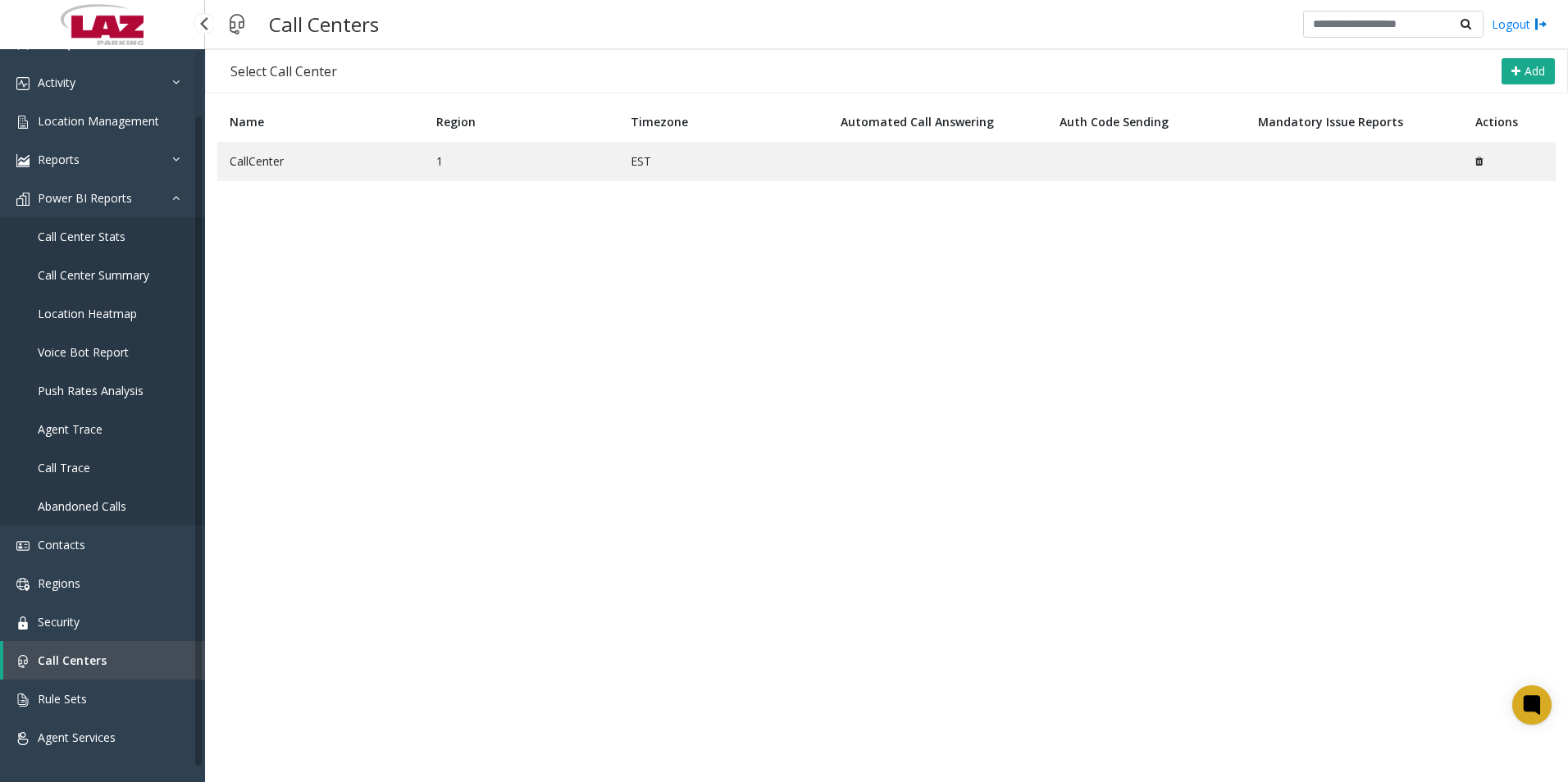
click at [65, 310] on span "Location Heatmap" at bounding box center [88, 314] width 99 height 16
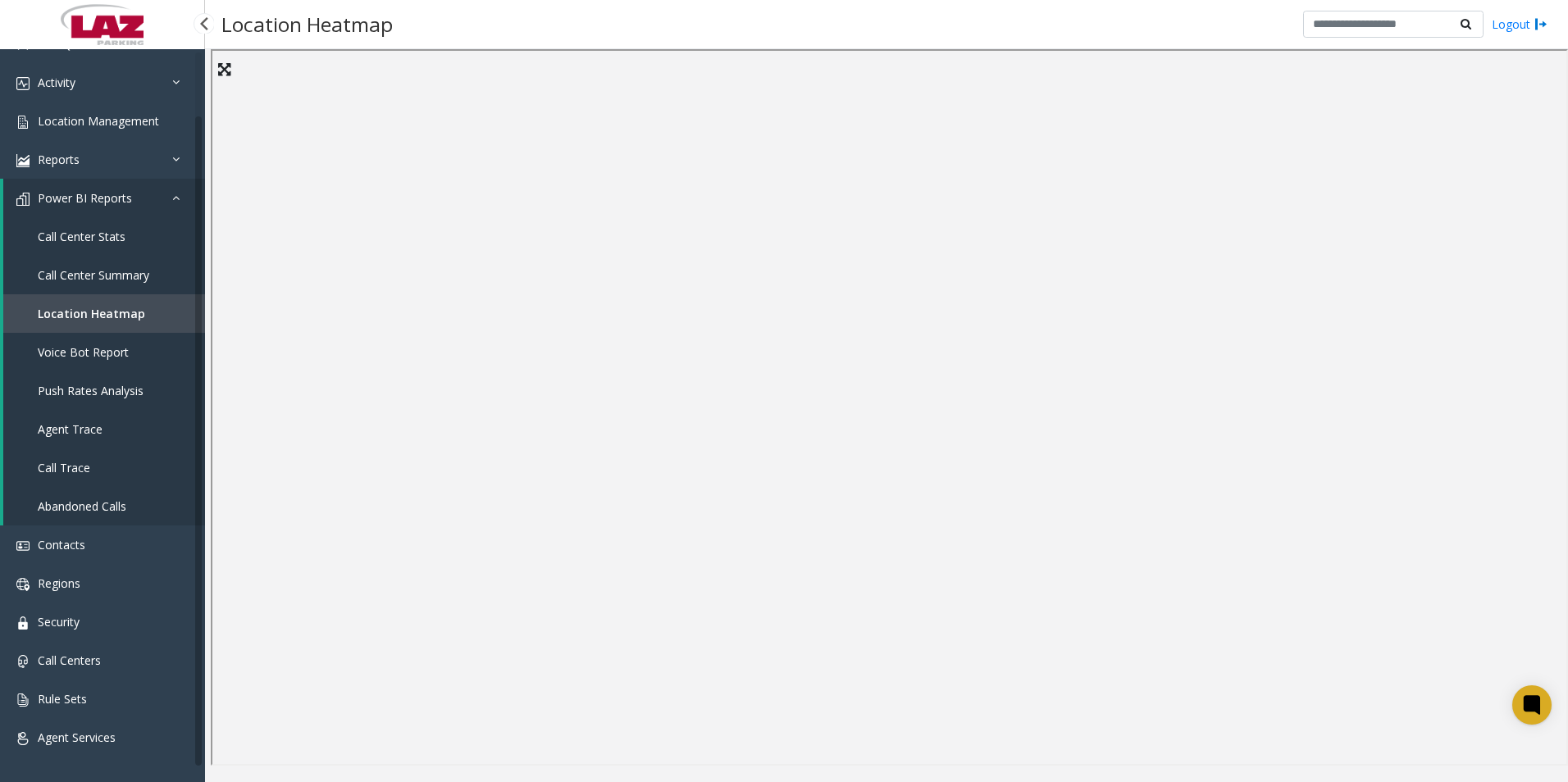
click at [65, 270] on span "Call Center Summary" at bounding box center [94, 275] width 111 height 16
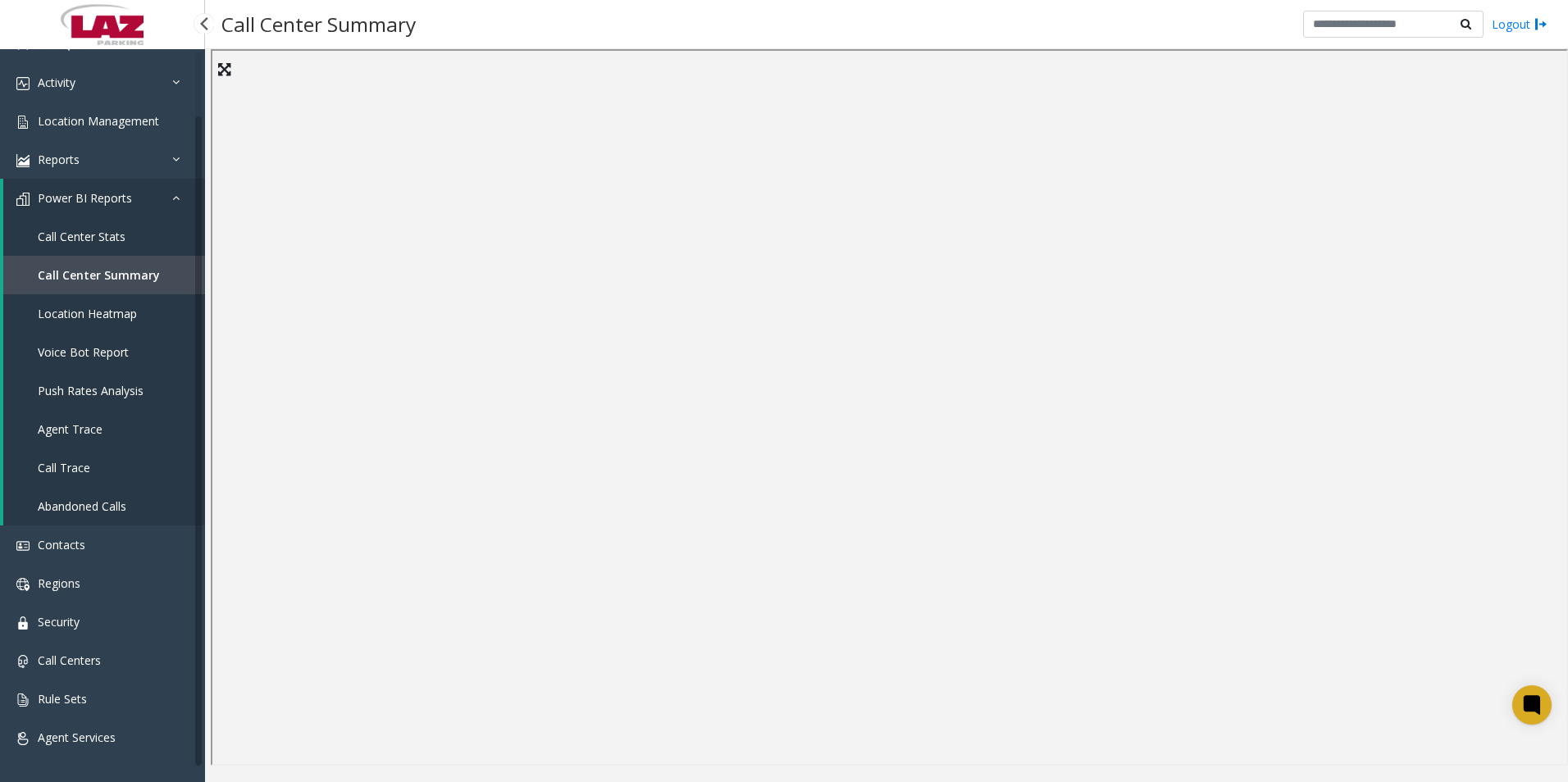
click at [77, 224] on link "Call Center Stats" at bounding box center [104, 237] width 202 height 39
click at [176, 197] on icon at bounding box center [180, 197] width 17 height 11
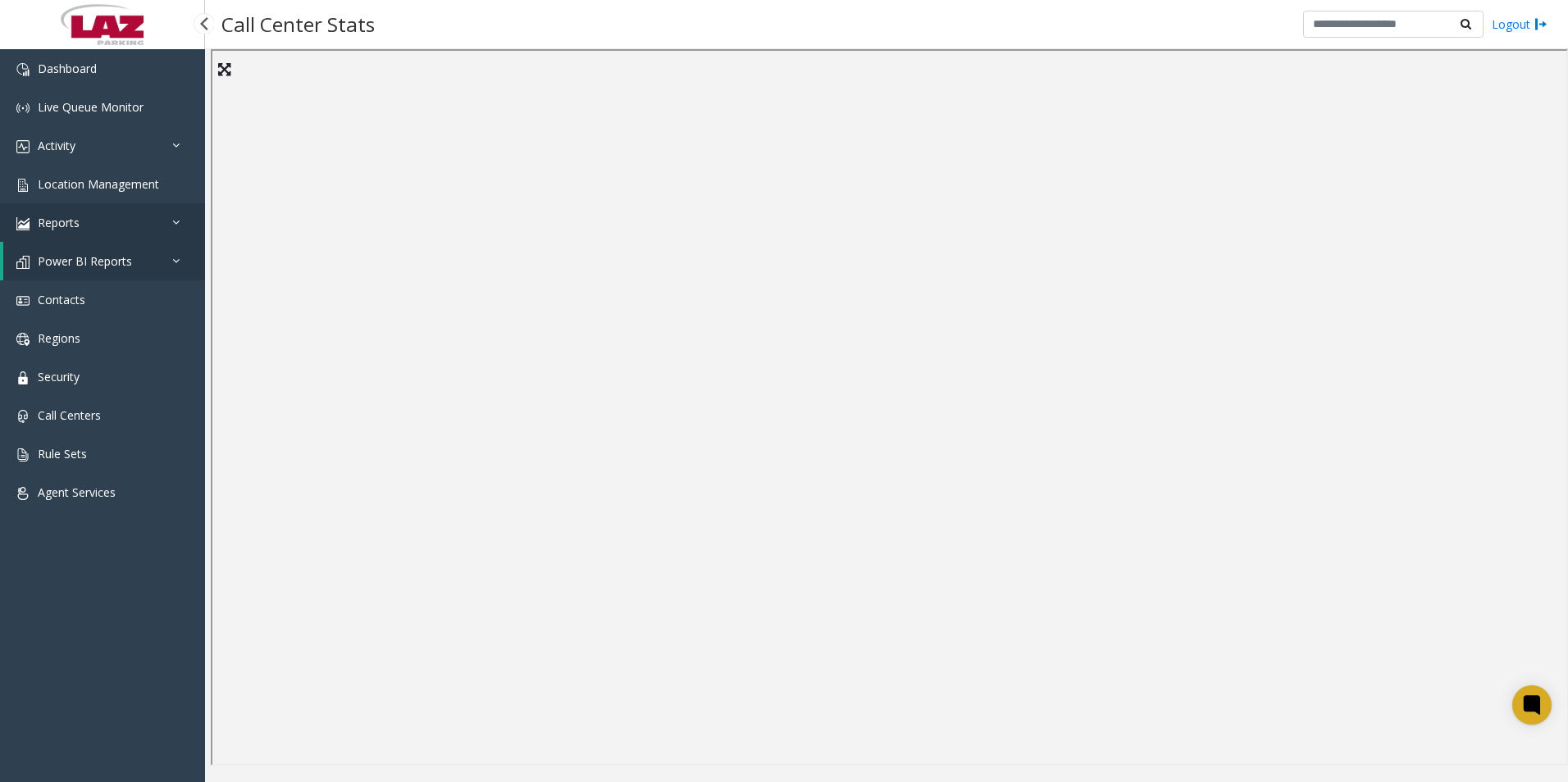
click at [179, 220] on icon at bounding box center [180, 222] width 17 height 11
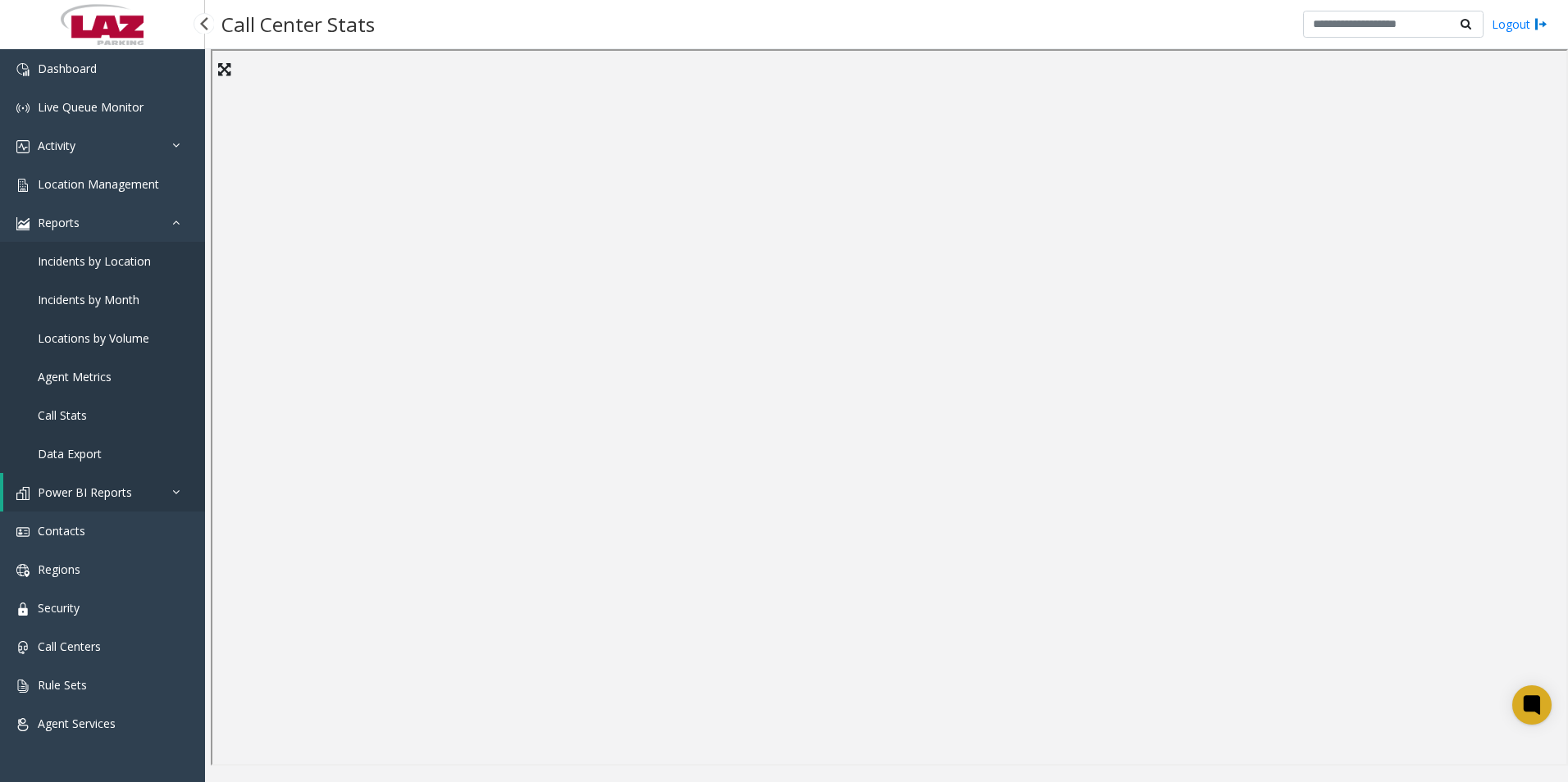
click at [88, 369] on span "Agent Metrics" at bounding box center [75, 377] width 74 height 16
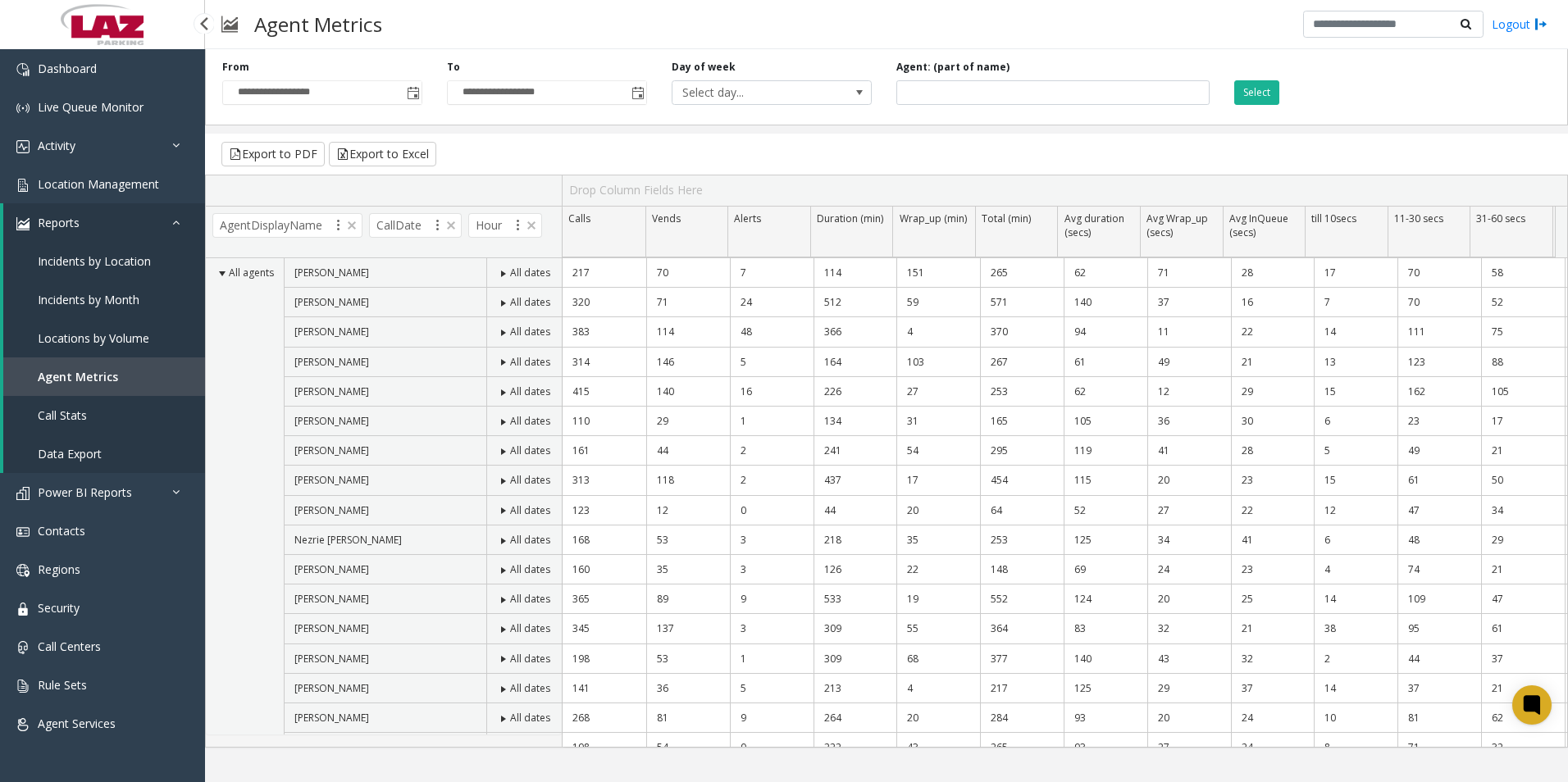
click at [61, 410] on span "Call Stats" at bounding box center [63, 415] width 49 height 16
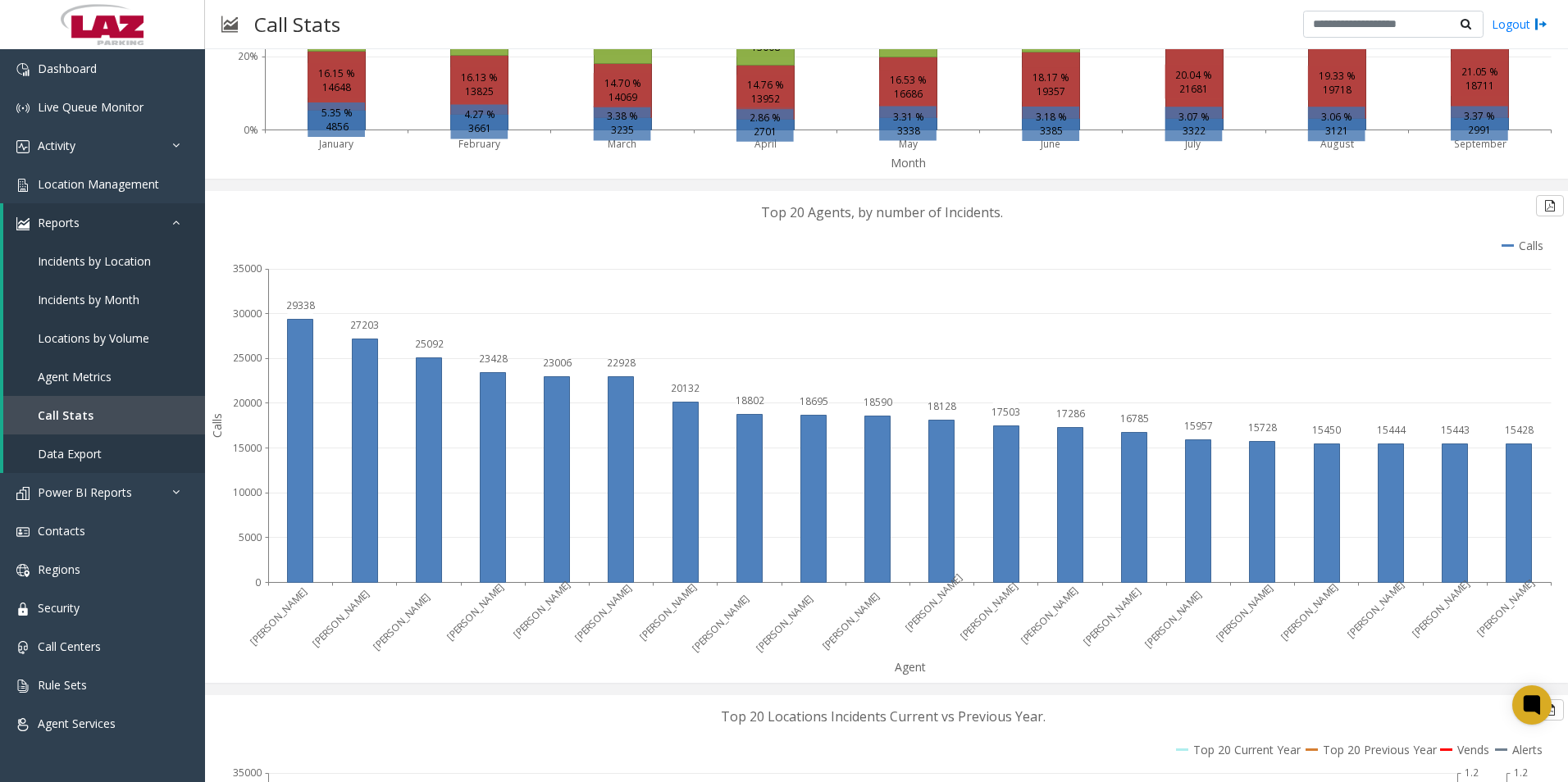
scroll to position [2131, 0]
